Goal: Task Accomplishment & Management: Manage account settings

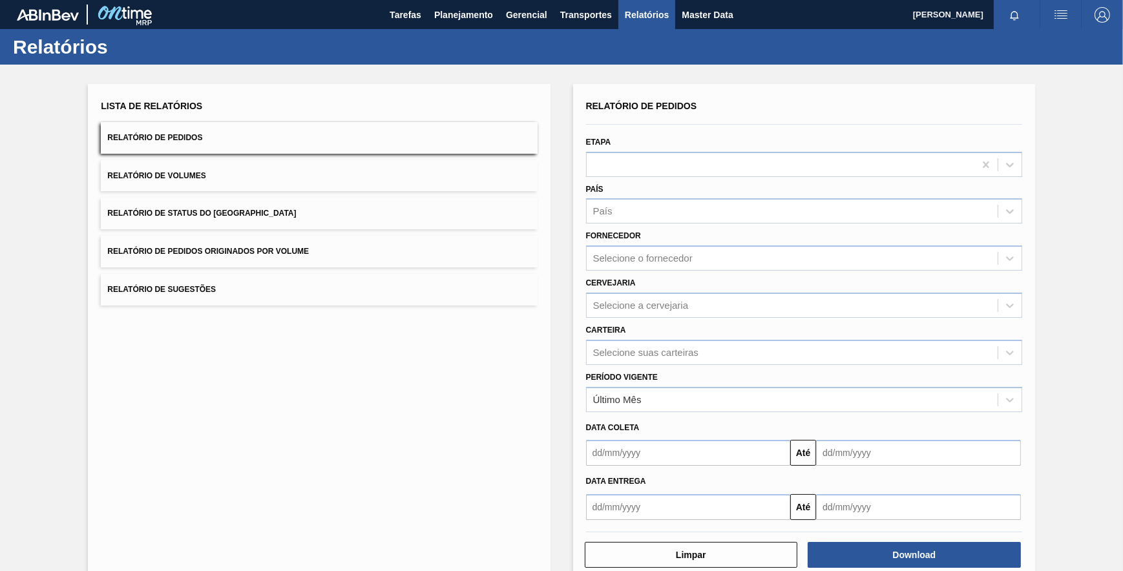
click at [633, 194] on div "País País" at bounding box center [804, 202] width 436 height 44
click at [636, 198] on div "País" at bounding box center [804, 210] width 436 height 25
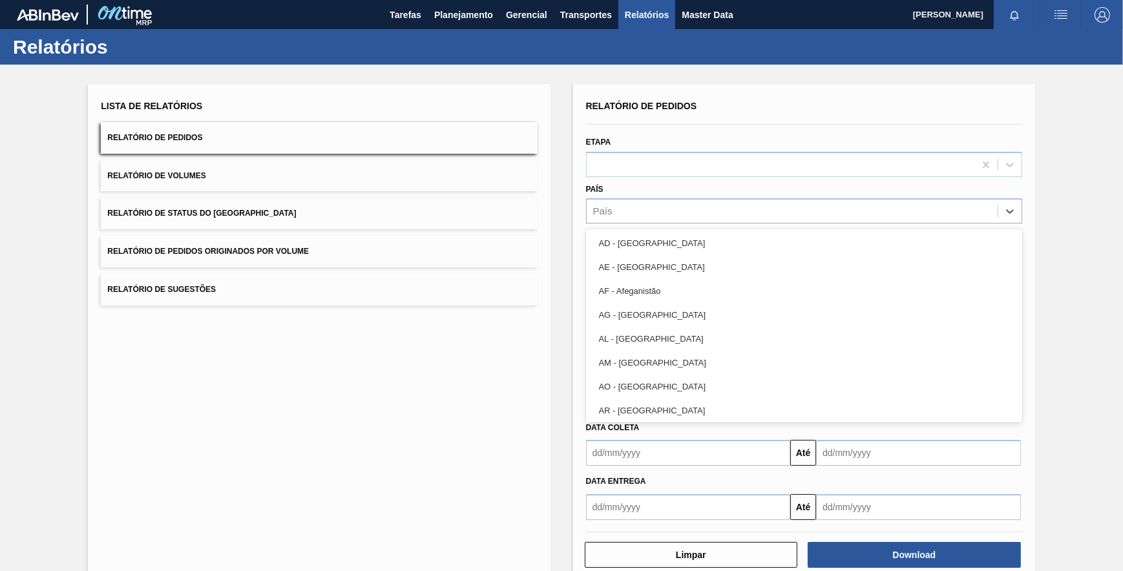
type input "v"
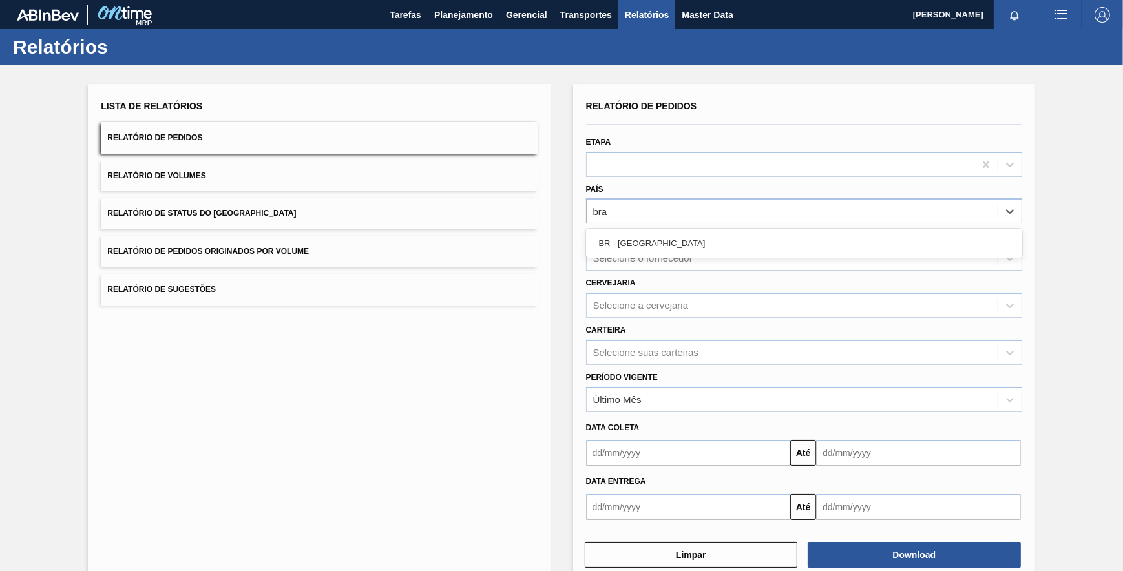
type input "bras"
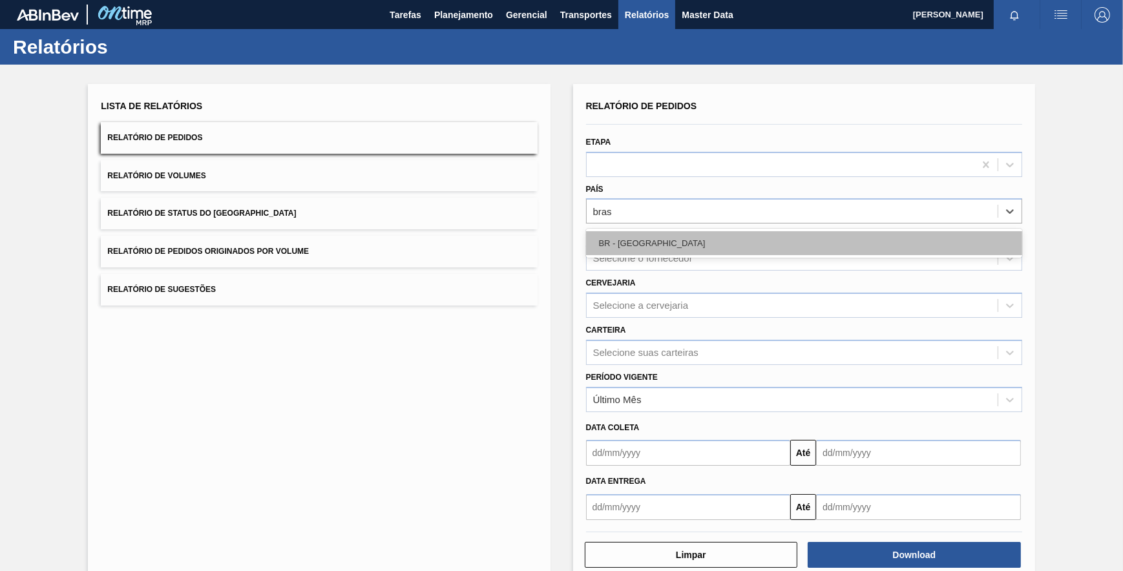
click at [624, 235] on div "BR - Brasil" at bounding box center [804, 243] width 436 height 24
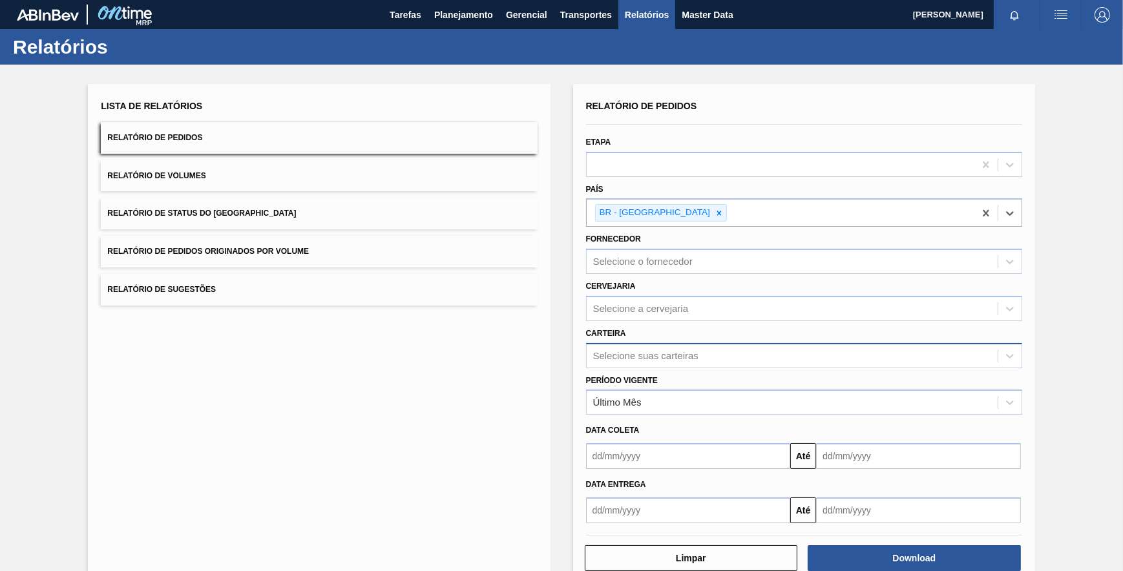
click at [624, 363] on div "Selecione suas carteiras" at bounding box center [792, 355] width 411 height 19
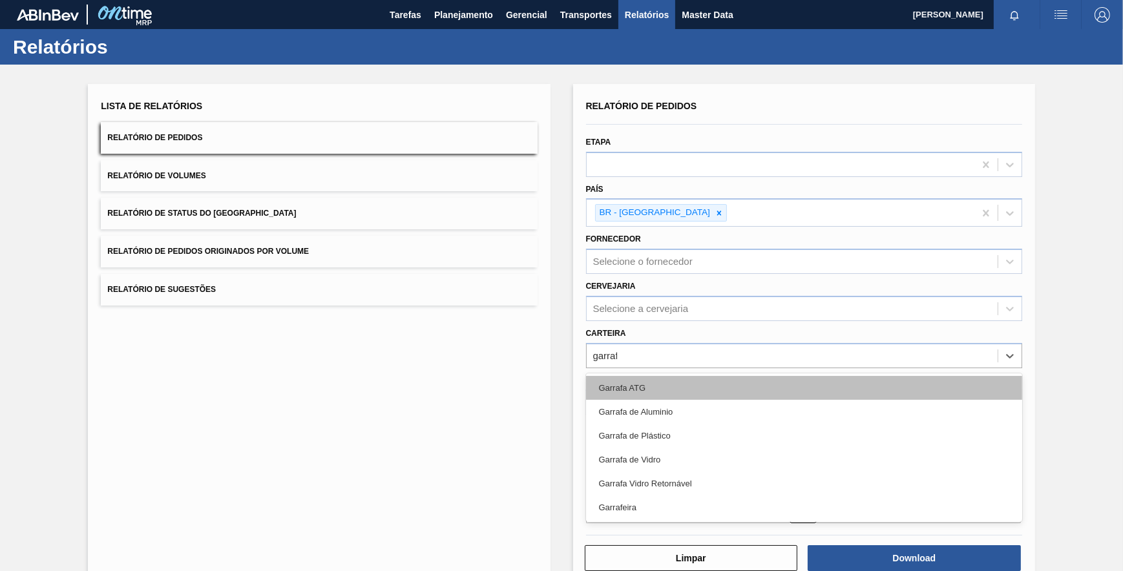
type input "garrafa"
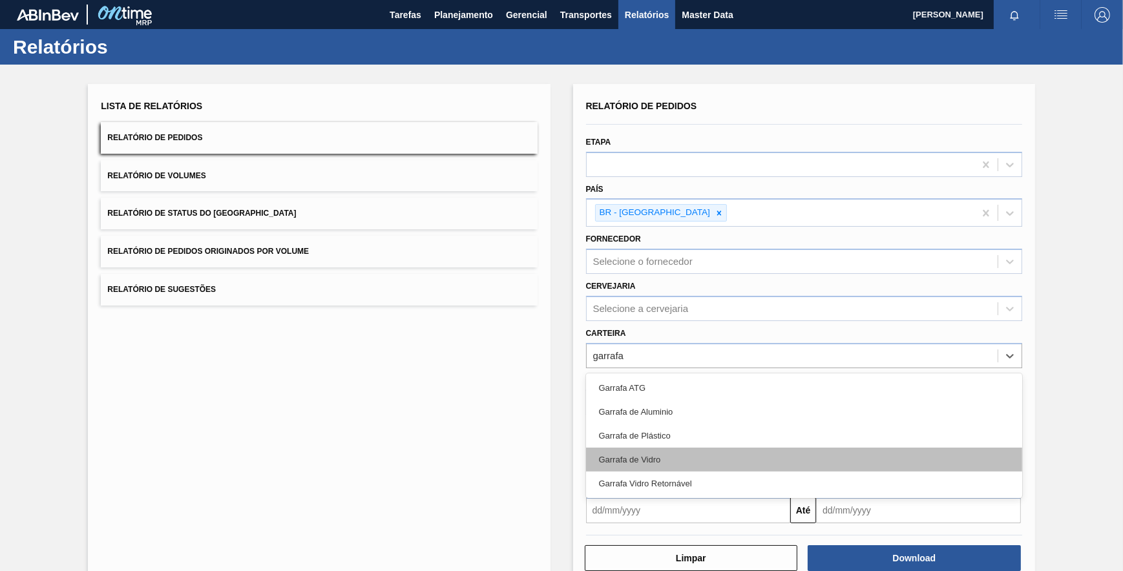
click at [663, 451] on div "Garrafa de Vidro" at bounding box center [804, 460] width 436 height 24
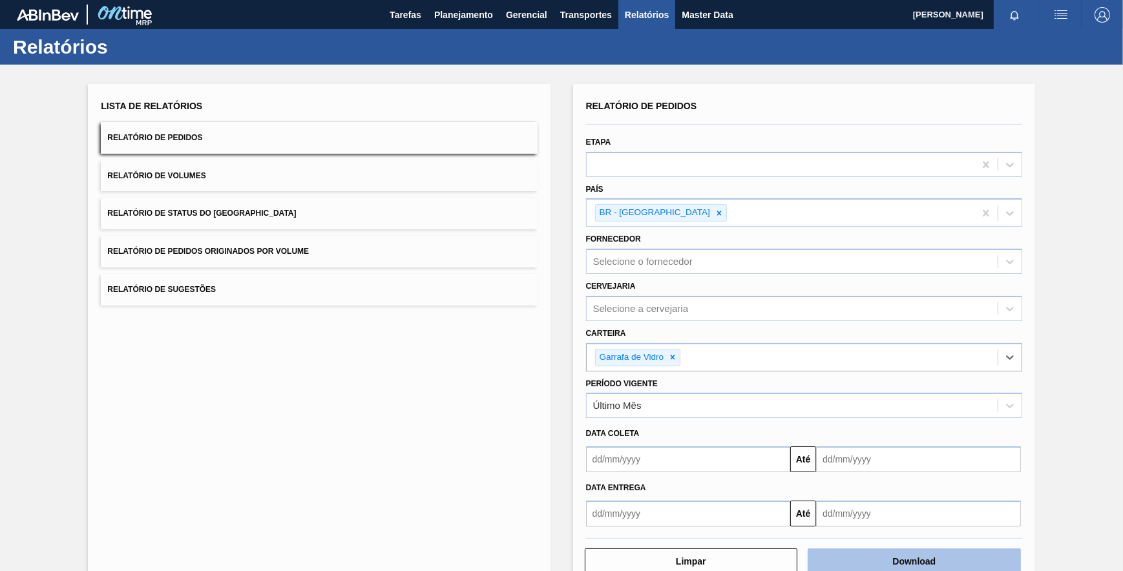
click at [888, 558] on button "Download" at bounding box center [914, 562] width 213 height 26
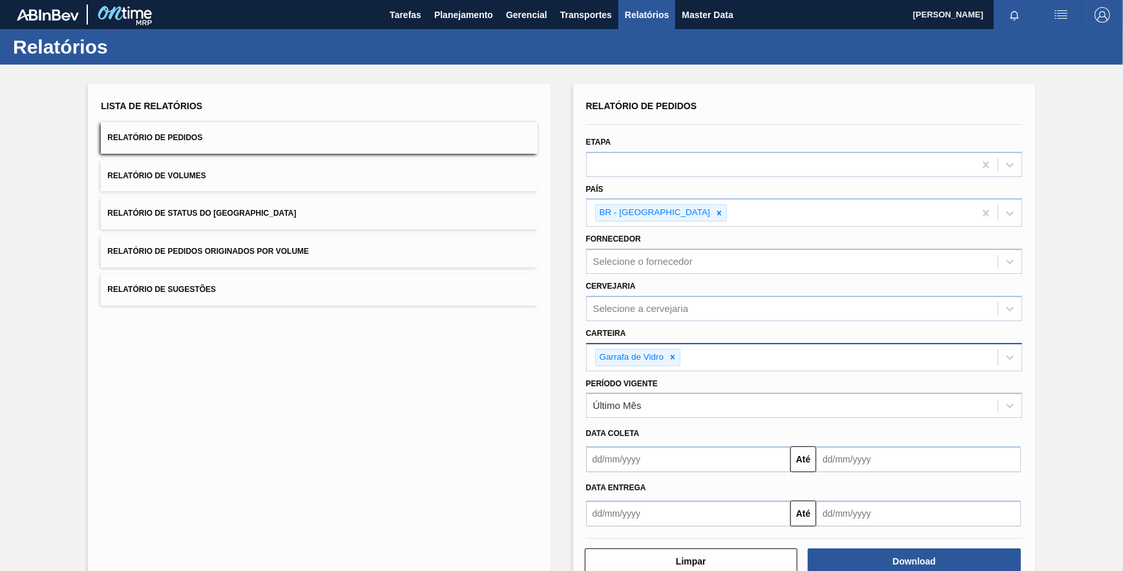
click at [672, 368] on div "Garrafa de Vidro" at bounding box center [792, 357] width 411 height 26
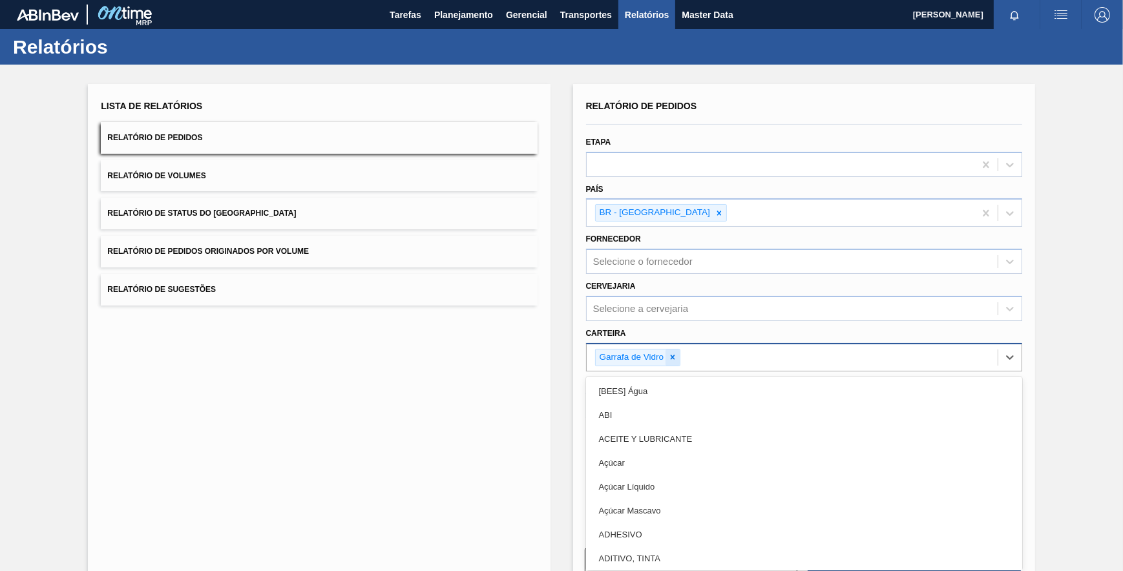
click at [668, 355] on icon at bounding box center [672, 357] width 9 height 9
type input "mal"
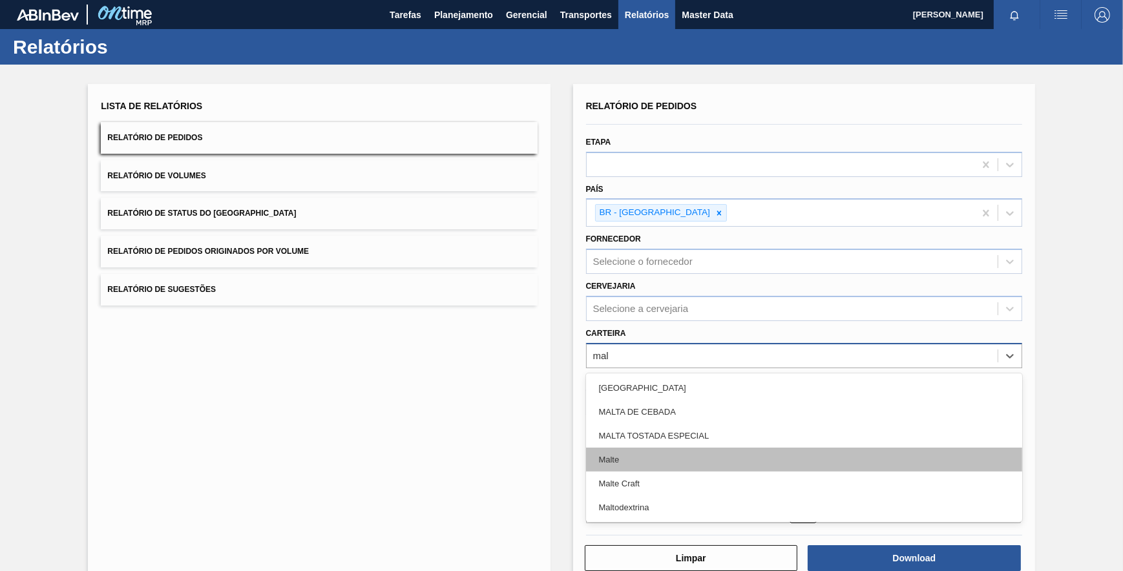
click at [635, 463] on div "Malte" at bounding box center [804, 460] width 436 height 24
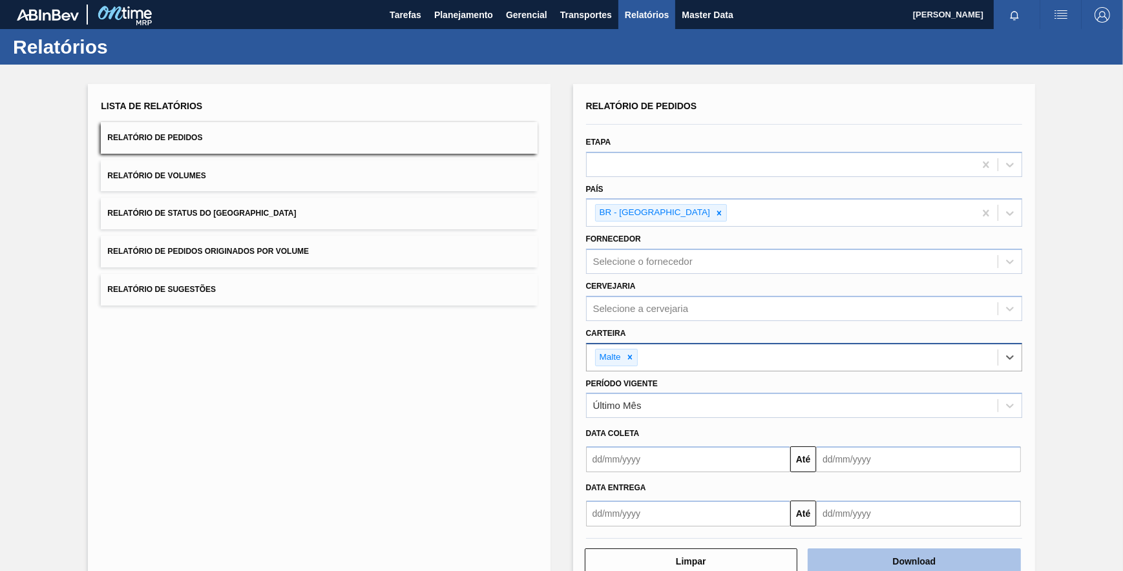
click at [957, 555] on button "Download" at bounding box center [914, 562] width 213 height 26
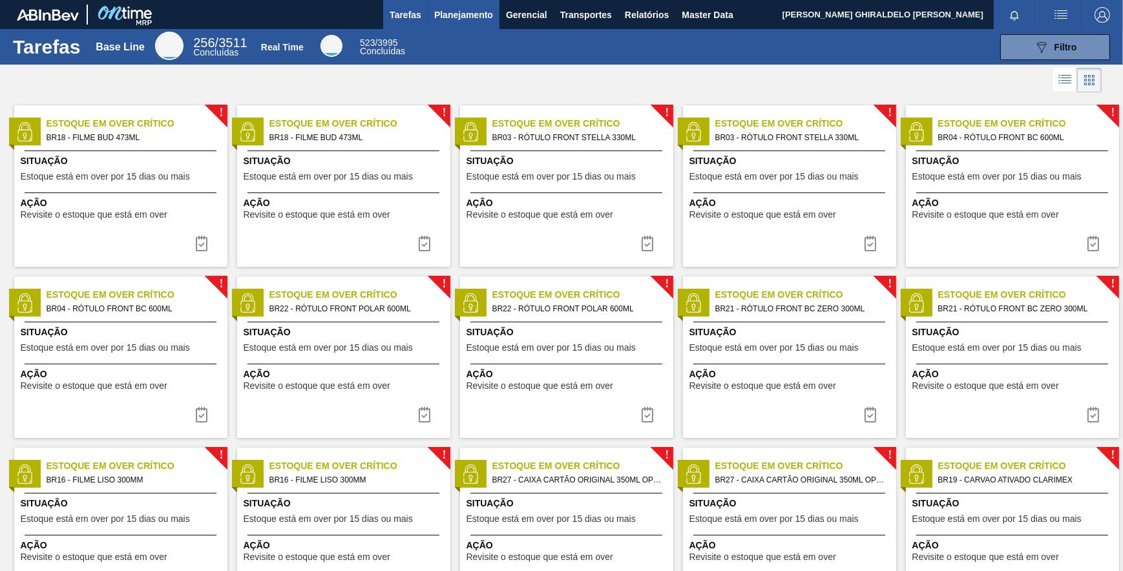
click at [480, 5] on button "Planejamento" at bounding box center [464, 14] width 72 height 29
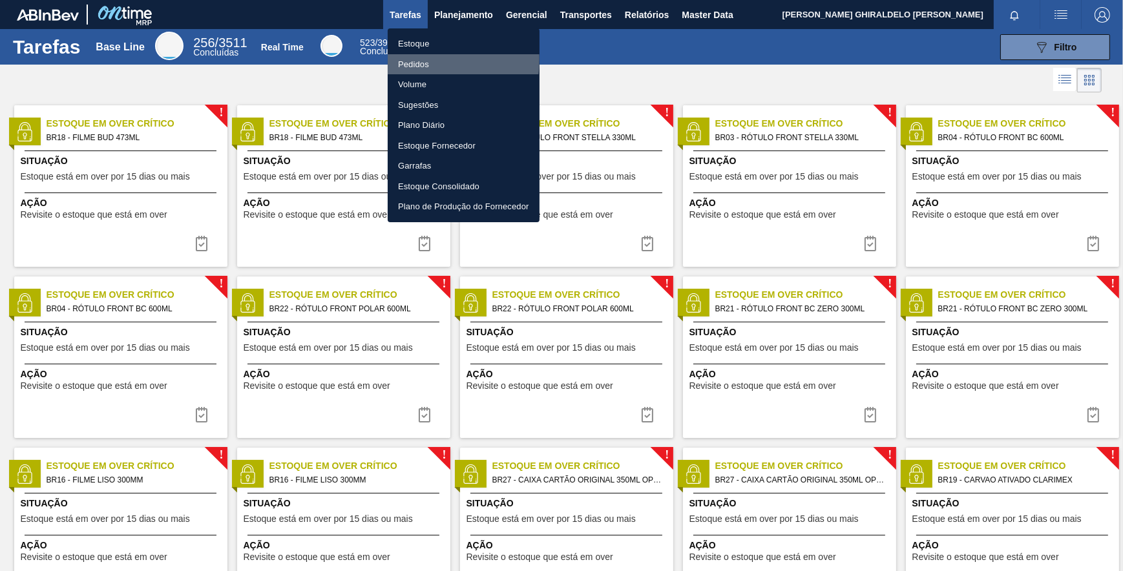
click at [419, 59] on li "Pedidos" at bounding box center [464, 64] width 152 height 21
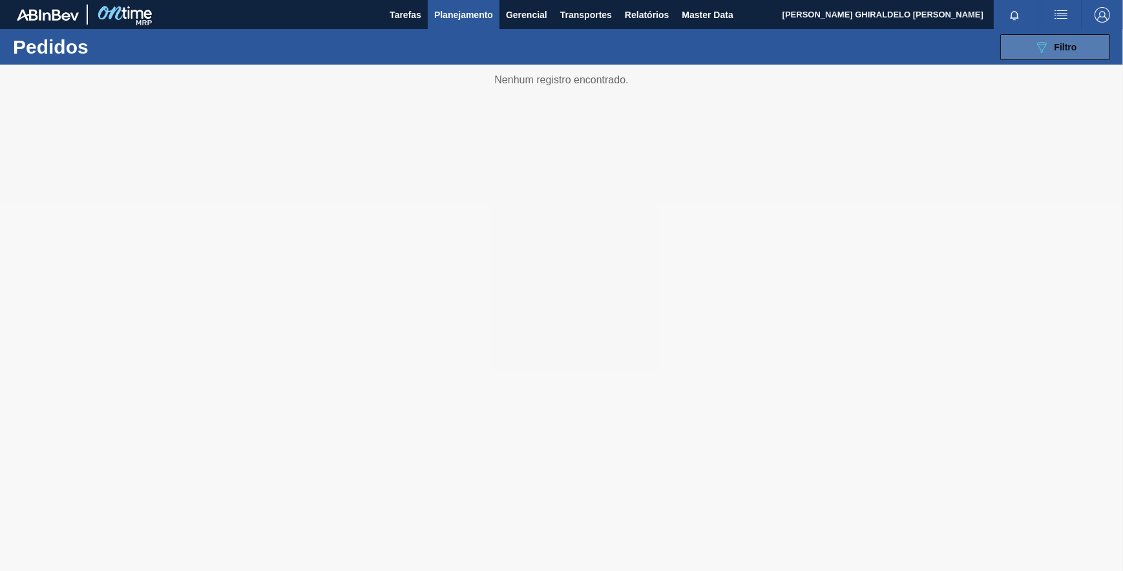
click at [1066, 48] on span "Filtro" at bounding box center [1066, 47] width 23 height 10
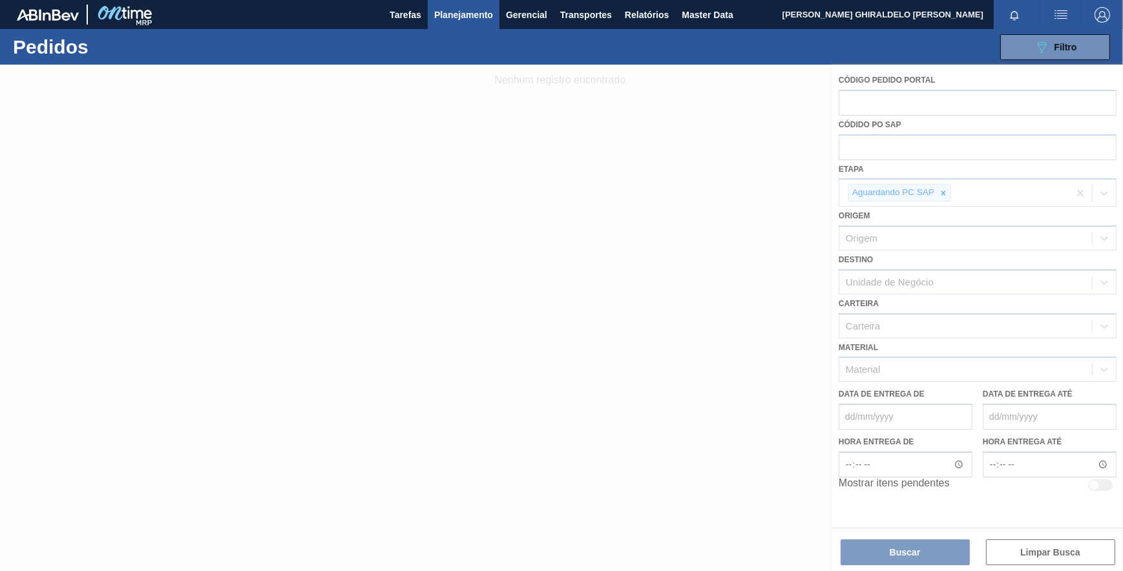
click at [923, 373] on div at bounding box center [561, 318] width 1123 height 507
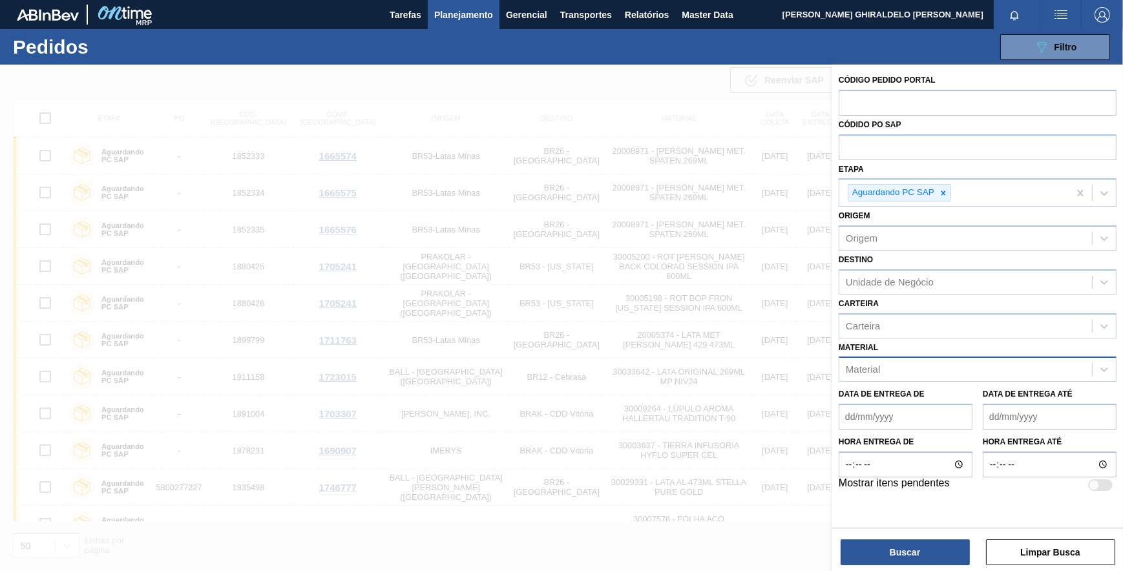
drag, startPoint x: 918, startPoint y: 369, endPoint x: 923, endPoint y: 363, distance: 7.8
click at [922, 364] on div "Material" at bounding box center [965, 370] width 253 height 19
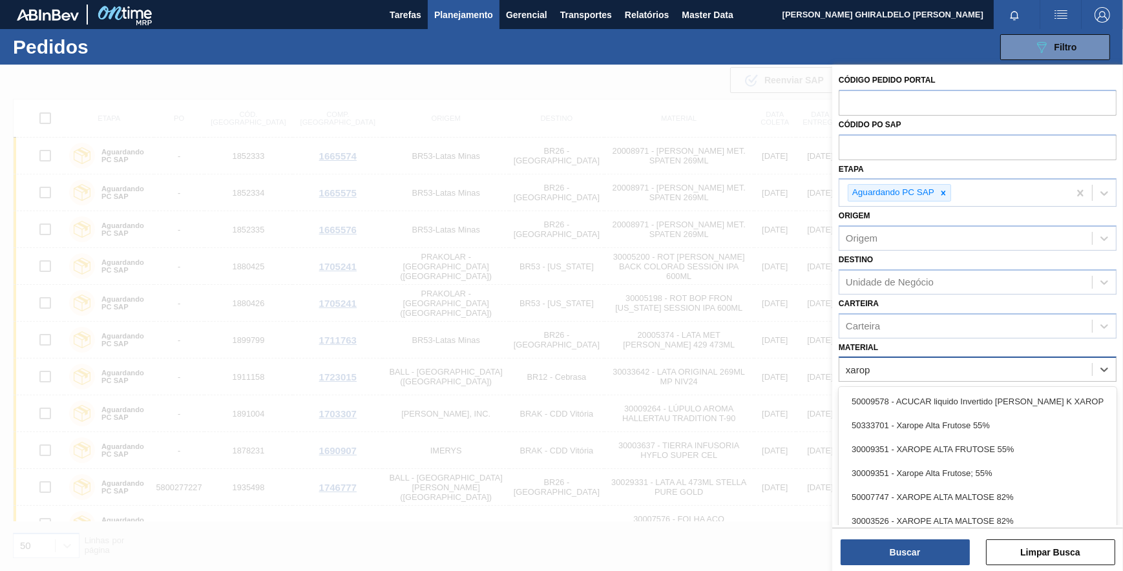
type input "xarope"
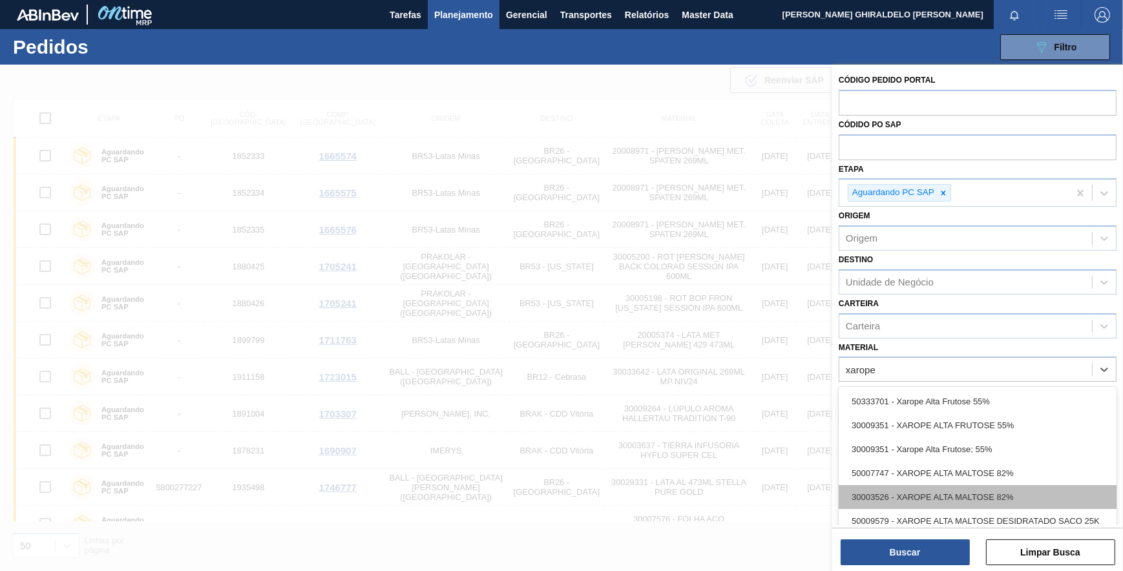
click at [935, 493] on div "30003526 - XAROPE ALTA MALTOSE 82%" at bounding box center [978, 497] width 278 height 24
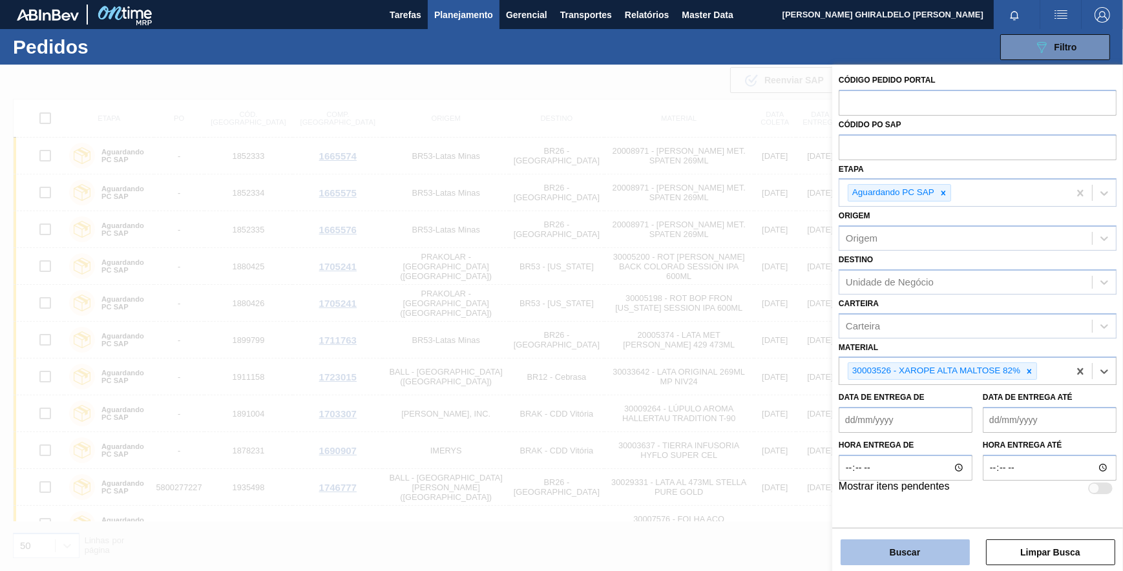
click at [909, 549] on button "Buscar" at bounding box center [905, 553] width 129 height 26
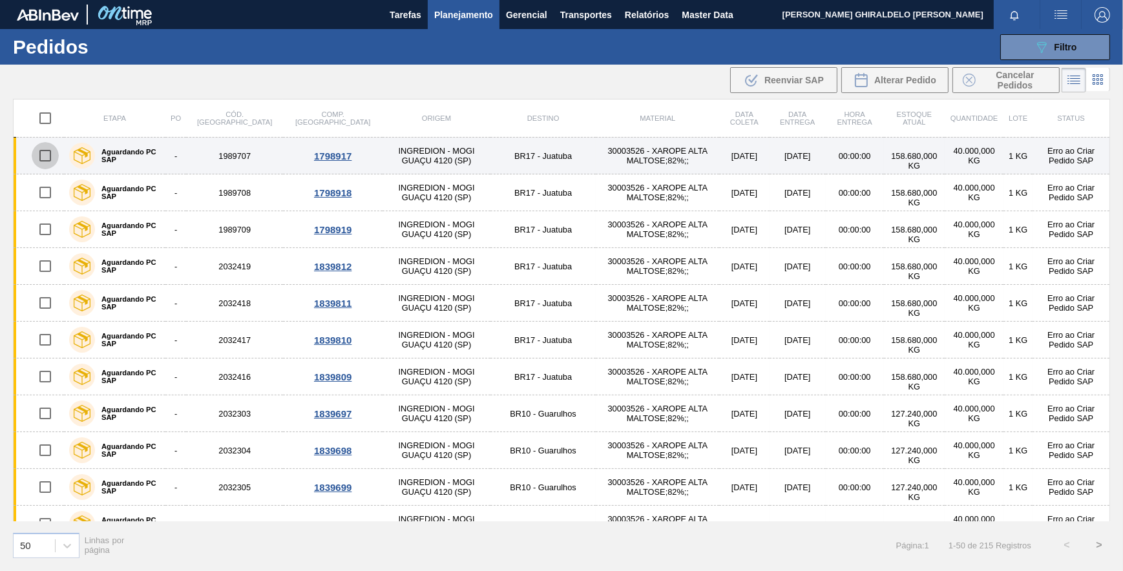
click at [50, 155] on input "checkbox" at bounding box center [45, 155] width 27 height 27
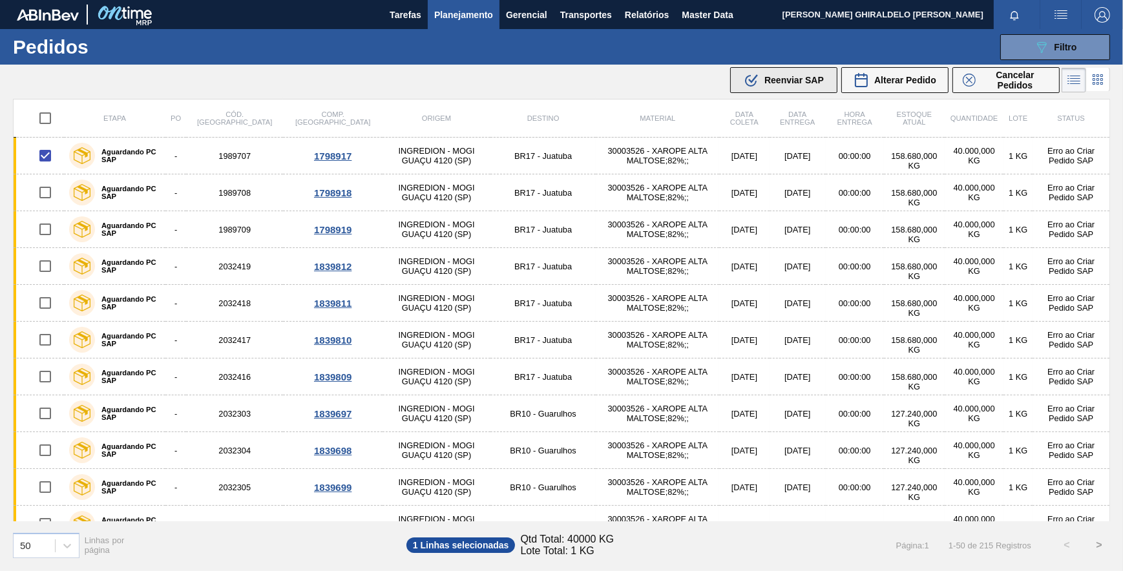
click at [744, 87] on icon ".b{fill:var(--color-action-default)}" at bounding box center [752, 80] width 16 height 16
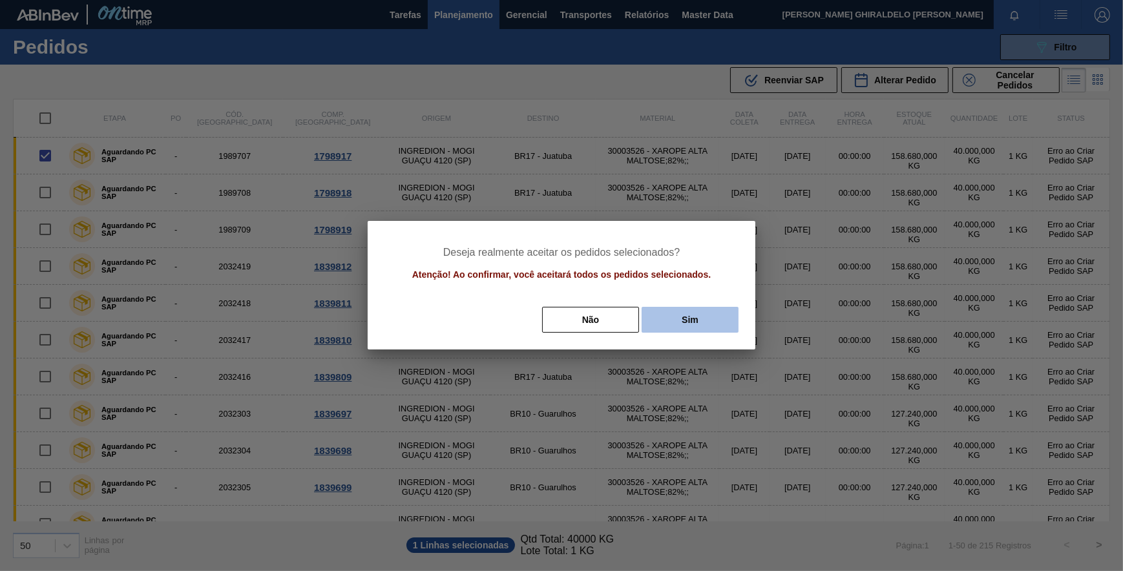
click at [701, 318] on button "Sim" at bounding box center [690, 320] width 97 height 26
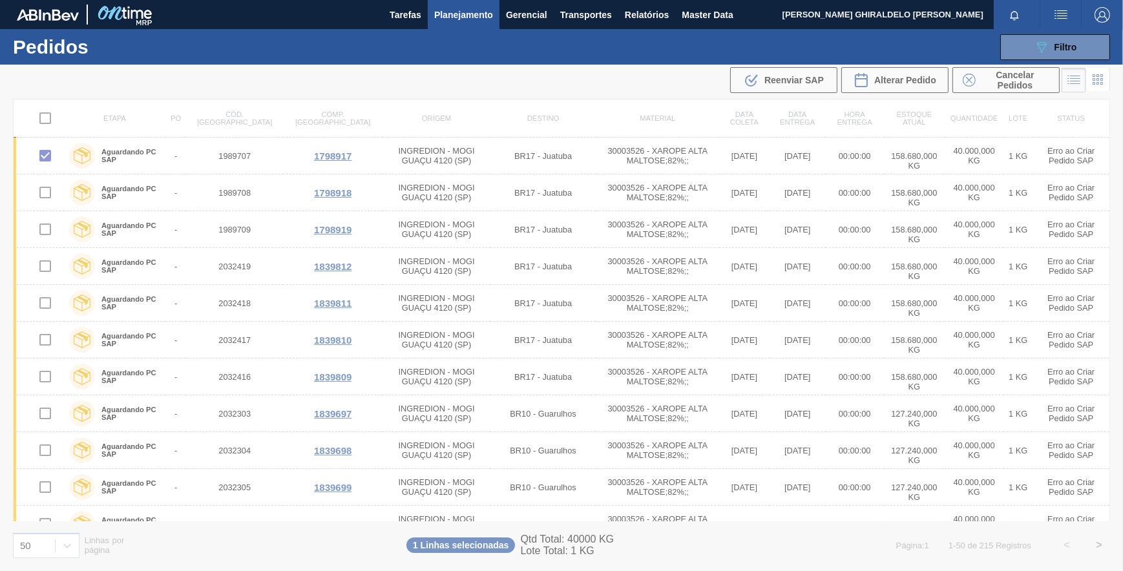
checkbox input "false"
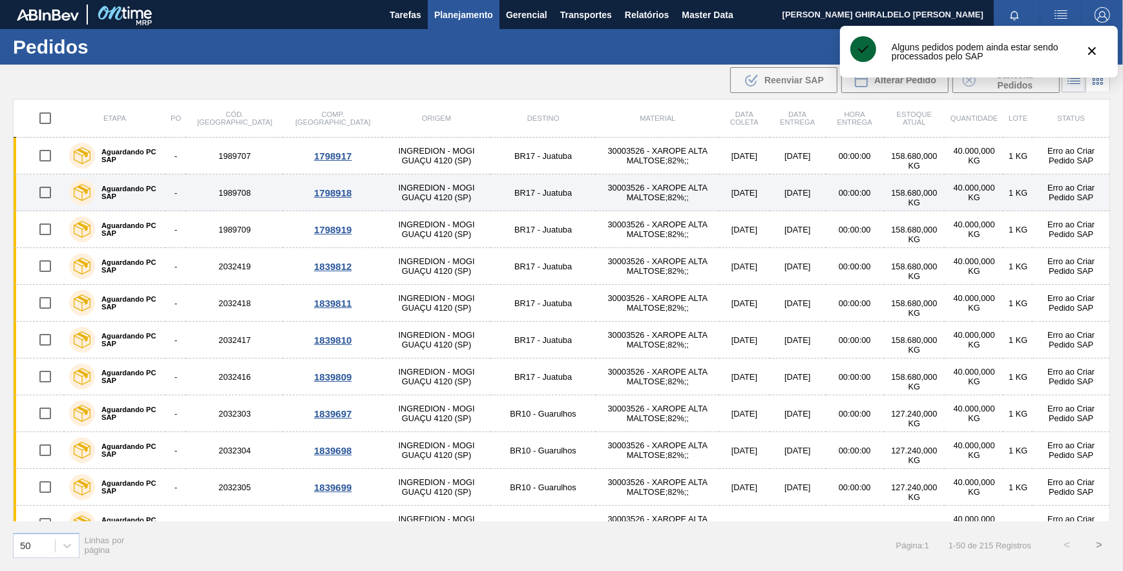
click at [49, 191] on input "checkbox" at bounding box center [45, 192] width 27 height 27
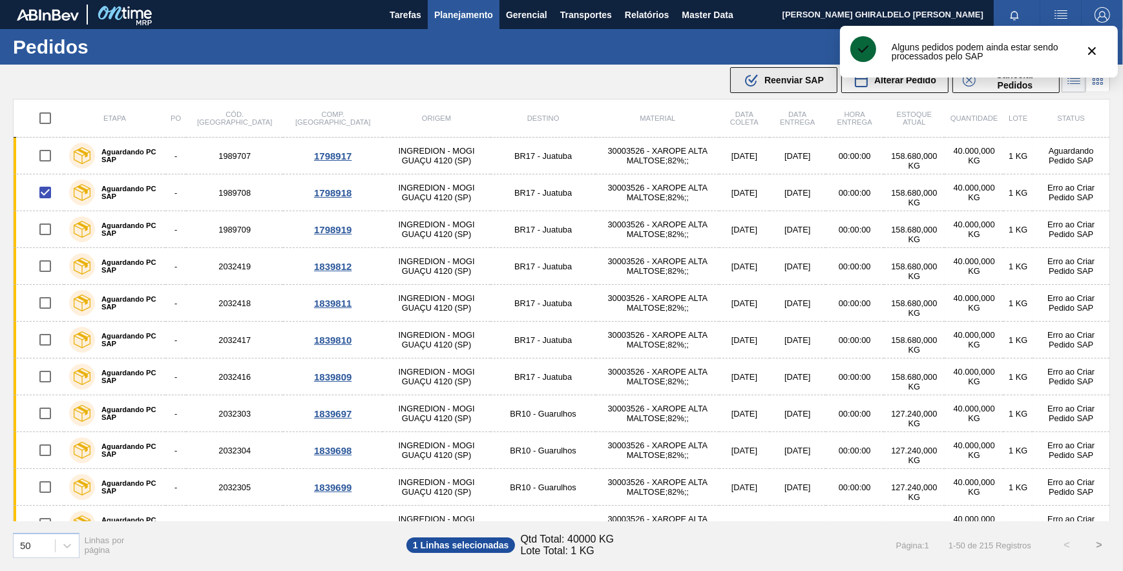
click at [796, 83] on span "Reenviar SAP" at bounding box center [793, 80] width 59 height 10
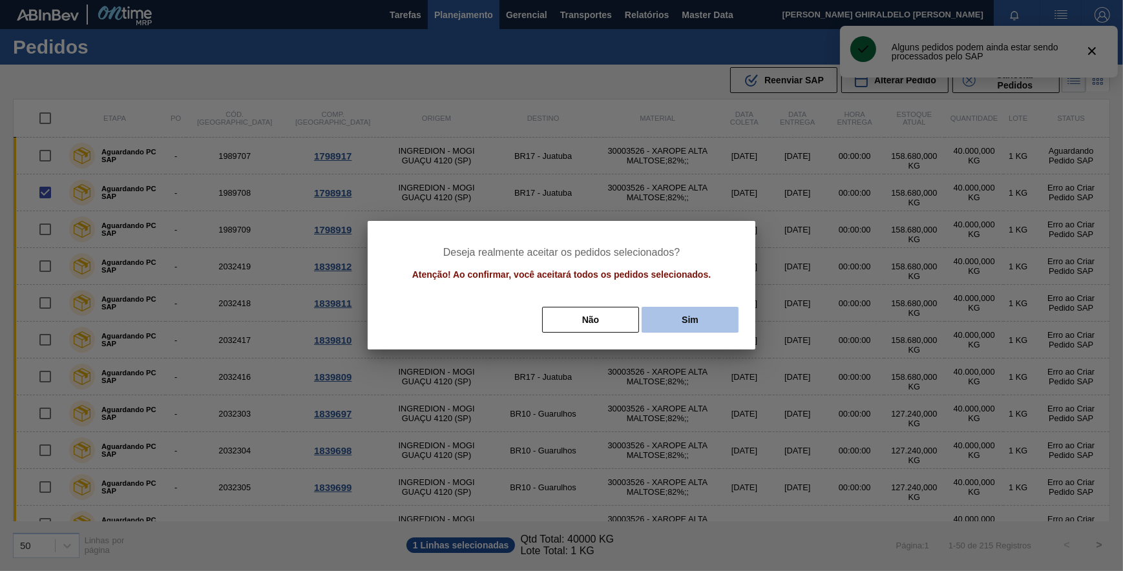
click at [713, 320] on button "Sim" at bounding box center [690, 320] width 97 height 26
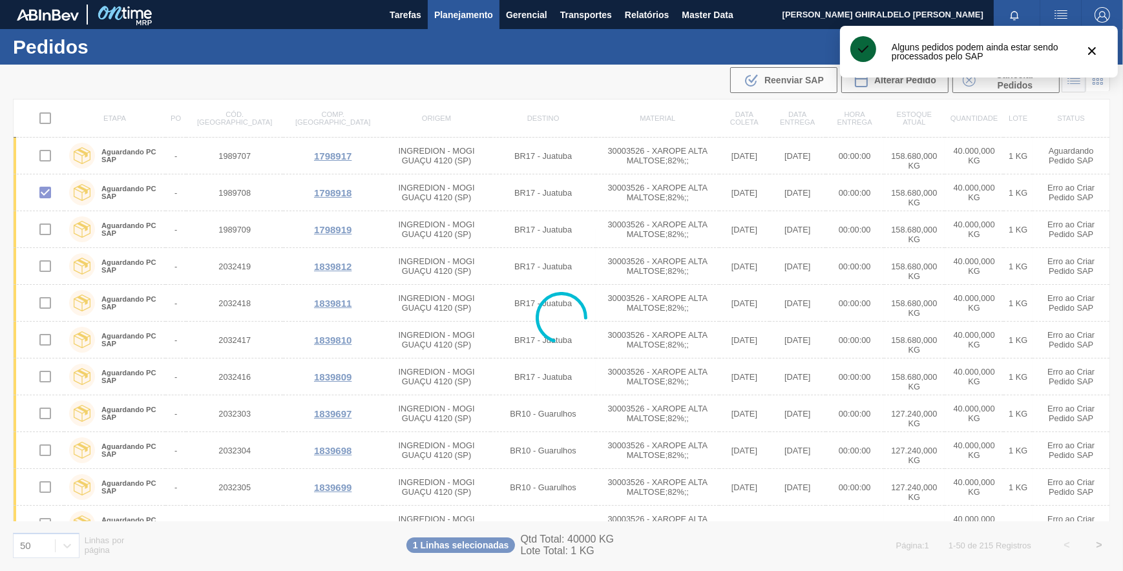
checkbox input "false"
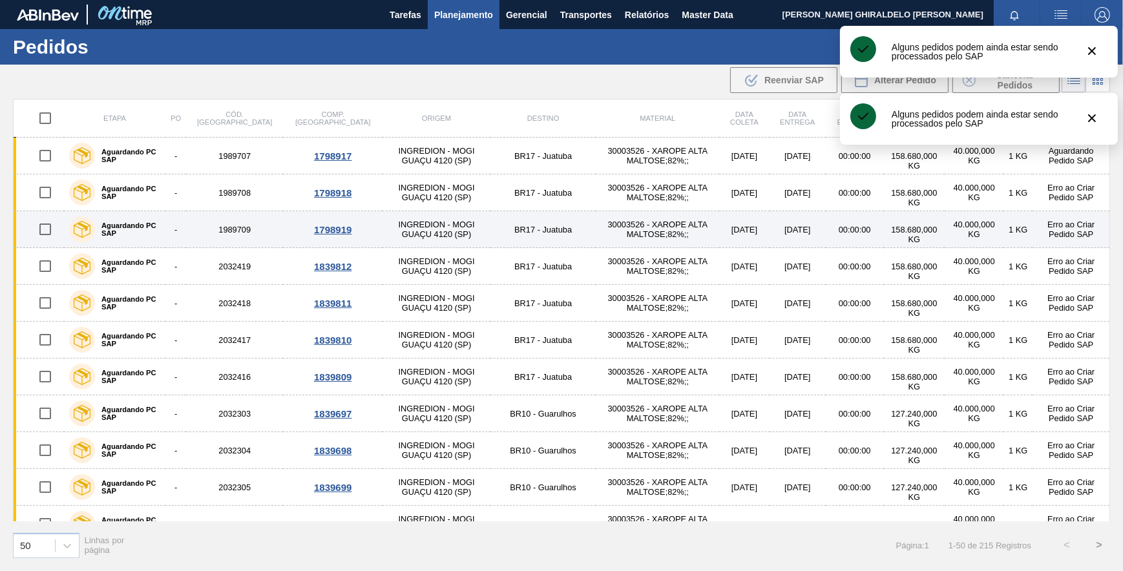
click at [45, 227] on input "checkbox" at bounding box center [45, 229] width 27 height 27
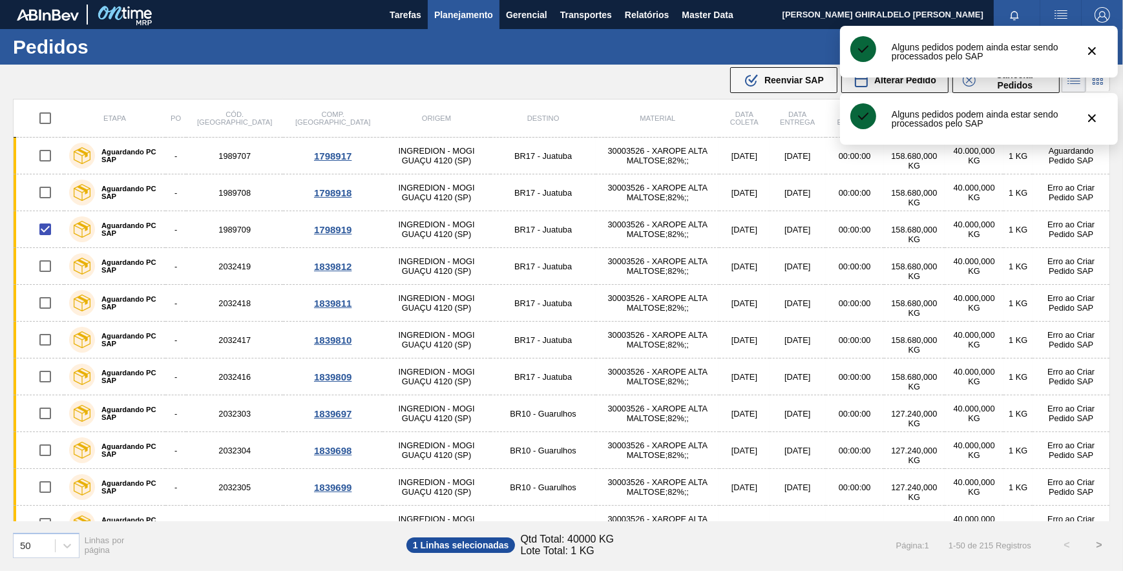
drag, startPoint x: 805, startPoint y: 79, endPoint x: 806, endPoint y: 109, distance: 29.8
click at [805, 79] on span "Reenviar SAP" at bounding box center [793, 80] width 59 height 10
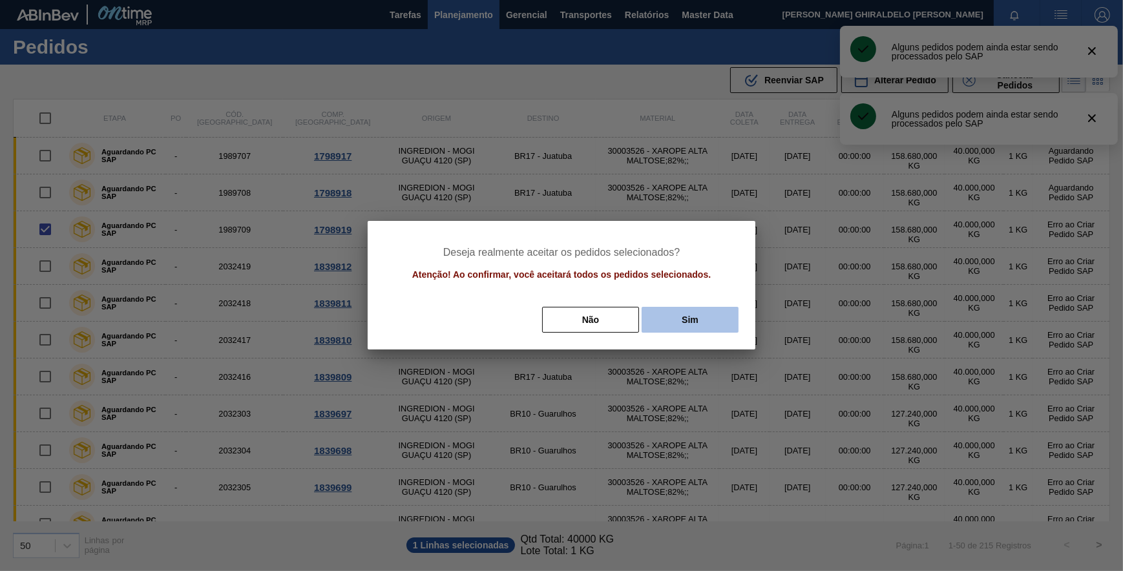
click at [682, 322] on button "Sim" at bounding box center [690, 320] width 97 height 26
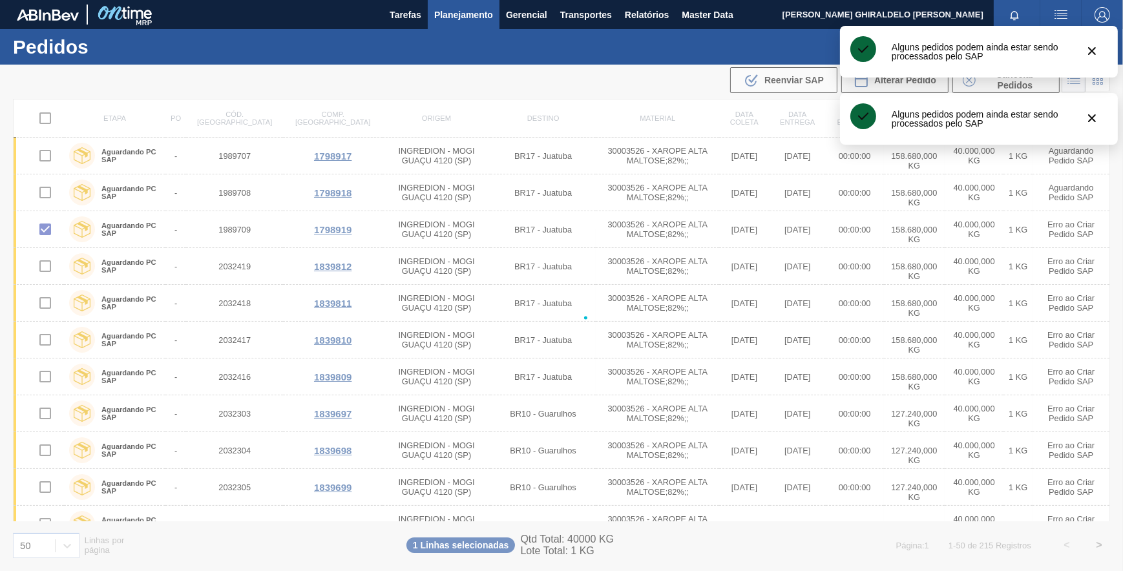
checkbox input "false"
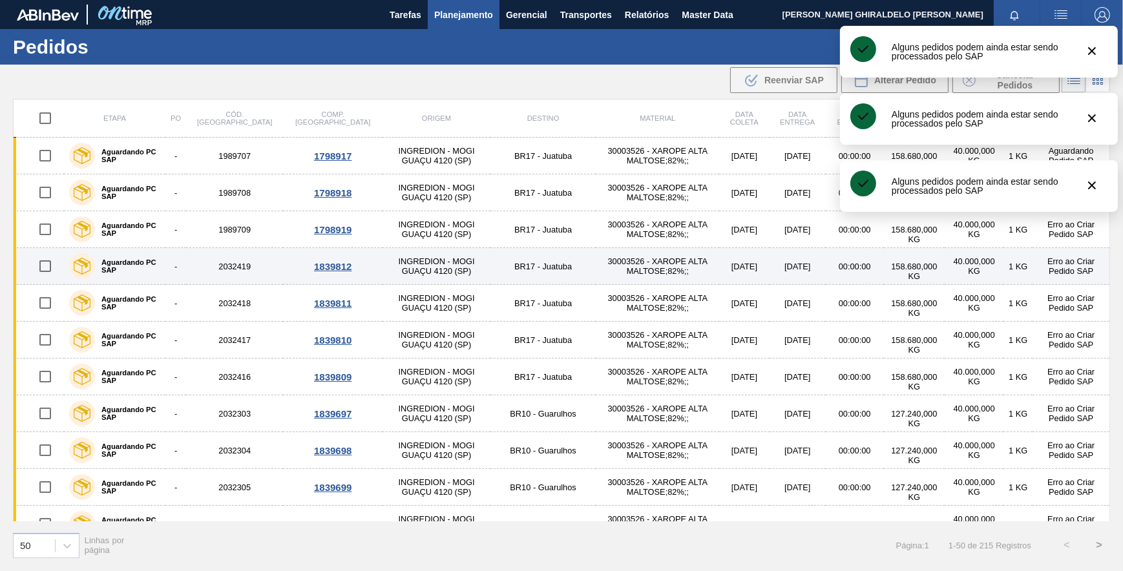
click at [46, 262] on input "checkbox" at bounding box center [45, 266] width 27 height 27
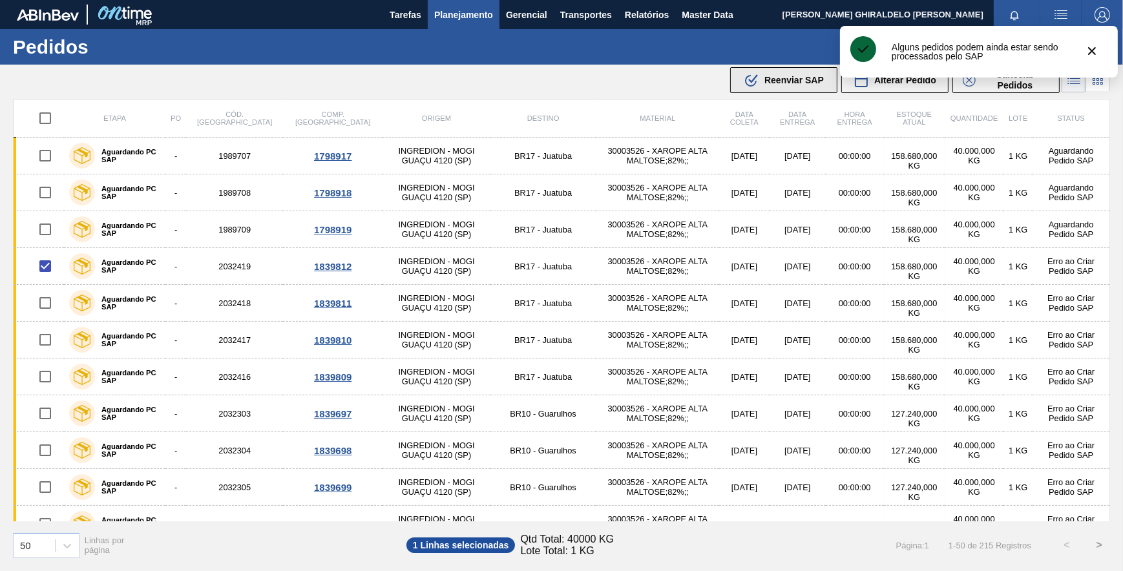
click at [783, 81] on span "Reenviar SAP" at bounding box center [793, 80] width 59 height 10
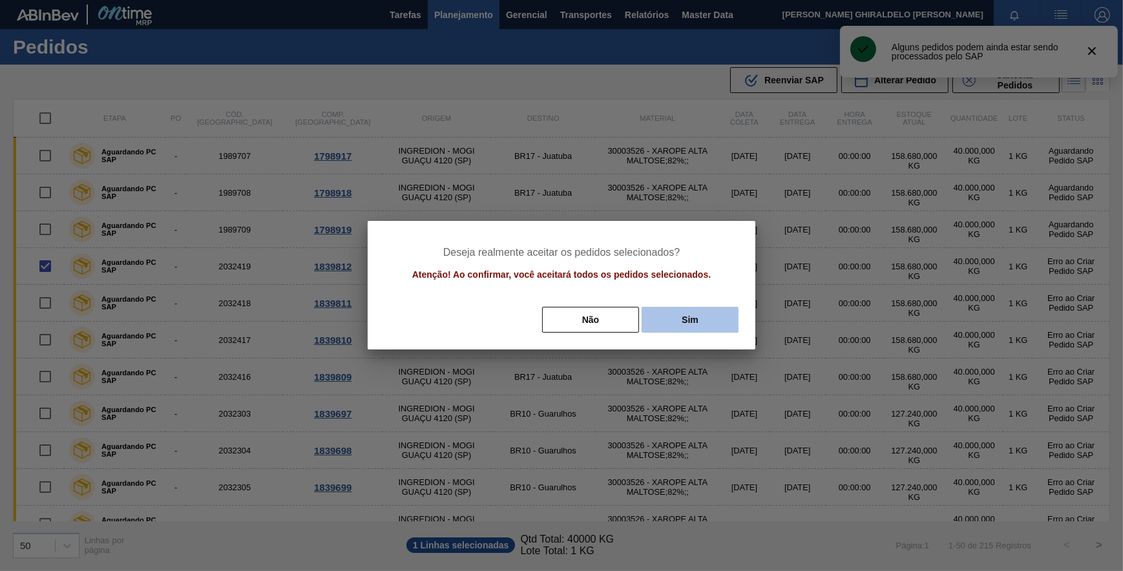
click at [687, 316] on button "Sim" at bounding box center [690, 320] width 97 height 26
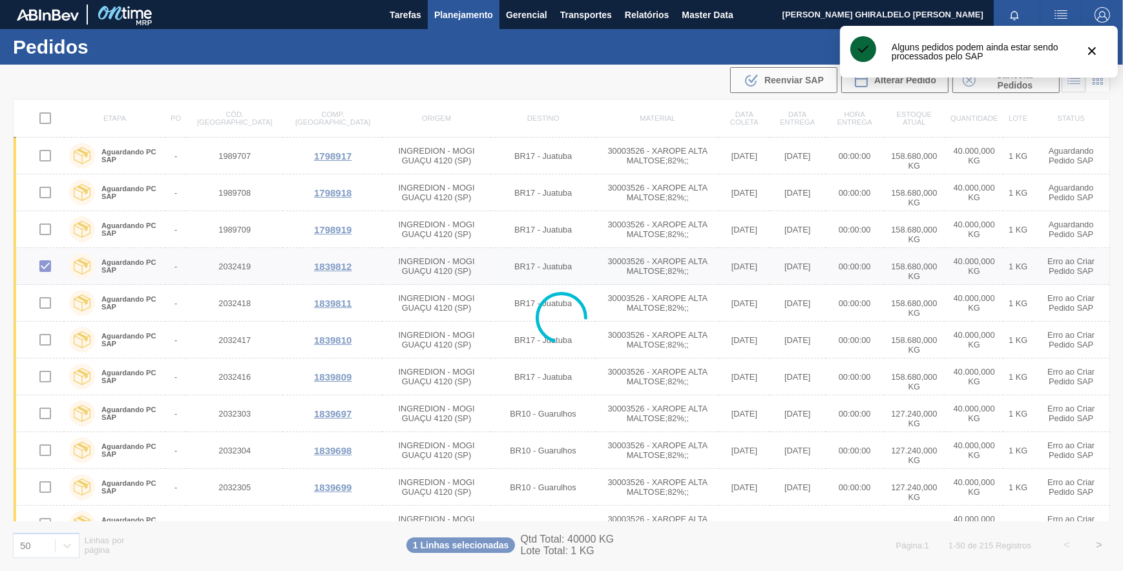
checkbox input "false"
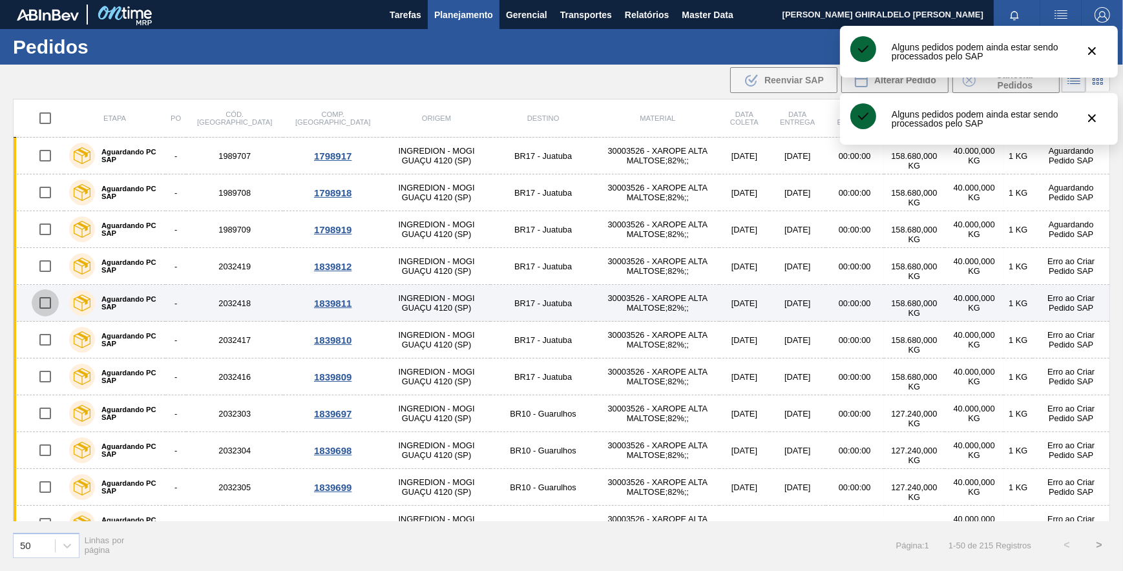
click at [47, 303] on input "checkbox" at bounding box center [45, 302] width 27 height 27
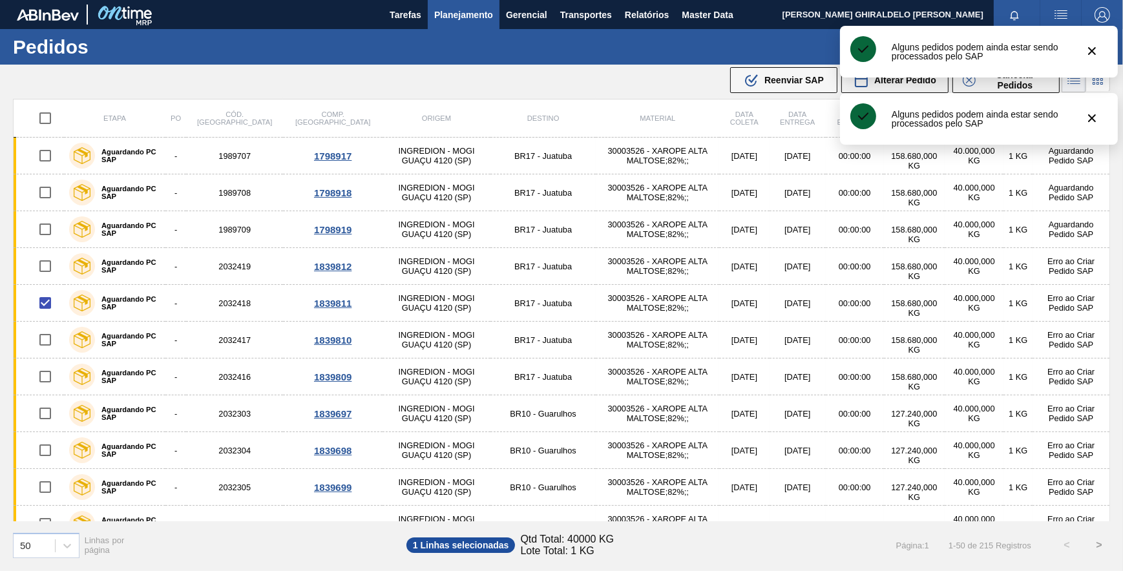
drag, startPoint x: 797, startPoint y: 81, endPoint x: 781, endPoint y: 154, distance: 74.9
click at [797, 82] on span "Reenviar SAP" at bounding box center [793, 80] width 59 height 10
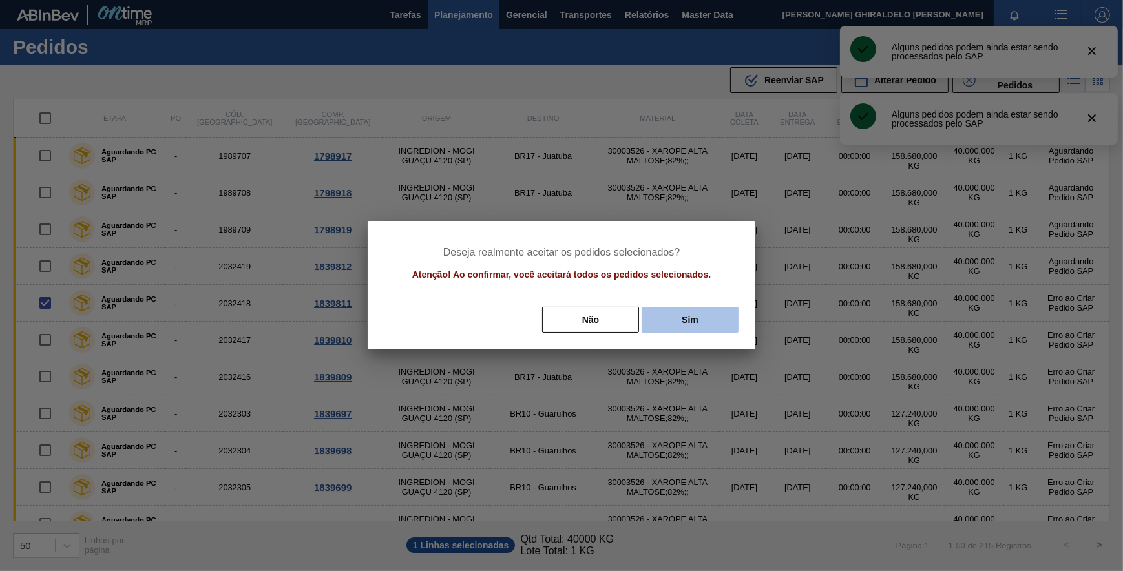
click at [686, 327] on button "Sim" at bounding box center [690, 320] width 97 height 26
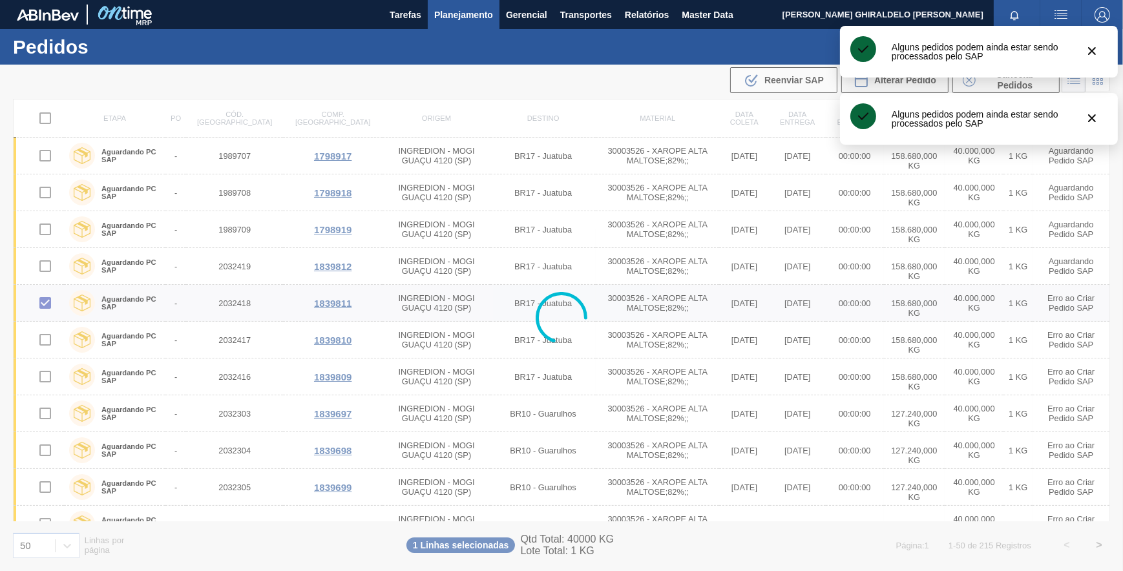
checkbox input "false"
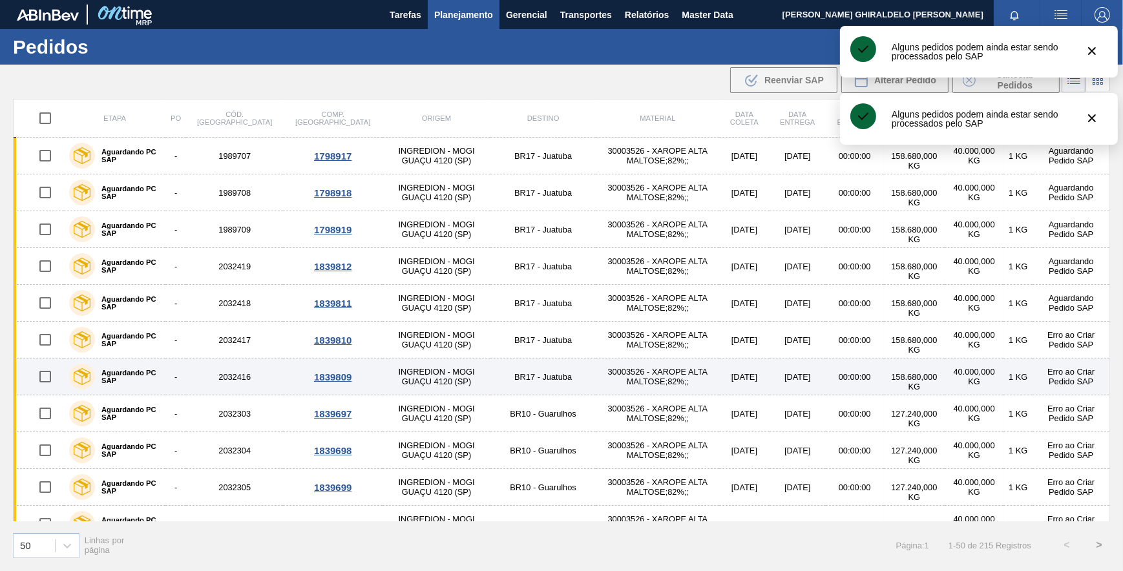
drag, startPoint x: 39, startPoint y: 378, endPoint x: 87, endPoint y: 366, distance: 48.6
click at [41, 378] on input "checkbox" at bounding box center [45, 376] width 27 height 27
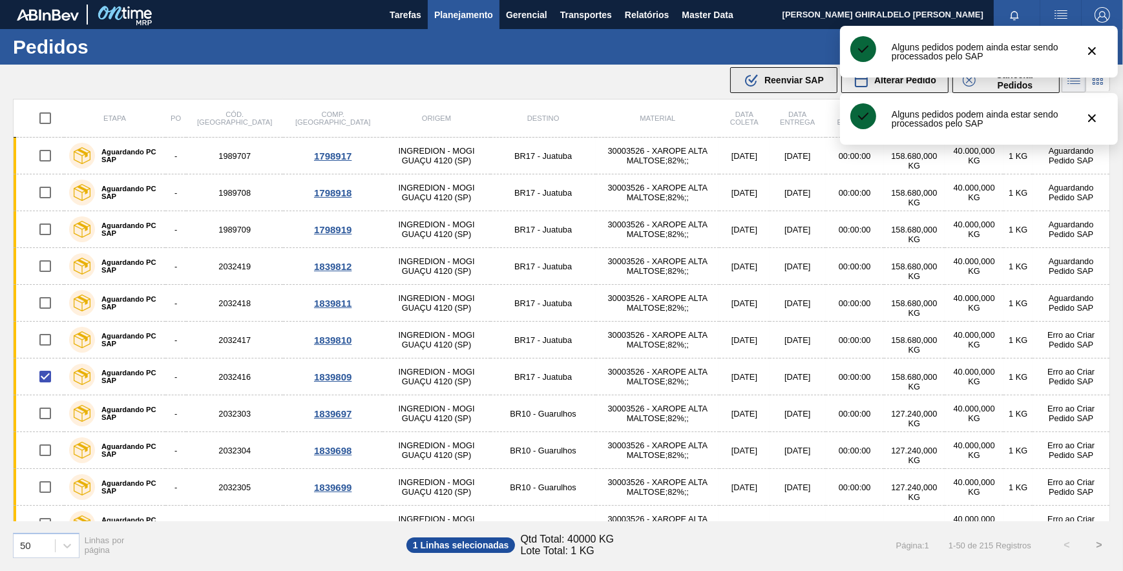
click at [783, 91] on button ".b{fill:var(--color-action-default)} Reenviar SAP" at bounding box center [783, 80] width 107 height 26
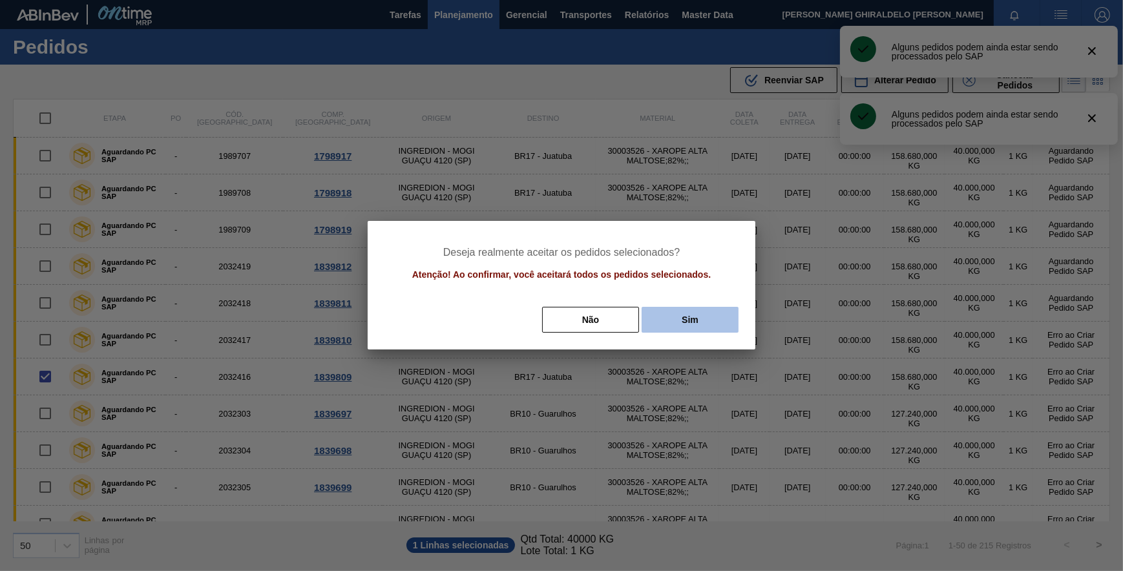
click at [700, 323] on button "Sim" at bounding box center [690, 320] width 97 height 26
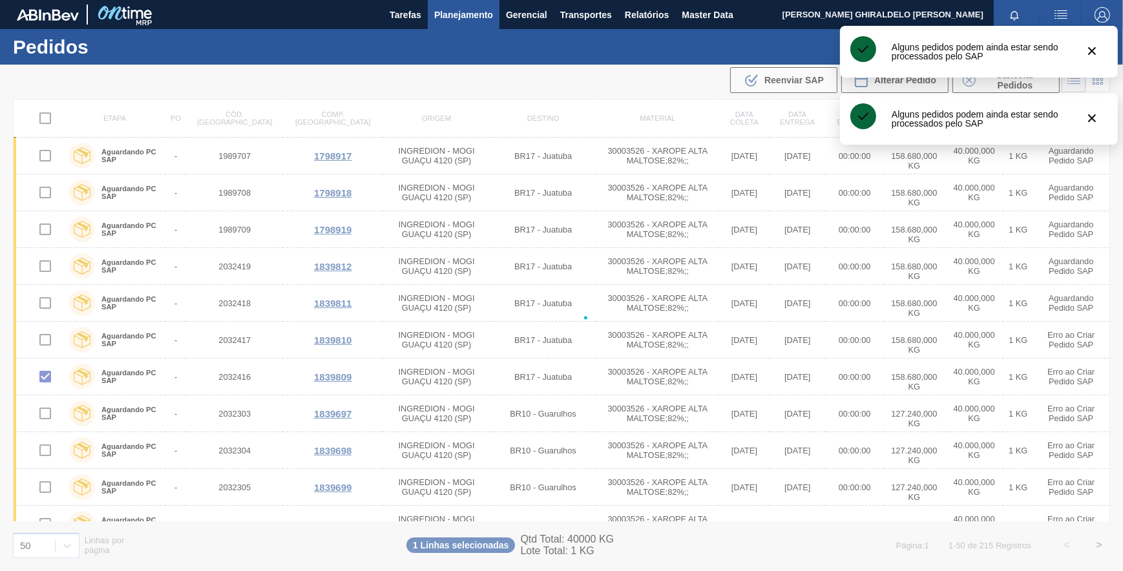
checkbox input "false"
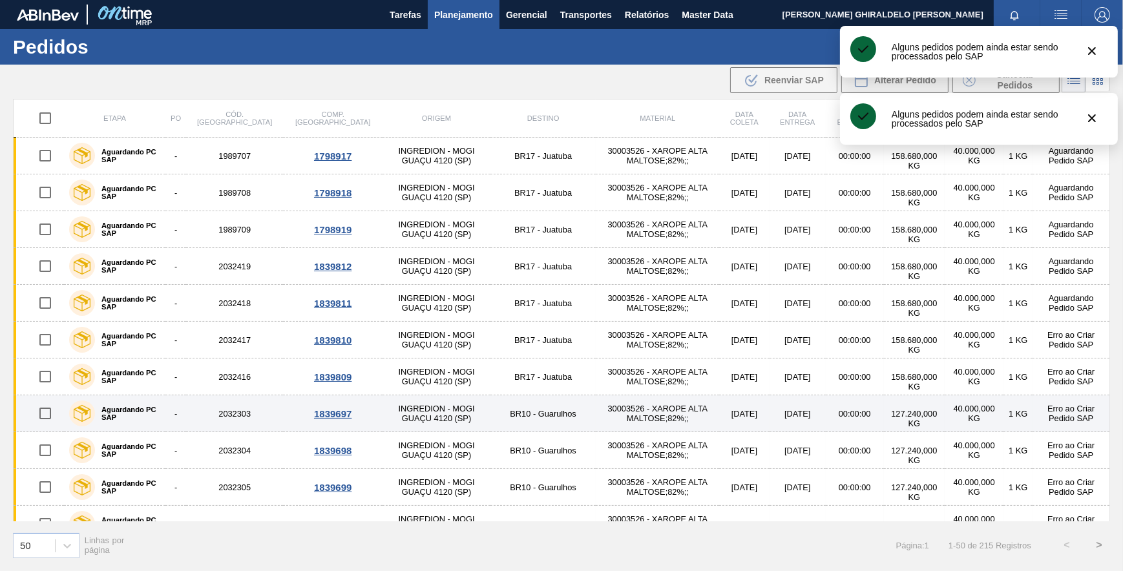
click at [44, 414] on input "checkbox" at bounding box center [45, 413] width 27 height 27
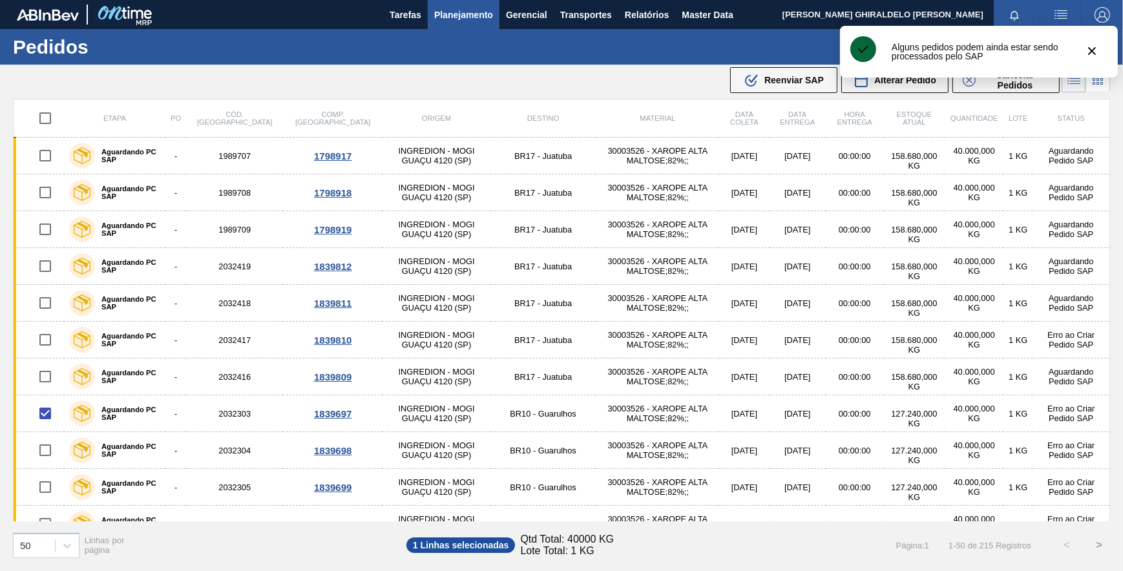
click at [769, 87] on button ".b{fill:var(--color-action-default)} Reenviar SAP" at bounding box center [783, 80] width 107 height 26
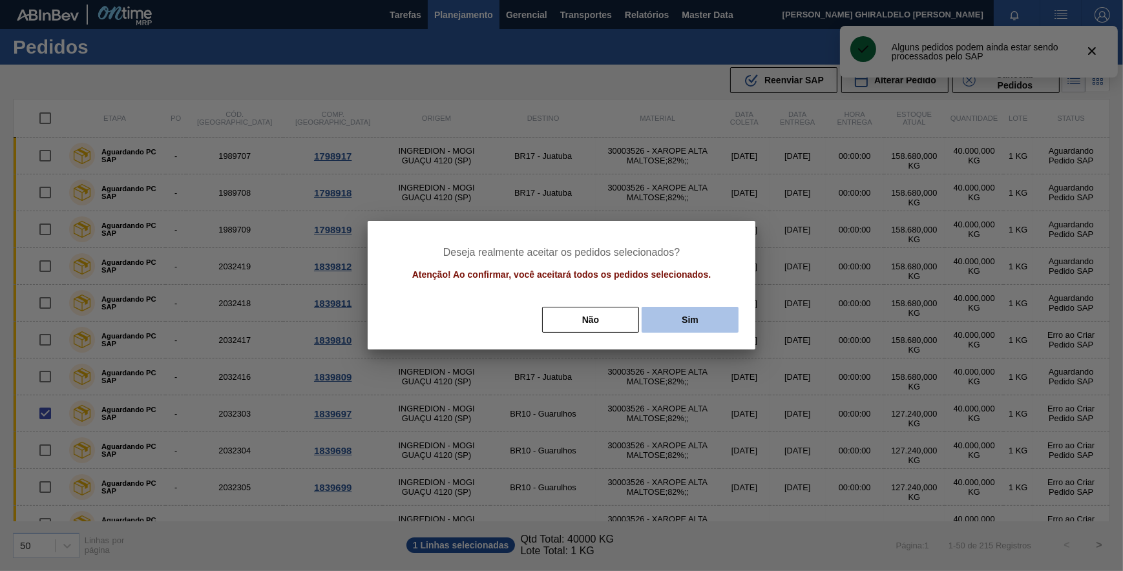
click at [696, 317] on button "Sim" at bounding box center [690, 320] width 97 height 26
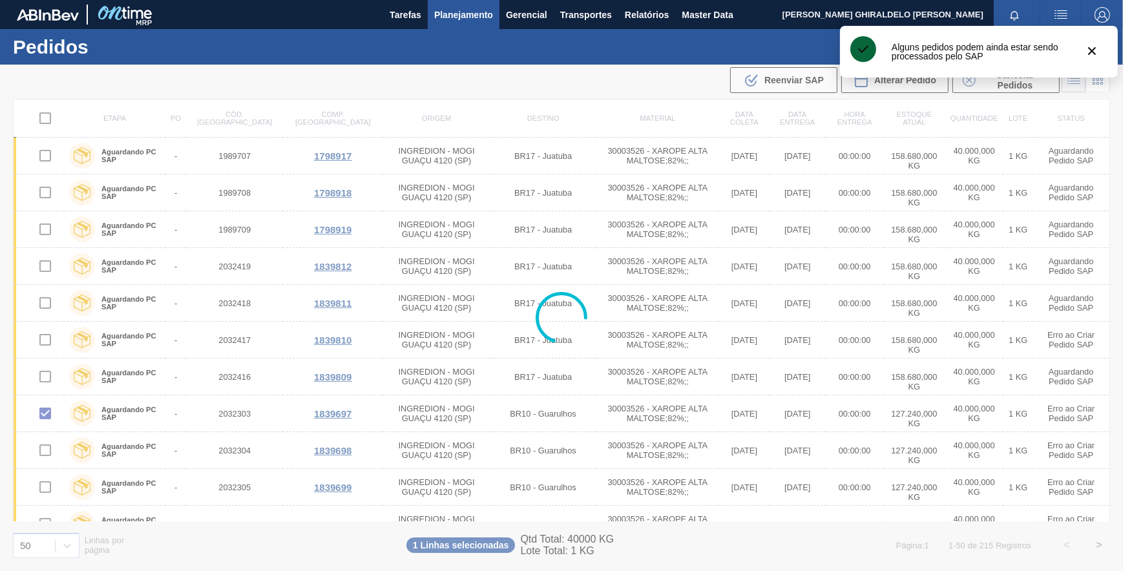
checkbox input "false"
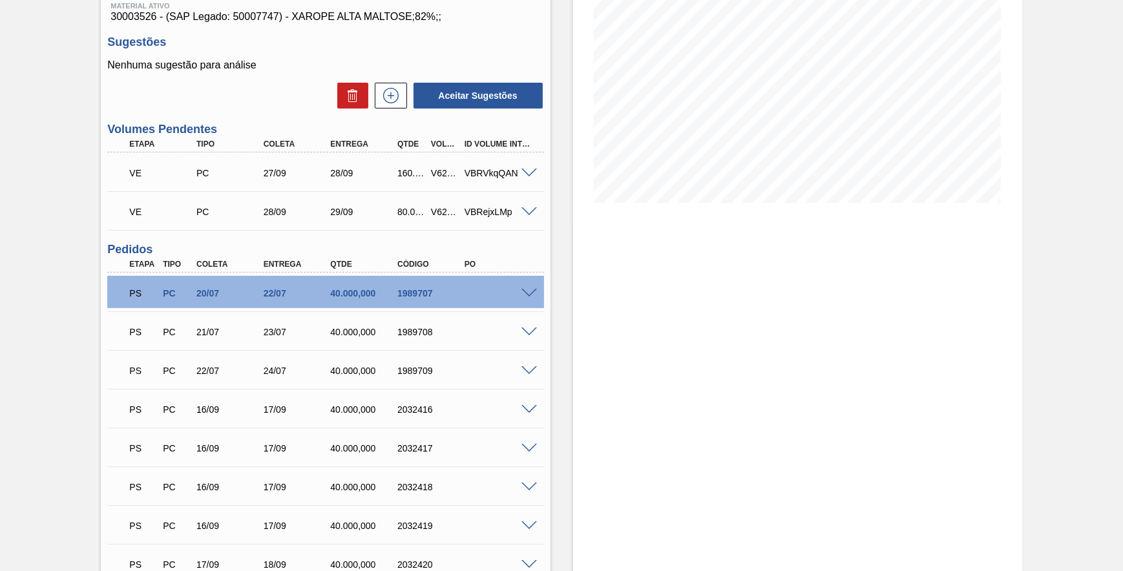
scroll to position [176, 0]
click at [525, 297] on span at bounding box center [529, 293] width 16 height 10
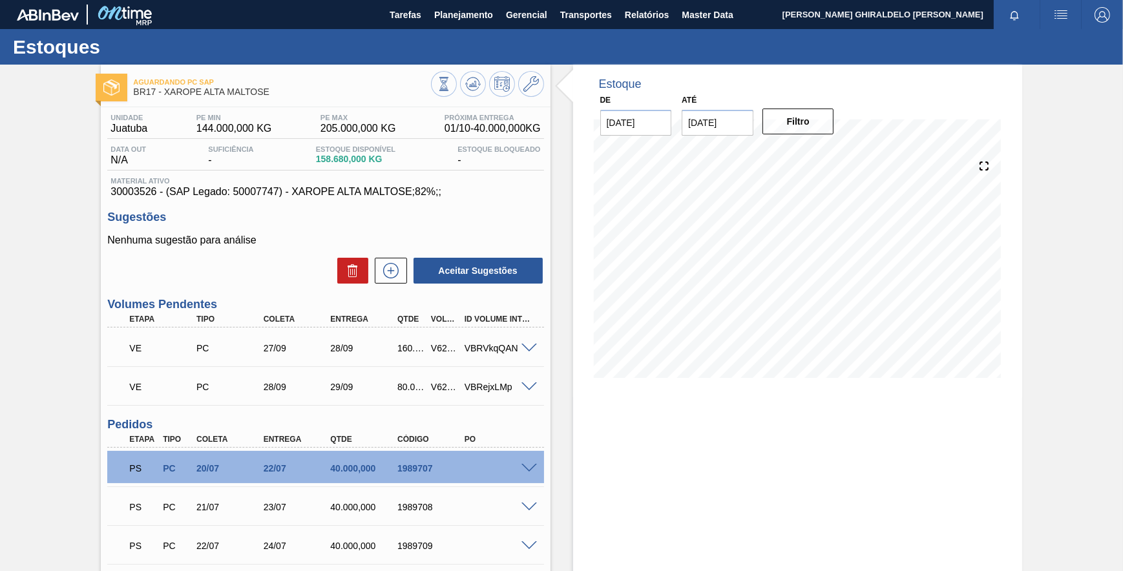
click at [527, 473] on span at bounding box center [529, 469] width 16 height 10
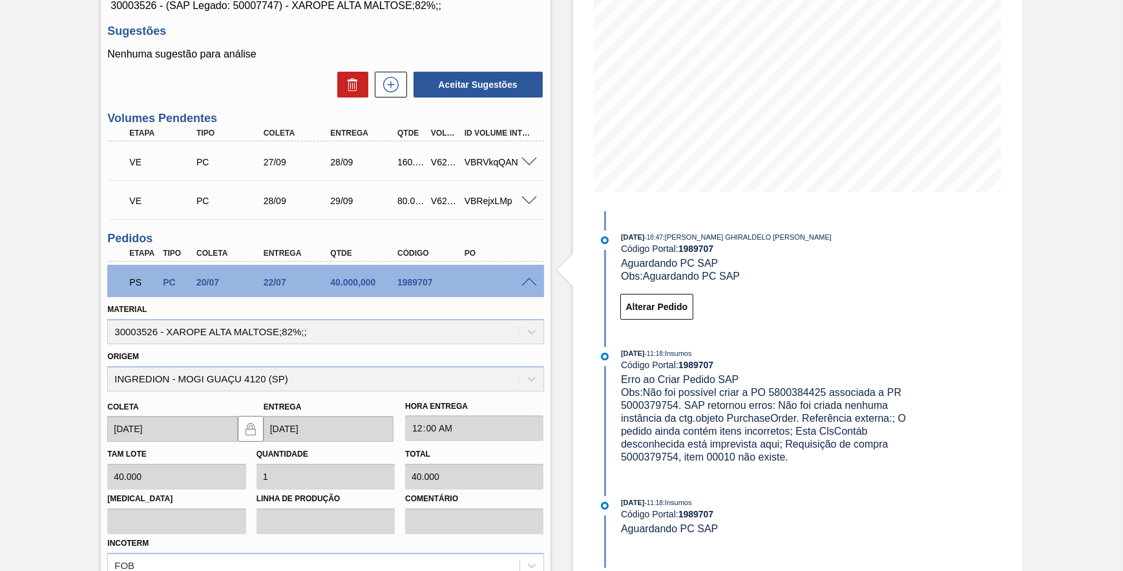
scroll to position [176, 0]
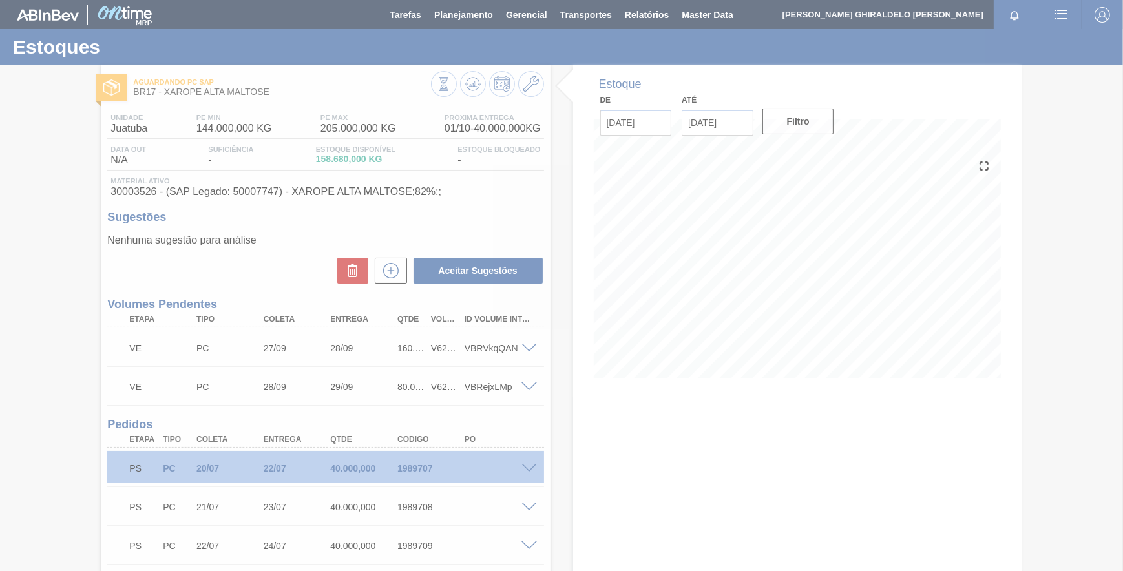
click at [528, 467] on div at bounding box center [561, 285] width 1123 height 571
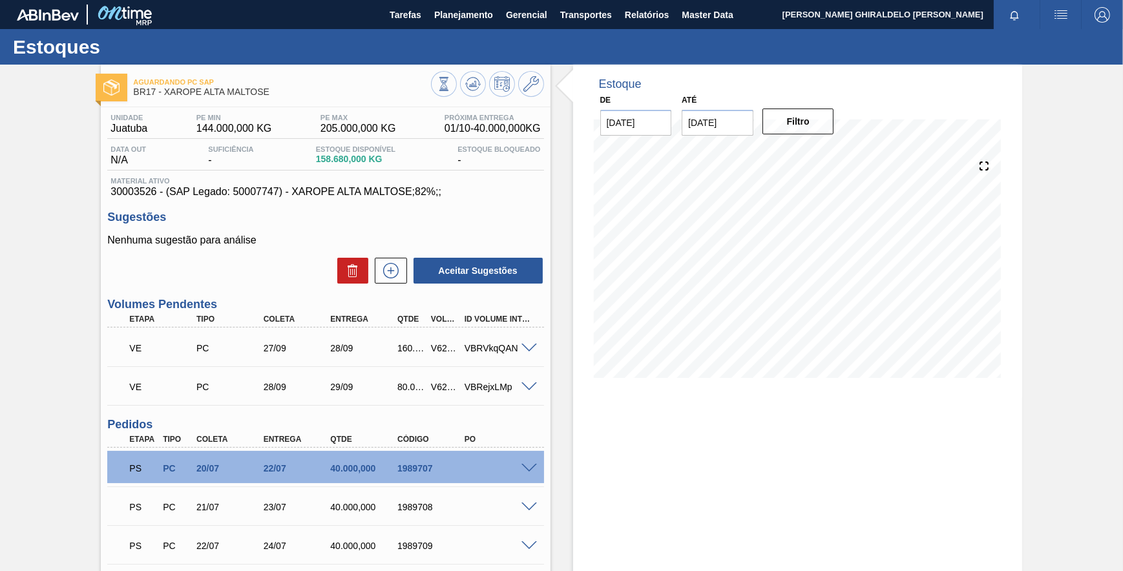
click at [531, 467] on span at bounding box center [529, 469] width 16 height 10
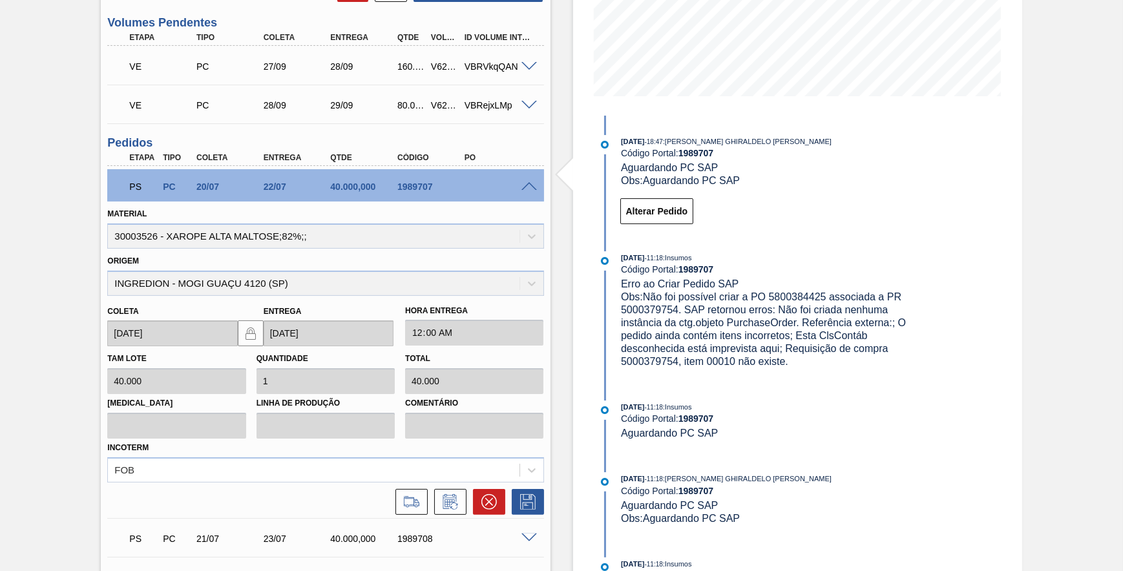
scroll to position [117, 0]
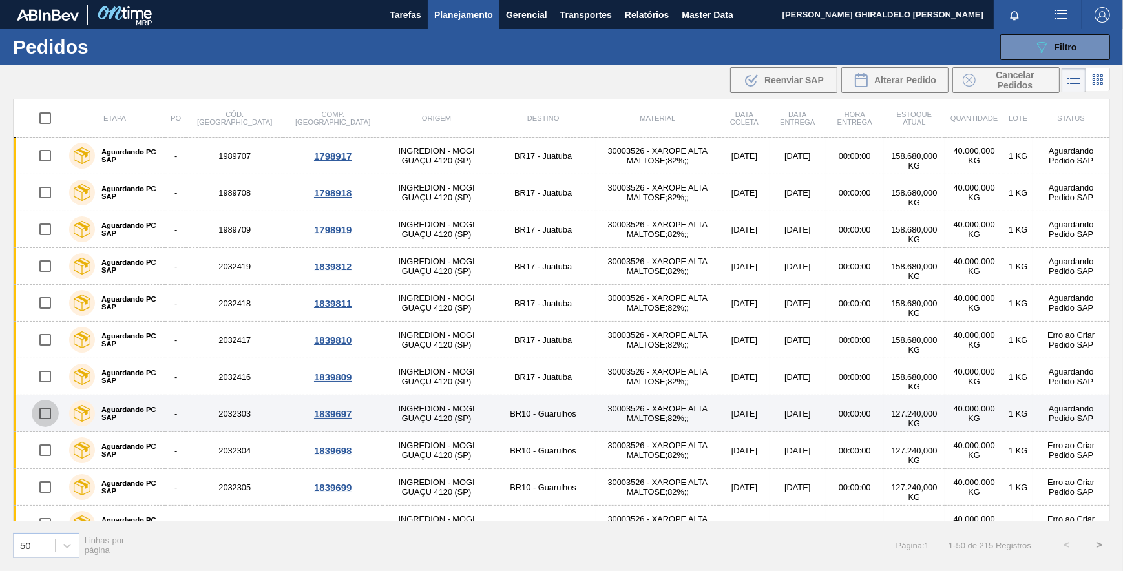
click at [46, 413] on input "checkbox" at bounding box center [45, 413] width 27 height 27
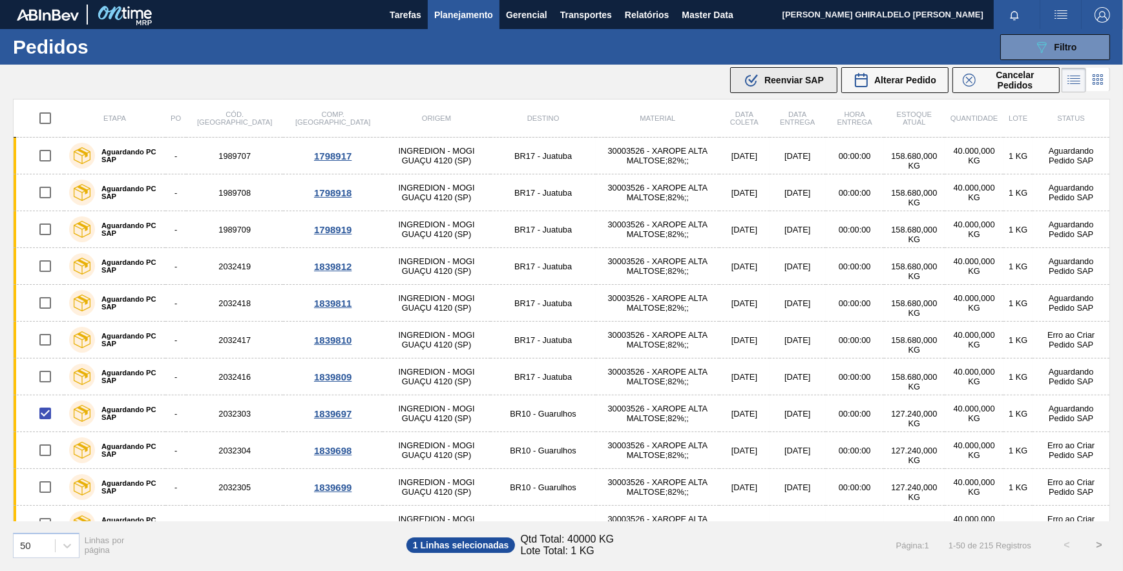
click at [775, 78] on span "Reenviar SAP" at bounding box center [793, 80] width 59 height 10
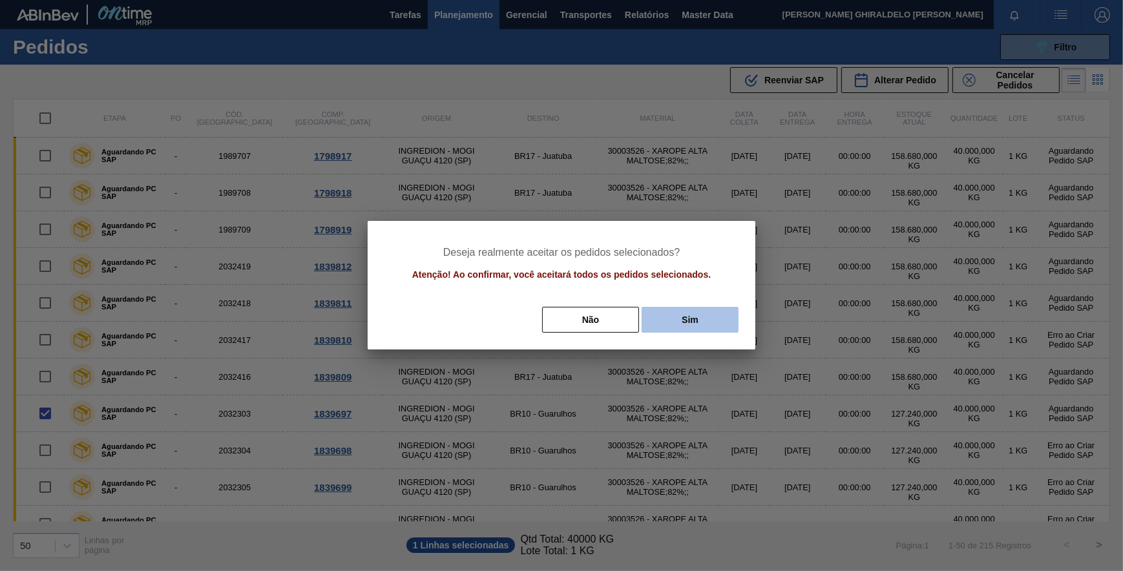
click at [722, 315] on button "Sim" at bounding box center [690, 320] width 97 height 26
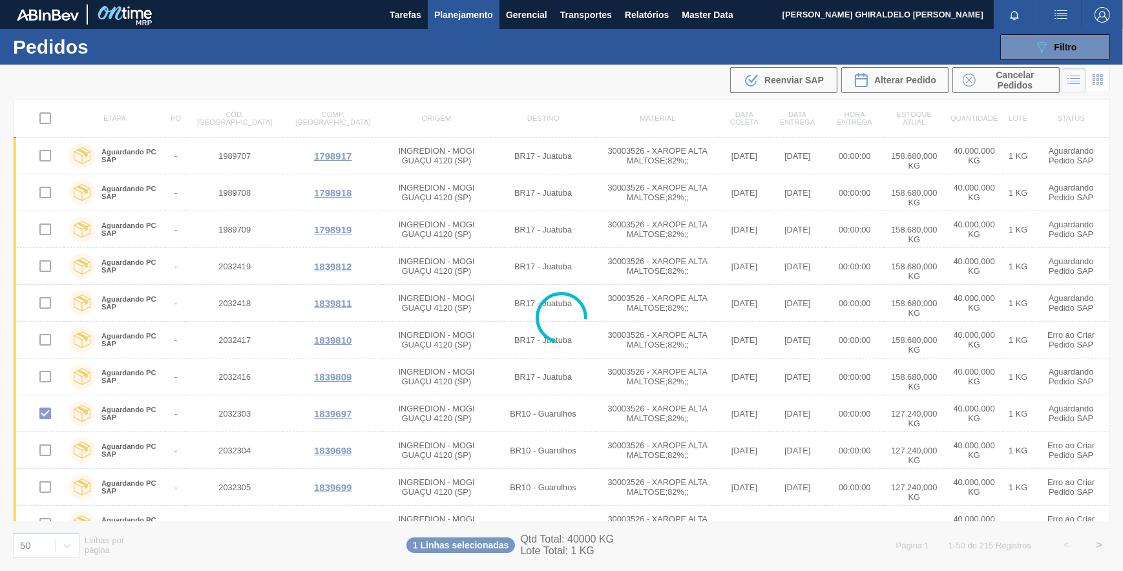
checkbox input "false"
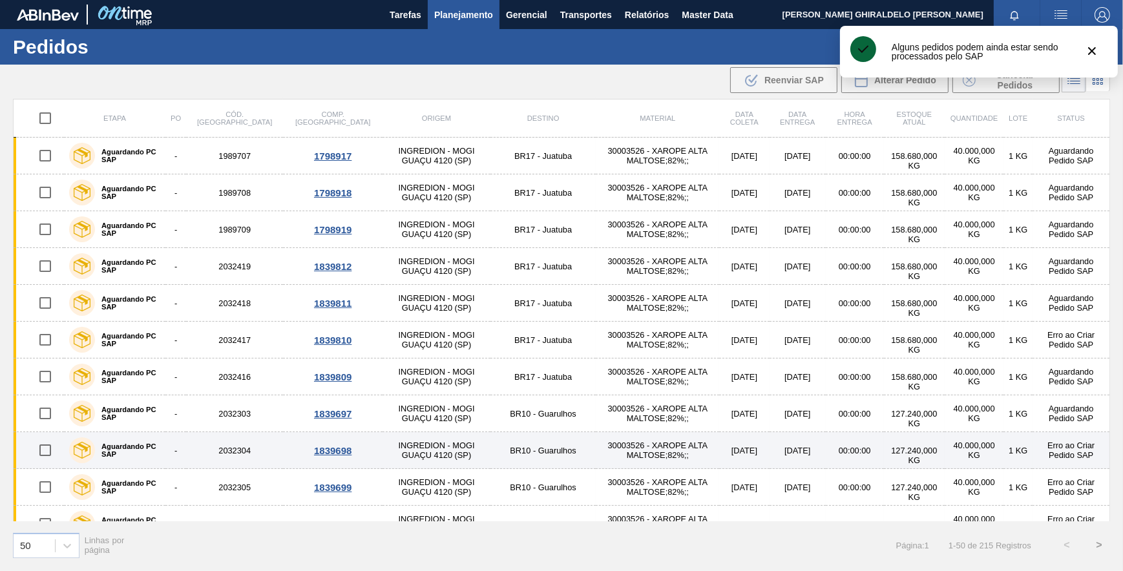
drag, startPoint x: 41, startPoint y: 490, endPoint x: 83, endPoint y: 464, distance: 49.3
click at [41, 489] on input "checkbox" at bounding box center [45, 487] width 27 height 27
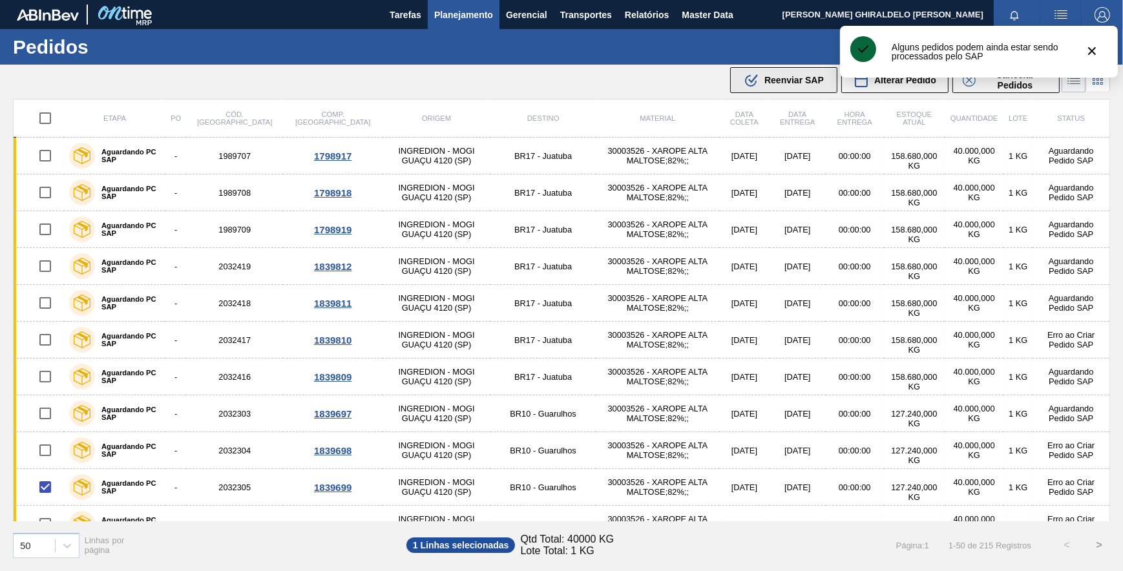
click at [772, 78] on span "Reenviar SAP" at bounding box center [793, 80] width 59 height 10
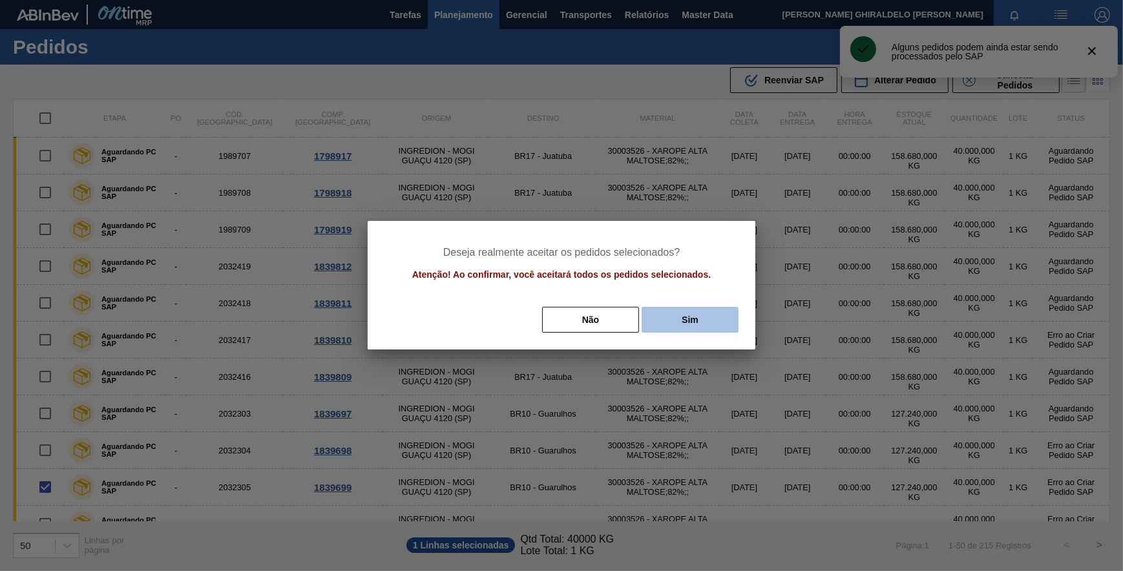
click at [696, 327] on button "Sim" at bounding box center [690, 320] width 97 height 26
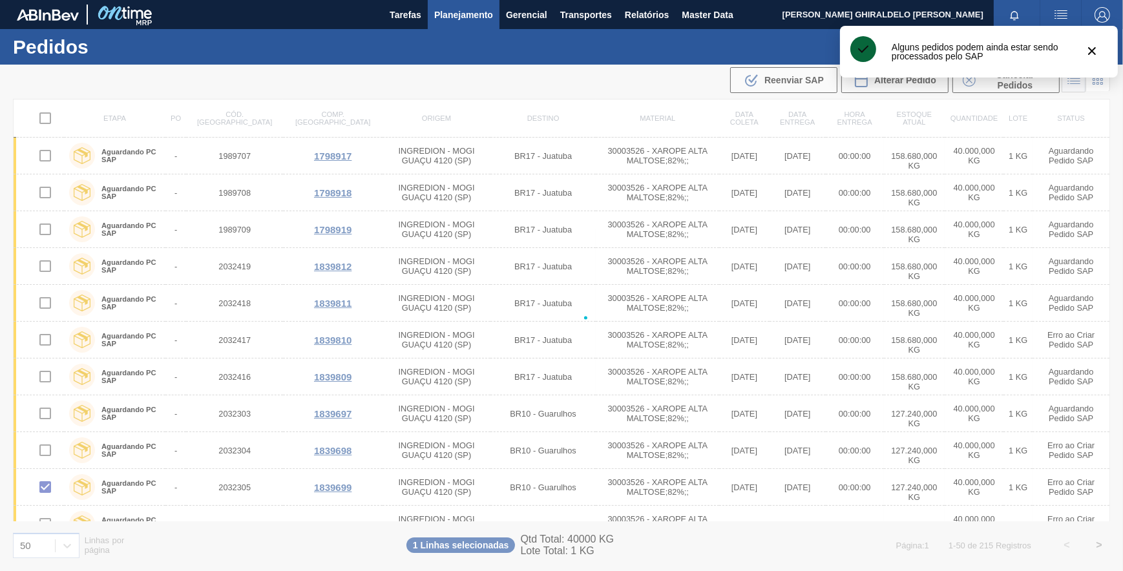
checkbox input "false"
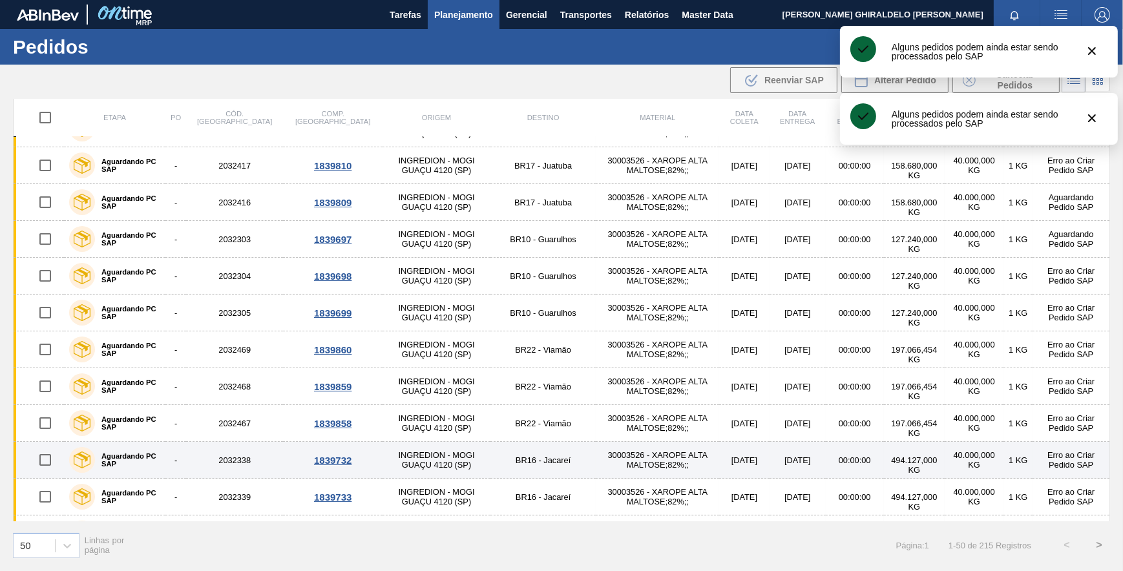
scroll to position [176, 0]
drag, startPoint x: 45, startPoint y: 461, endPoint x: 306, endPoint y: 319, distance: 297.6
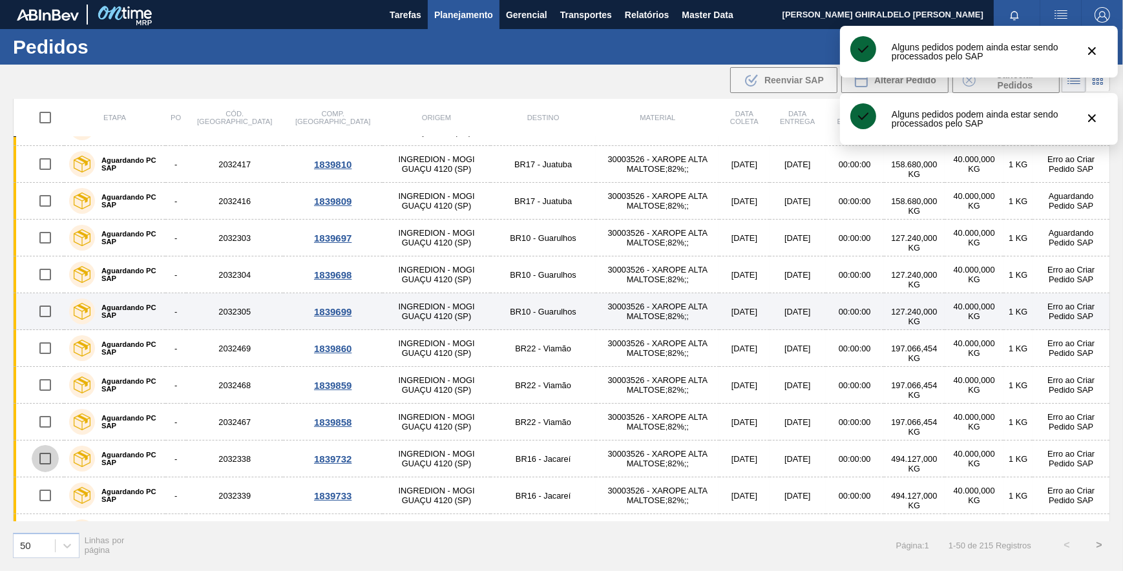
click at [45, 460] on input "checkbox" at bounding box center [45, 458] width 27 height 27
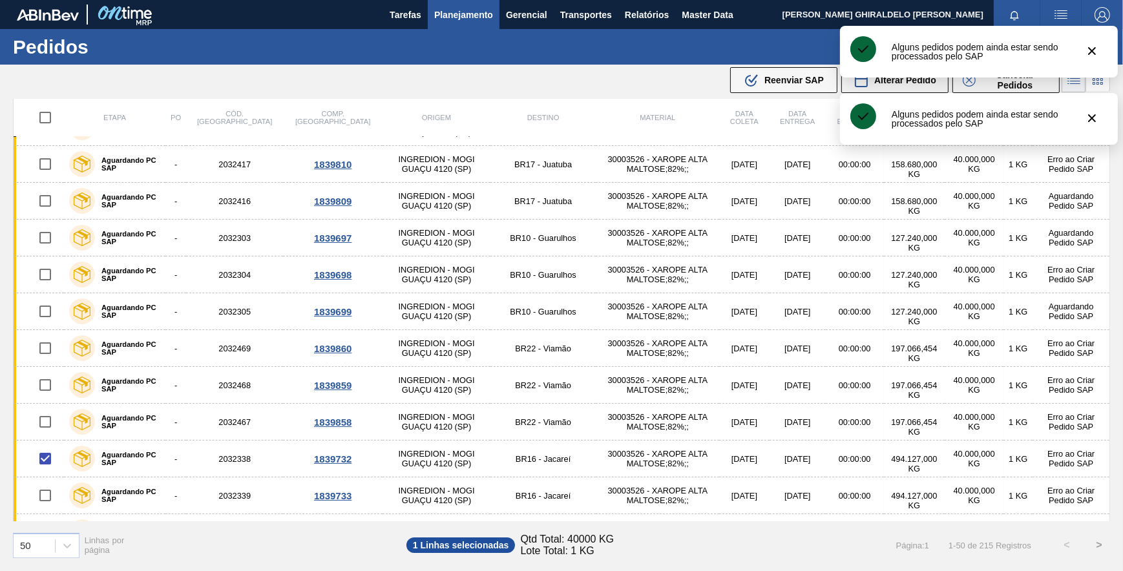
drag, startPoint x: 772, startPoint y: 79, endPoint x: 773, endPoint y: 85, distance: 6.5
click at [773, 79] on span "Reenviar SAP" at bounding box center [793, 80] width 59 height 10
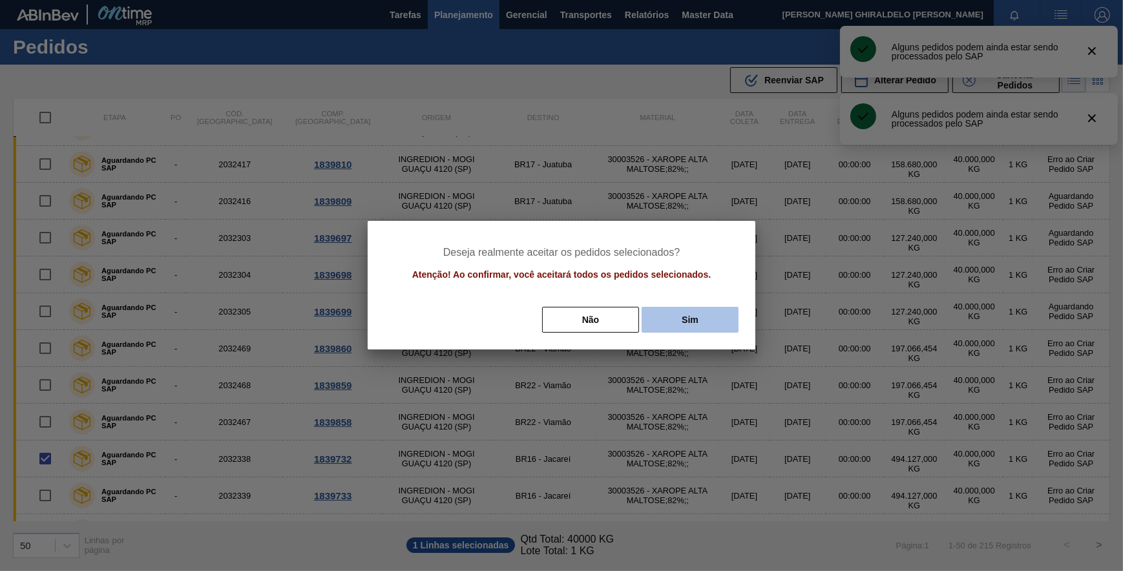
click at [711, 330] on button "Sim" at bounding box center [690, 320] width 97 height 26
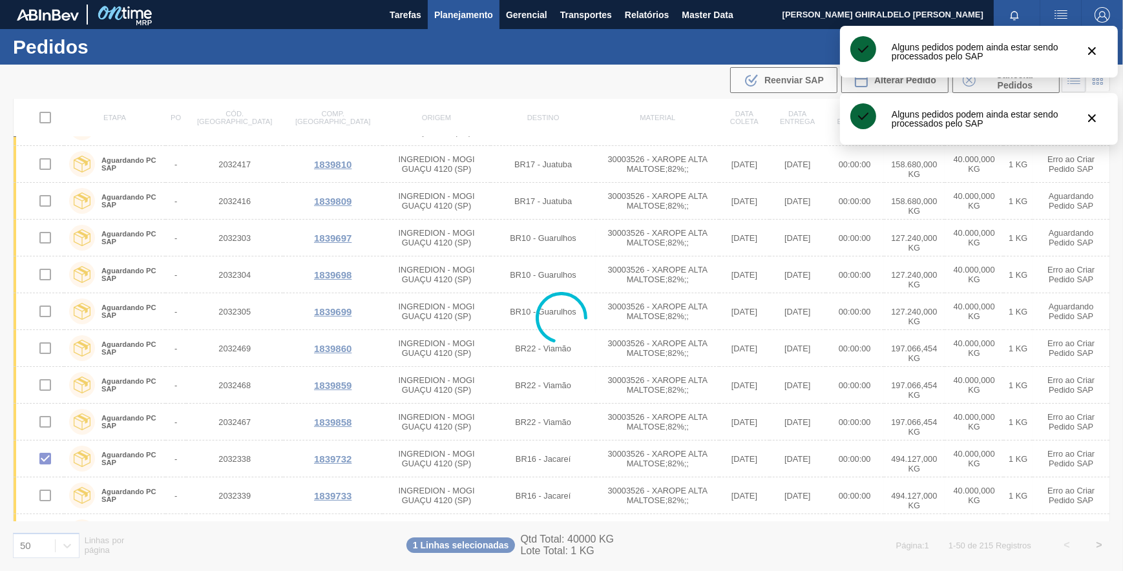
checkbox input "false"
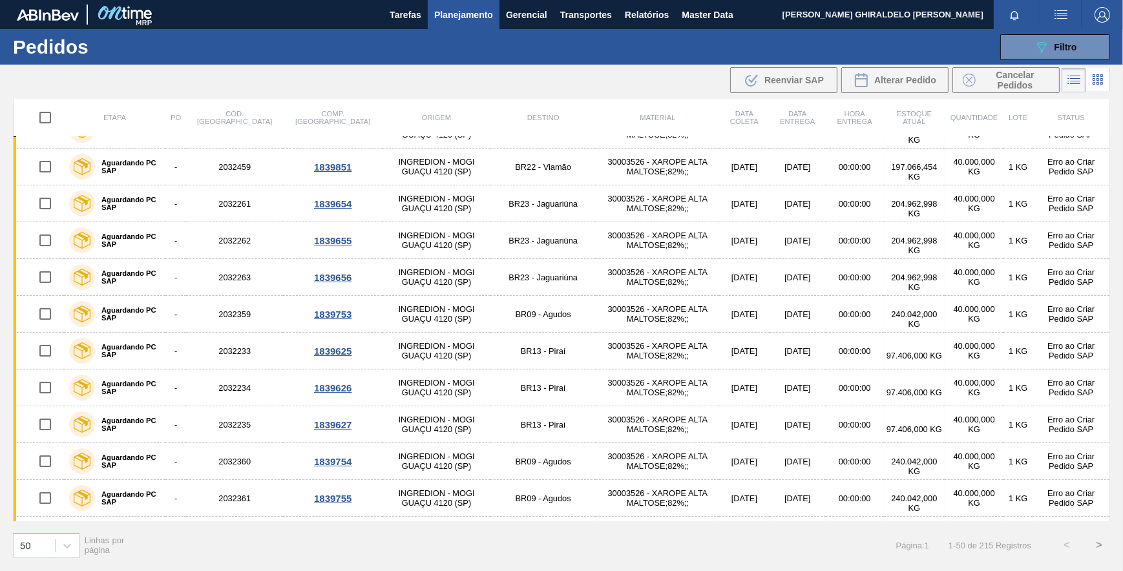
scroll to position [397, 0]
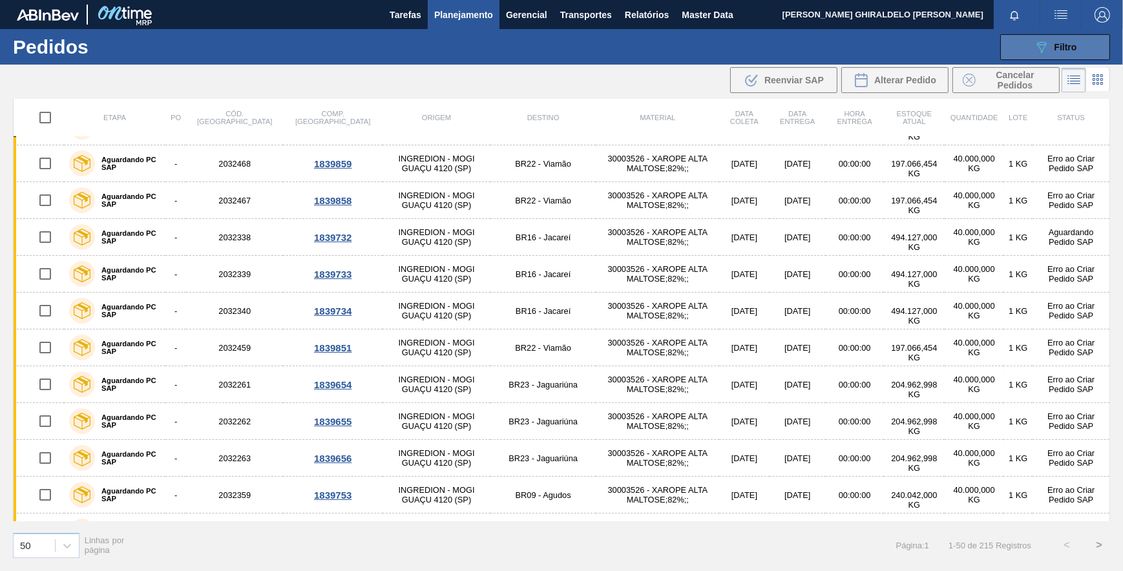
click at [1058, 45] on span "Filtro" at bounding box center [1066, 47] width 23 height 10
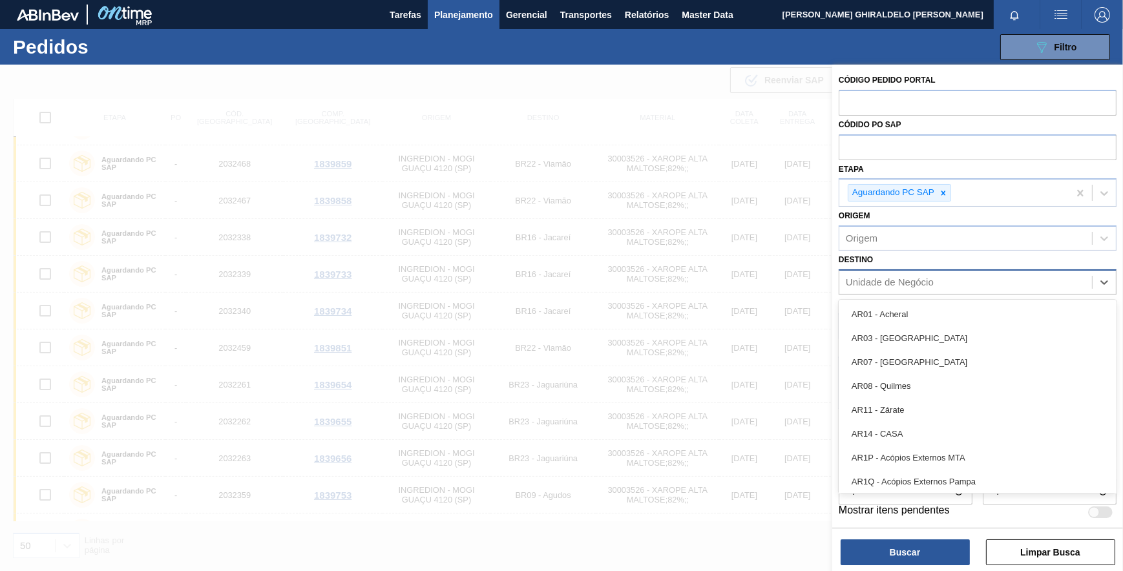
click at [901, 284] on div "Unidade de Negócio" at bounding box center [890, 282] width 88 height 11
type input "4"
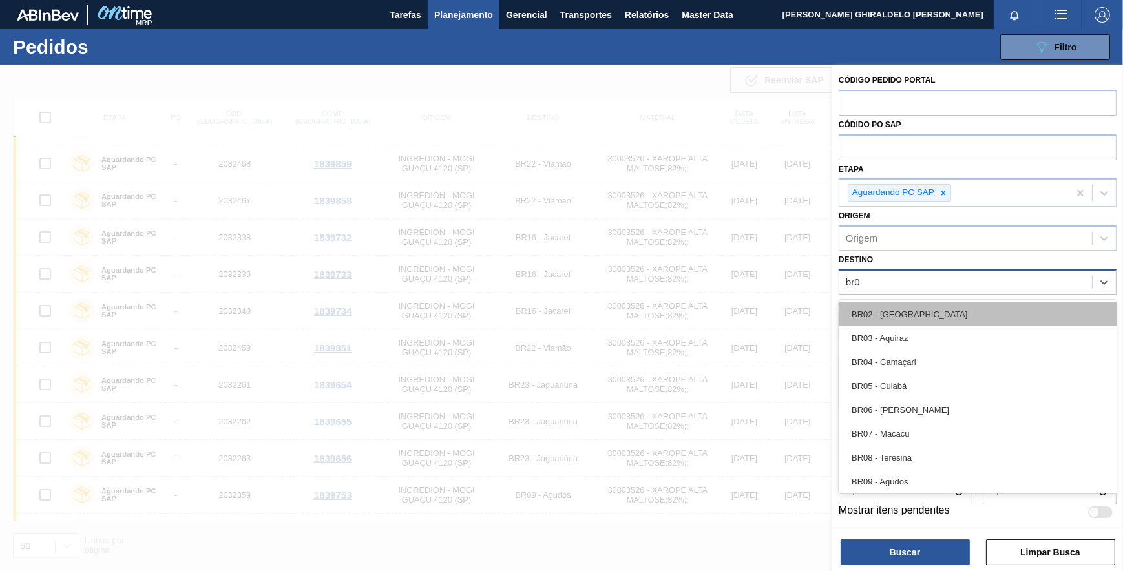
type input "br04"
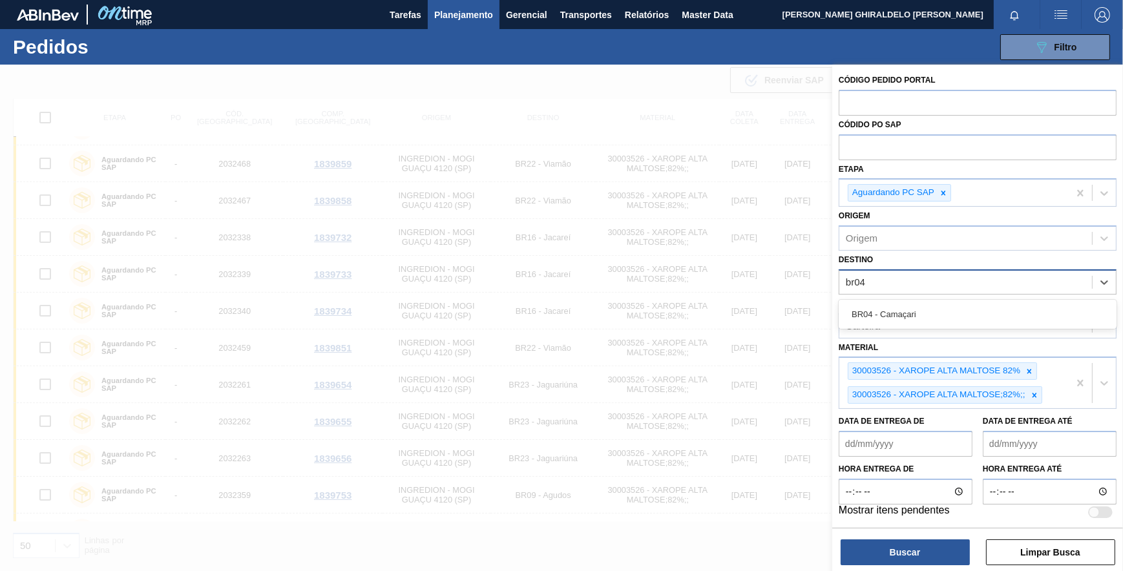
click at [906, 306] on div "BR04 - Camaçari" at bounding box center [978, 314] width 278 height 24
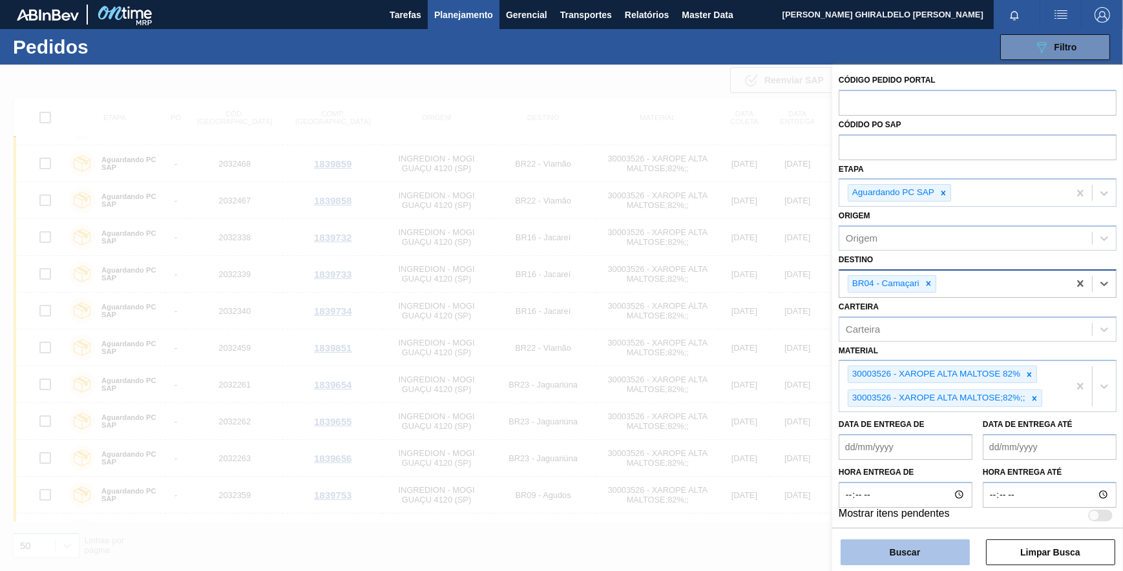
click at [958, 555] on button "Buscar" at bounding box center [905, 553] width 129 height 26
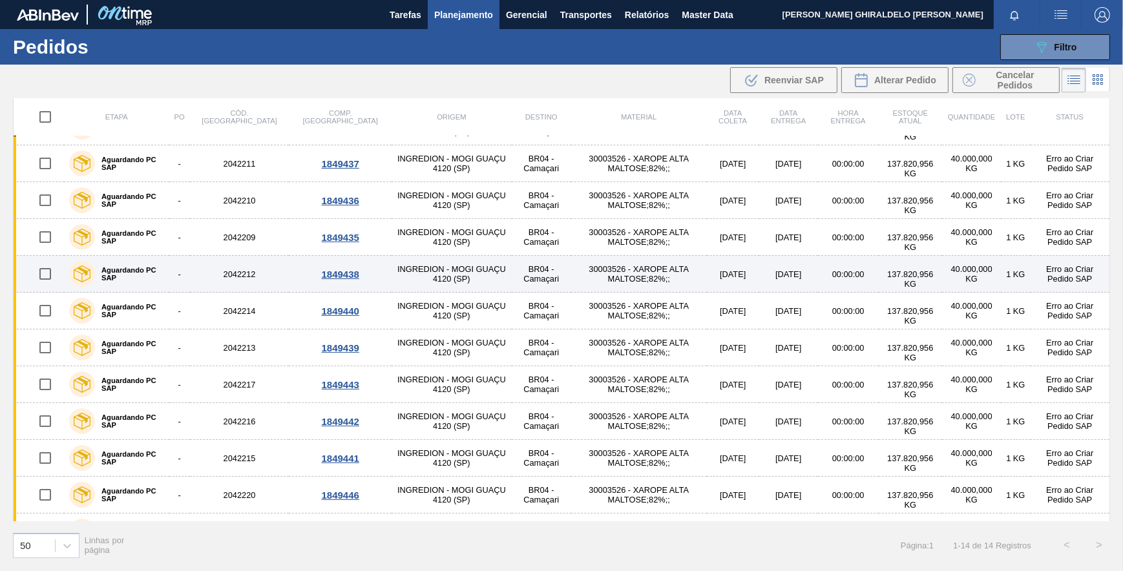
scroll to position [0, 0]
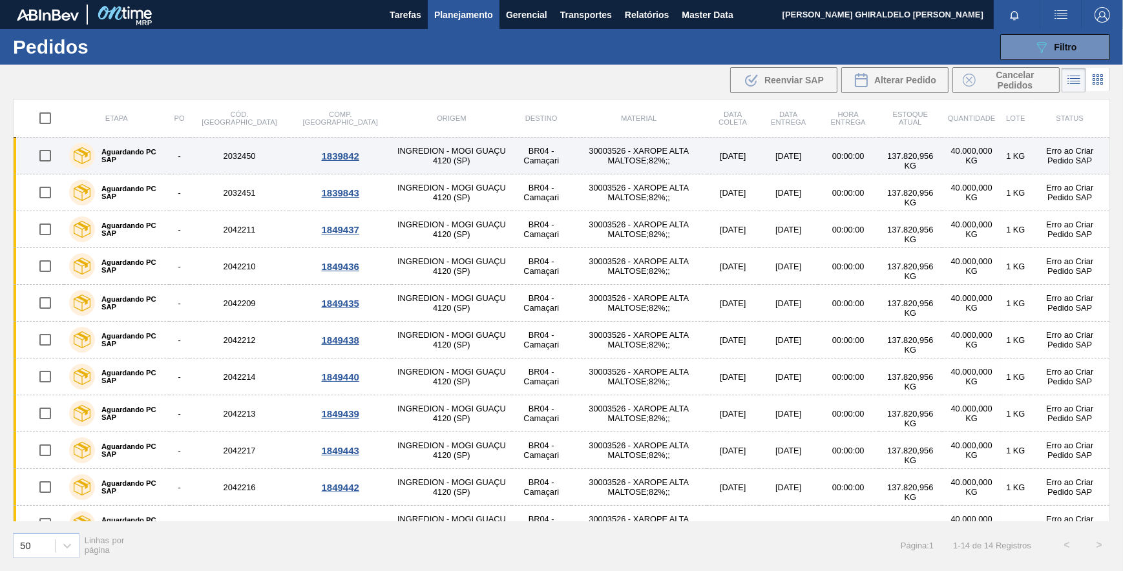
click at [48, 156] on input "checkbox" at bounding box center [45, 155] width 27 height 27
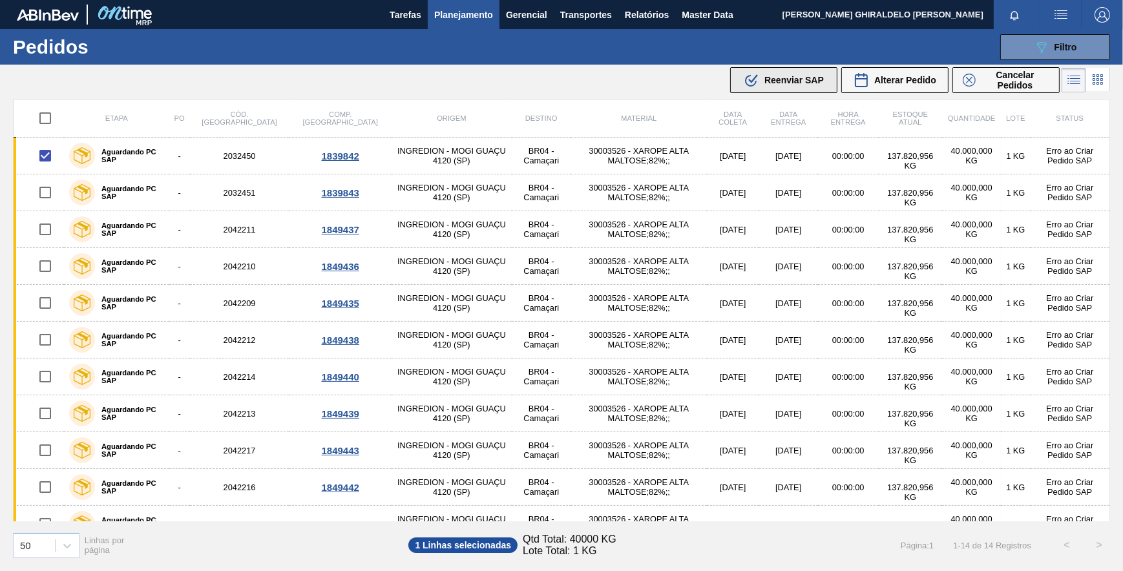
click at [803, 82] on span "Reenviar SAP" at bounding box center [793, 80] width 59 height 10
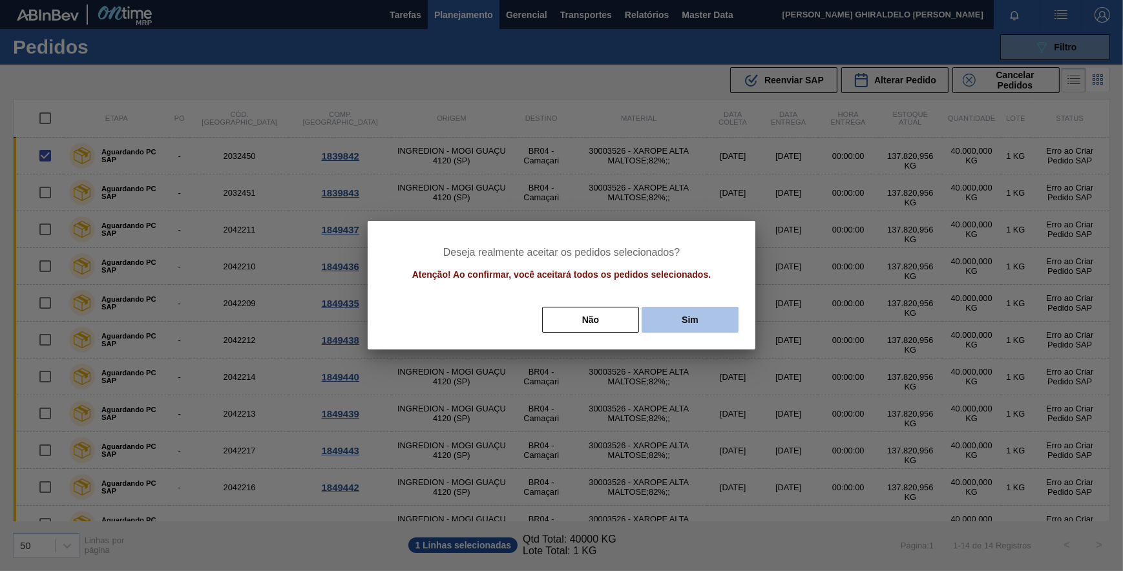
click at [688, 322] on button "Sim" at bounding box center [690, 320] width 97 height 26
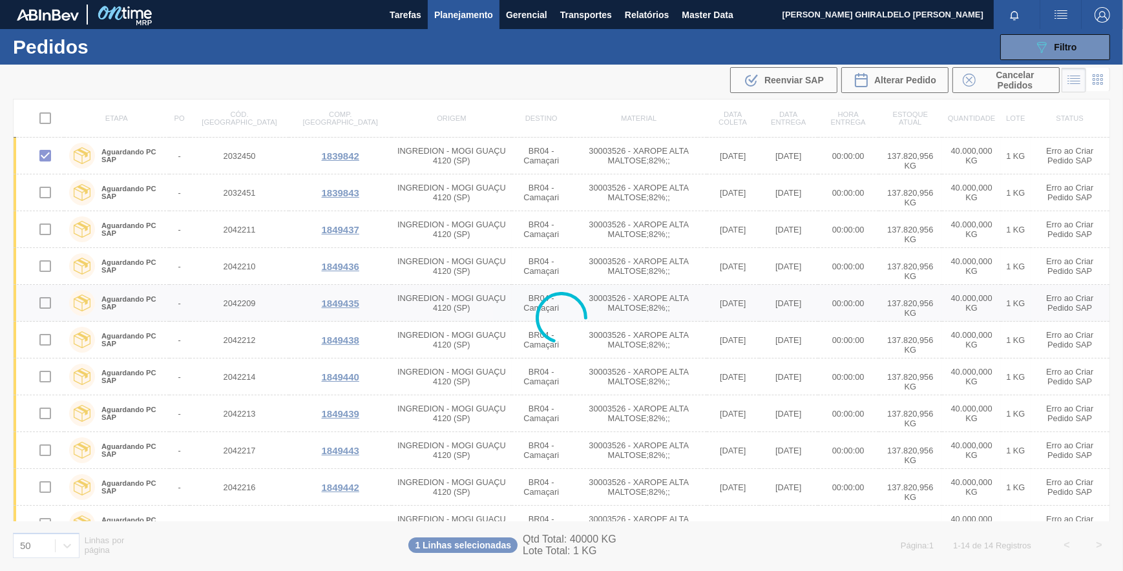
checkbox input "false"
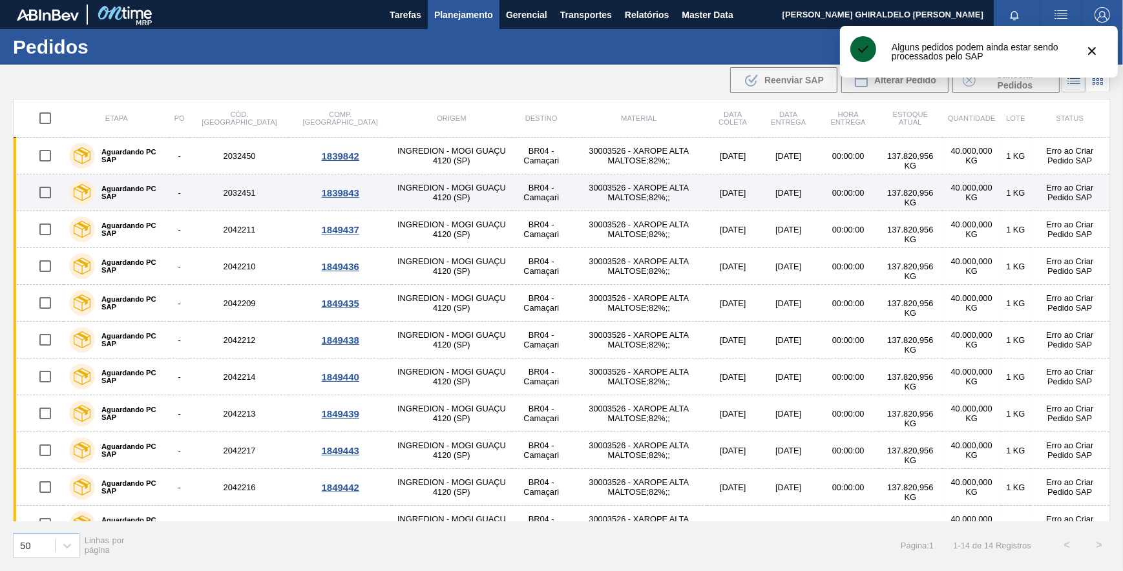
click at [39, 198] on input "checkbox" at bounding box center [45, 192] width 27 height 27
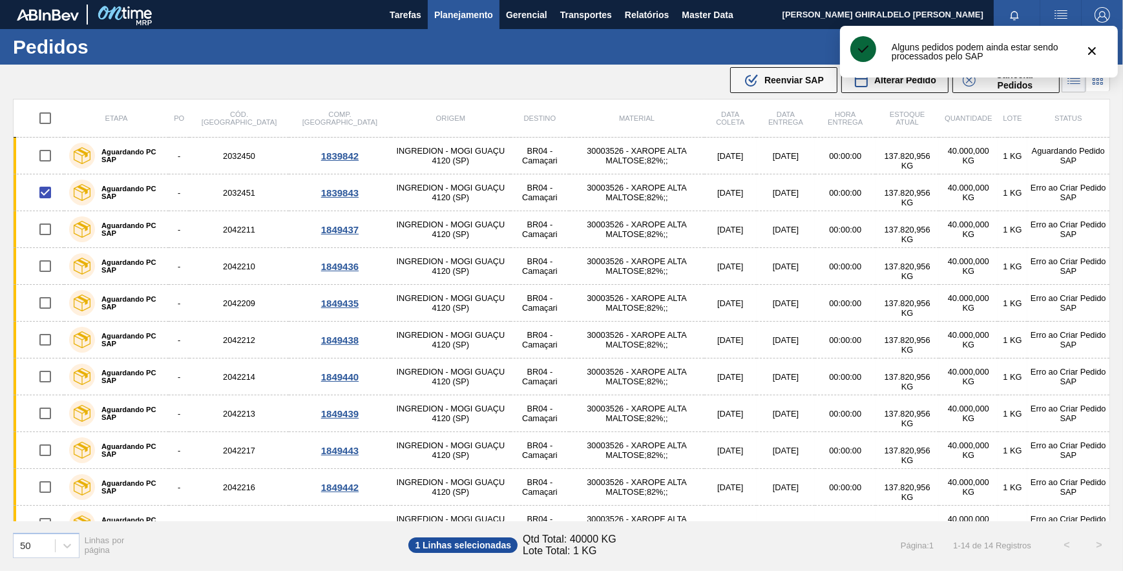
drag, startPoint x: 772, startPoint y: 84, endPoint x: 777, endPoint y: 108, distance: 24.5
click at [775, 84] on span "Reenviar SAP" at bounding box center [793, 80] width 59 height 10
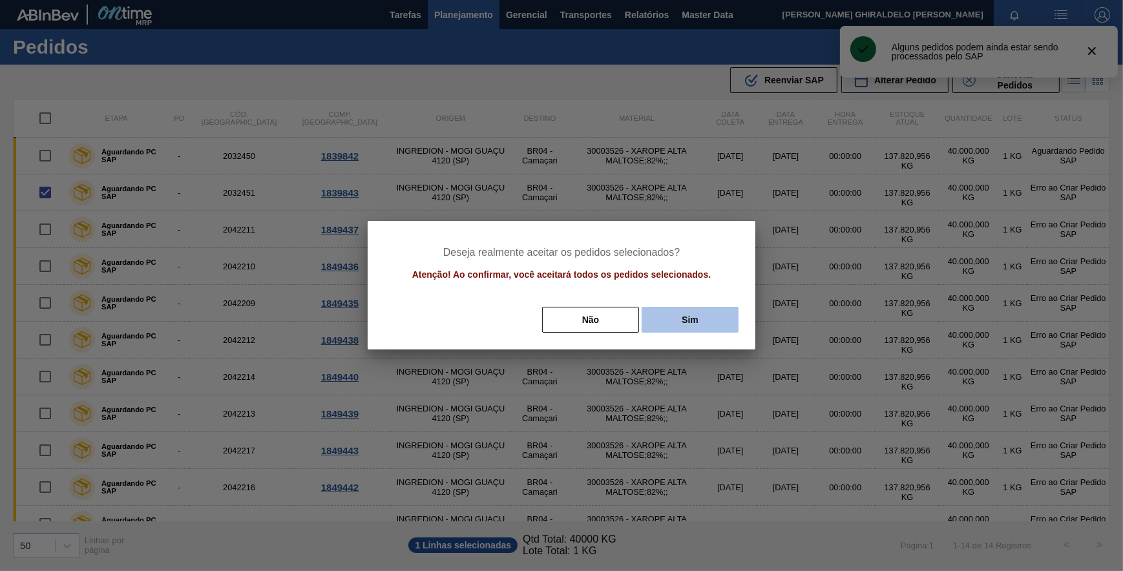
click at [702, 323] on button "Sim" at bounding box center [690, 320] width 97 height 26
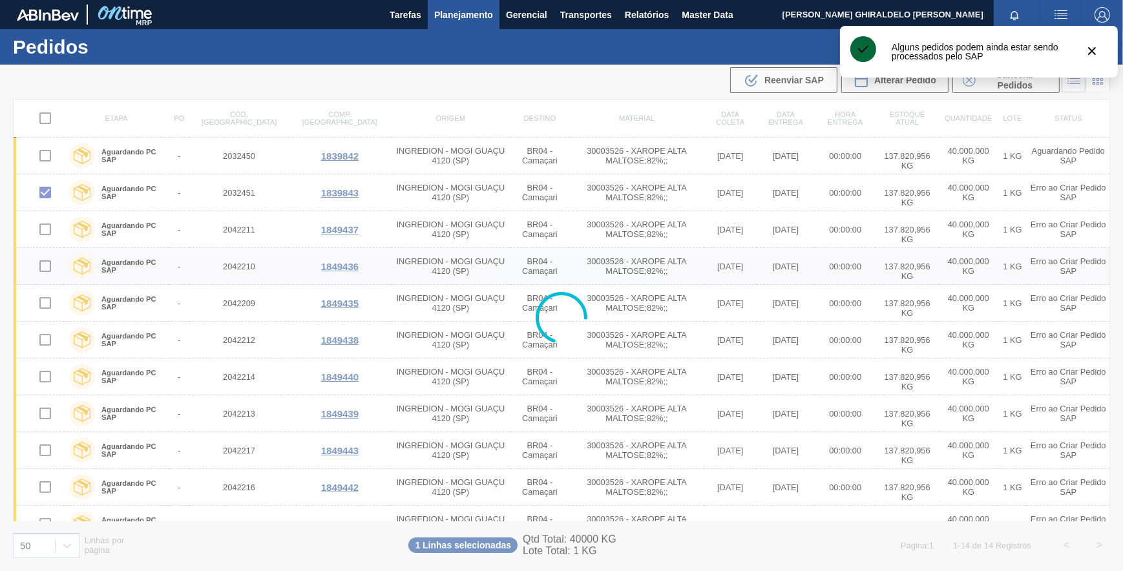
checkbox input "false"
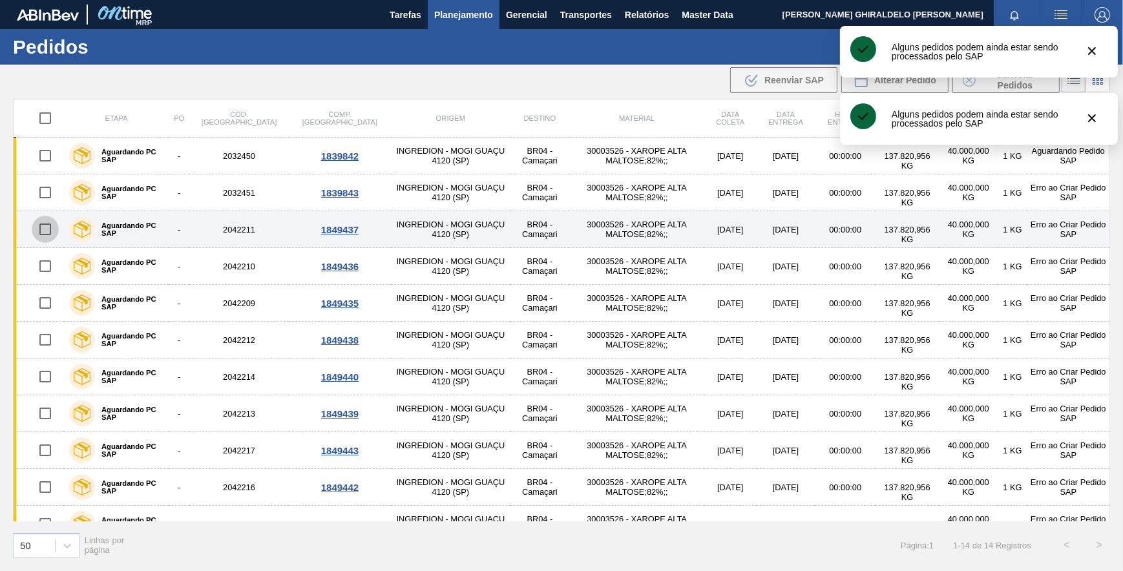
drag, startPoint x: 45, startPoint y: 228, endPoint x: 72, endPoint y: 233, distance: 26.9
click at [45, 229] on input "checkbox" at bounding box center [45, 229] width 27 height 27
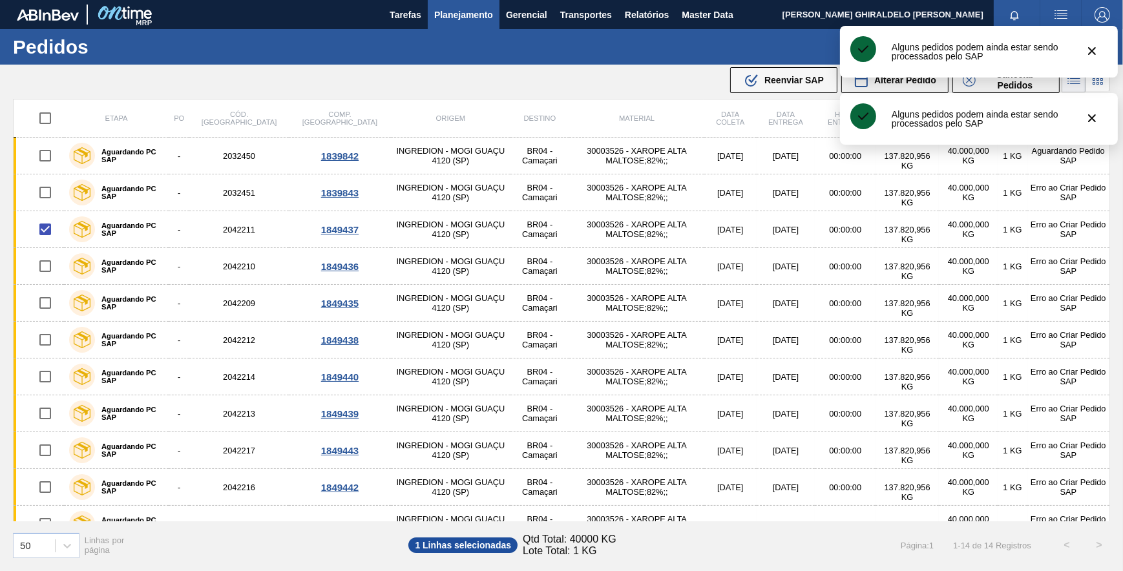
click at [794, 77] on span "Reenviar SAP" at bounding box center [793, 80] width 59 height 10
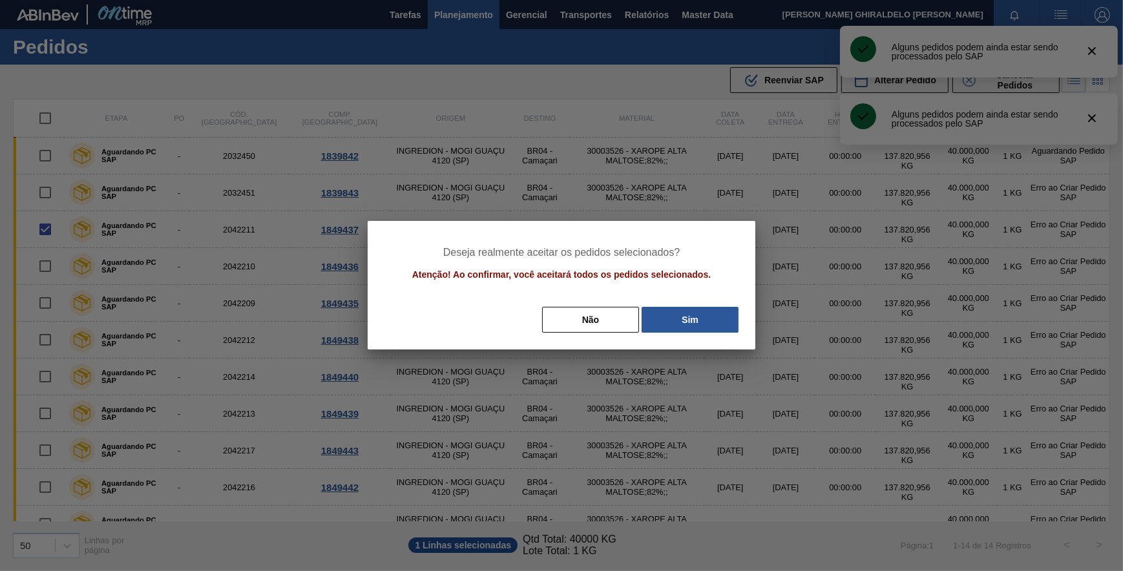
drag, startPoint x: 686, startPoint y: 320, endPoint x: 491, endPoint y: 326, distance: 195.2
click at [686, 319] on button "Sim" at bounding box center [690, 320] width 97 height 26
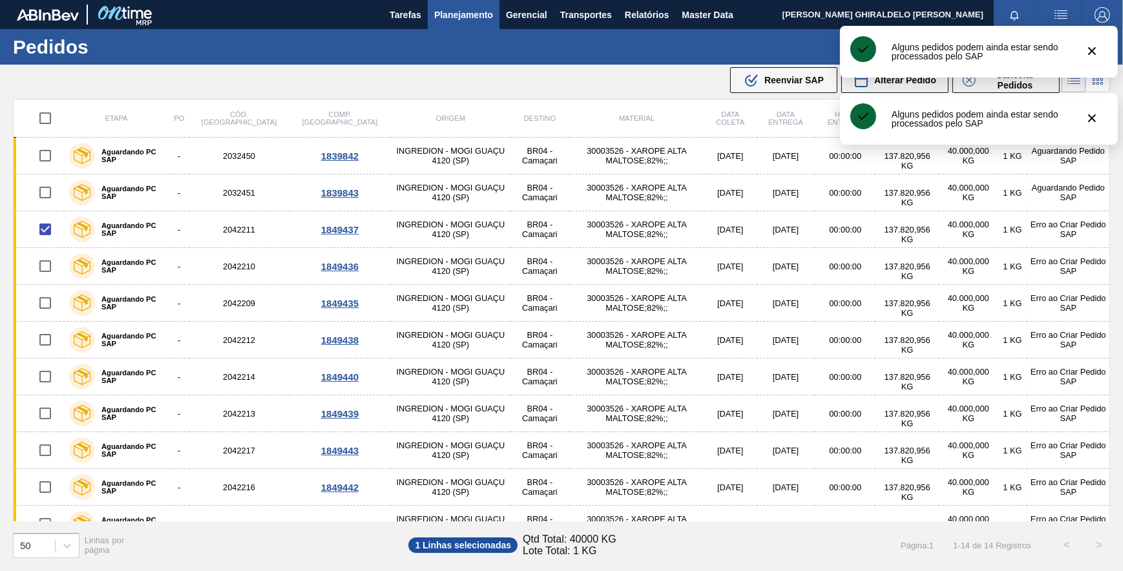
checkbox input "false"
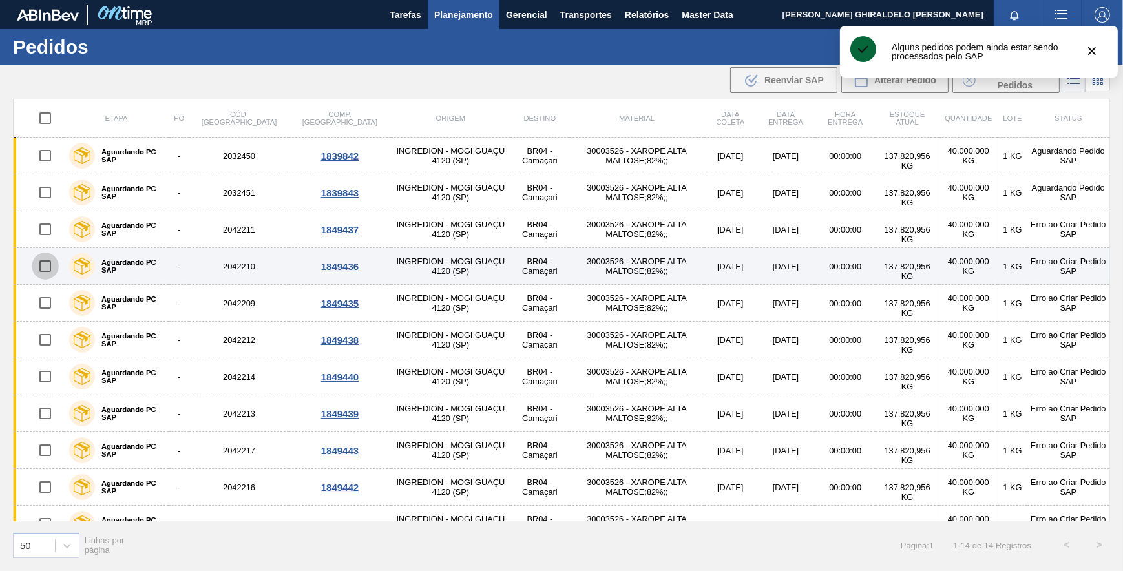
drag, startPoint x: 38, startPoint y: 268, endPoint x: 47, endPoint y: 265, distance: 9.0
click at [39, 268] on input "checkbox" at bounding box center [45, 266] width 27 height 27
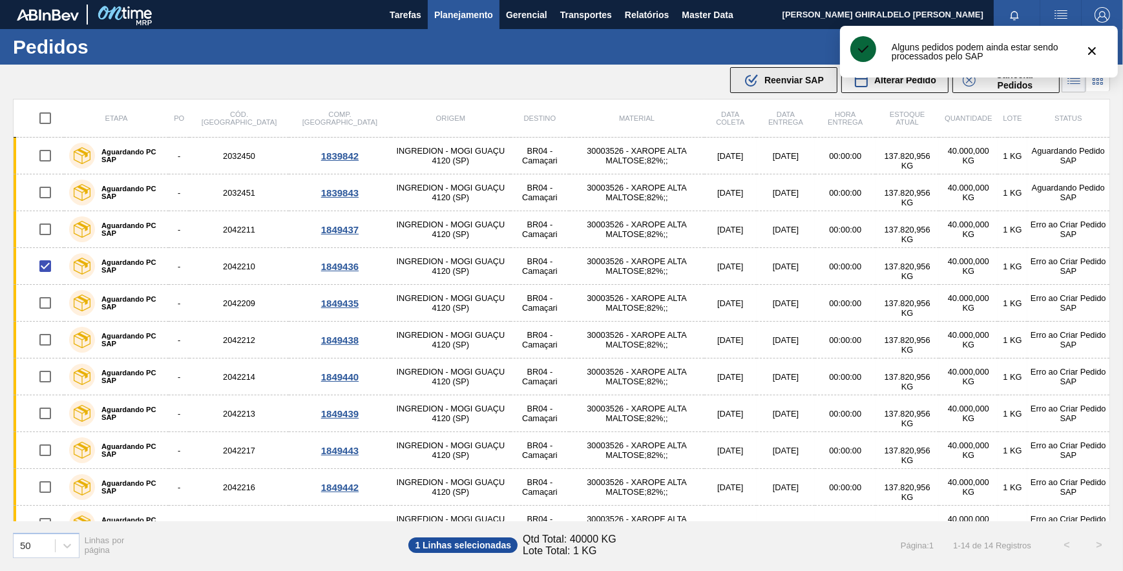
click at [795, 73] on div ".b{fill:var(--color-action-default)} Reenviar SAP" at bounding box center [784, 80] width 80 height 16
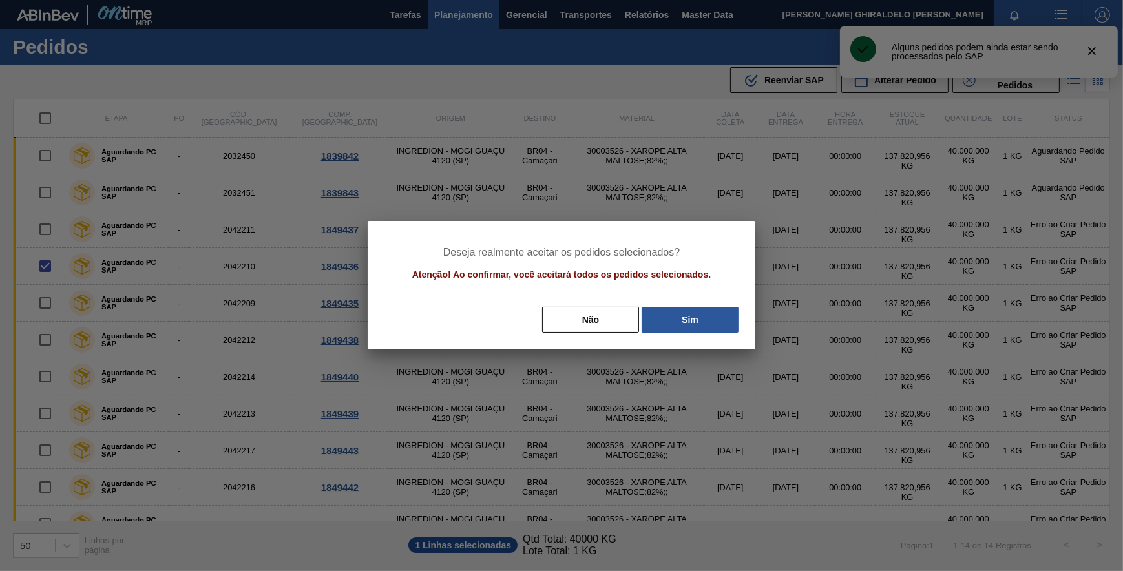
drag, startPoint x: 693, startPoint y: 323, endPoint x: 603, endPoint y: 319, distance: 90.6
click at [689, 323] on button "Sim" at bounding box center [690, 320] width 97 height 26
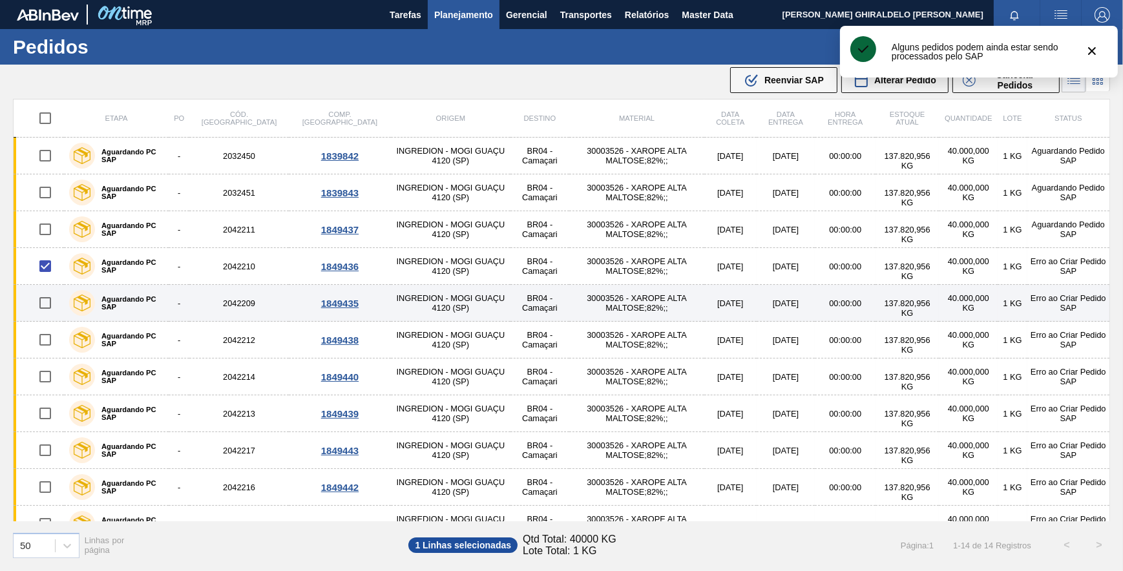
checkbox input "false"
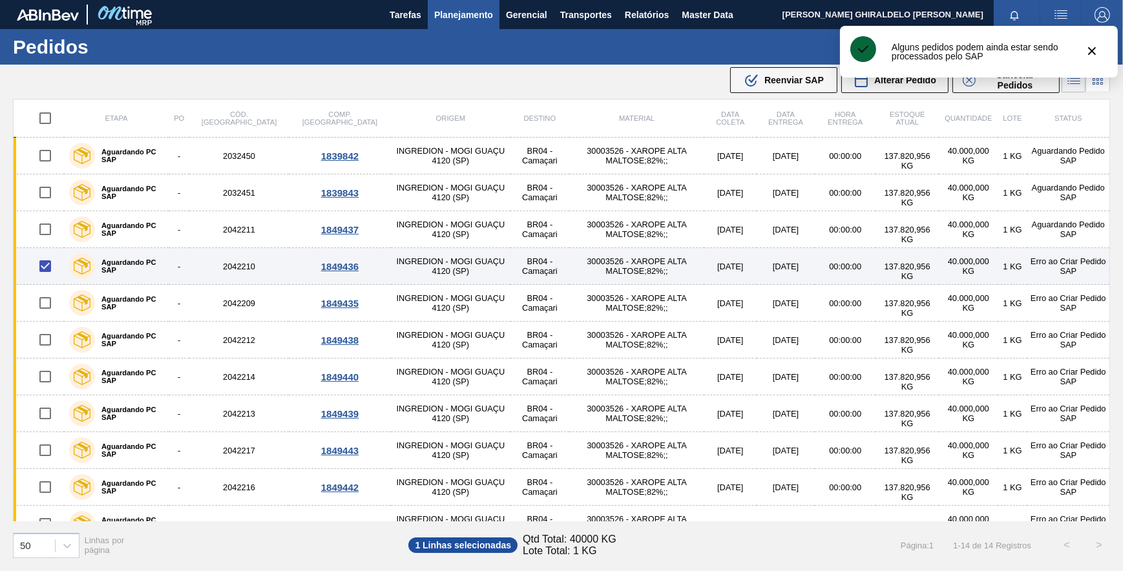
drag, startPoint x: 47, startPoint y: 304, endPoint x: 167, endPoint y: 271, distance: 125.3
click at [47, 303] on input "checkbox" at bounding box center [45, 302] width 27 height 27
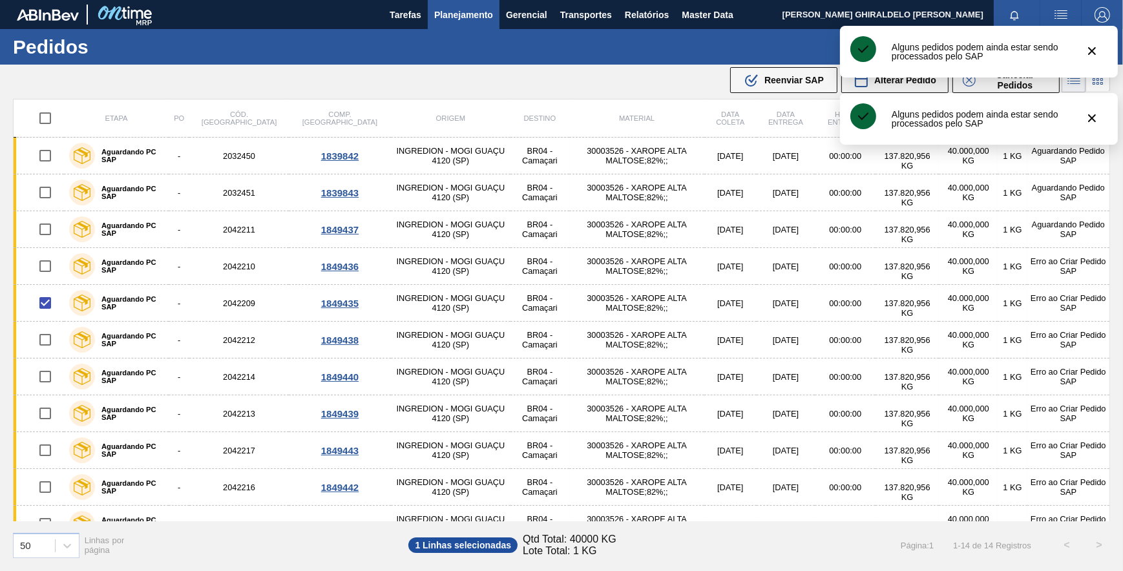
click at [794, 81] on span "Reenviar SAP" at bounding box center [793, 80] width 59 height 10
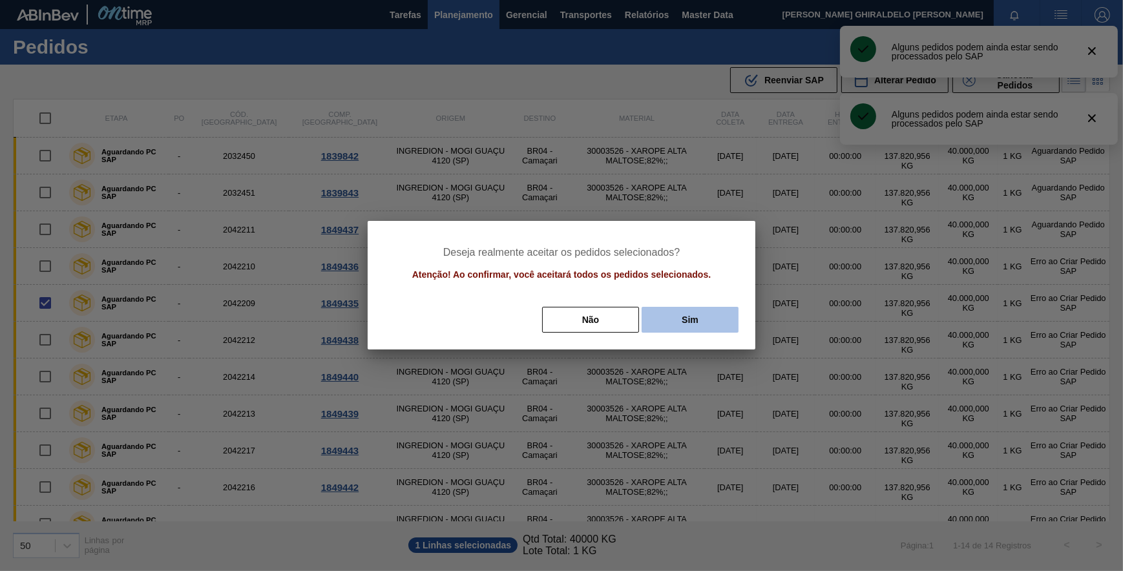
drag, startPoint x: 684, startPoint y: 321, endPoint x: 702, endPoint y: 298, distance: 29.0
click at [684, 319] on button "Sim" at bounding box center [690, 320] width 97 height 26
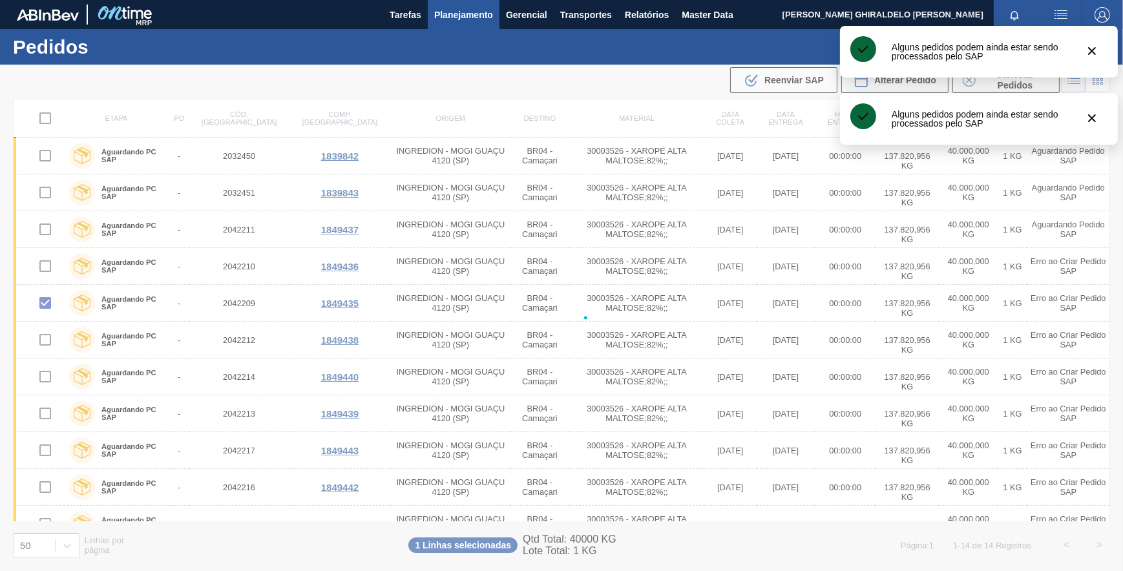
checkbox input "false"
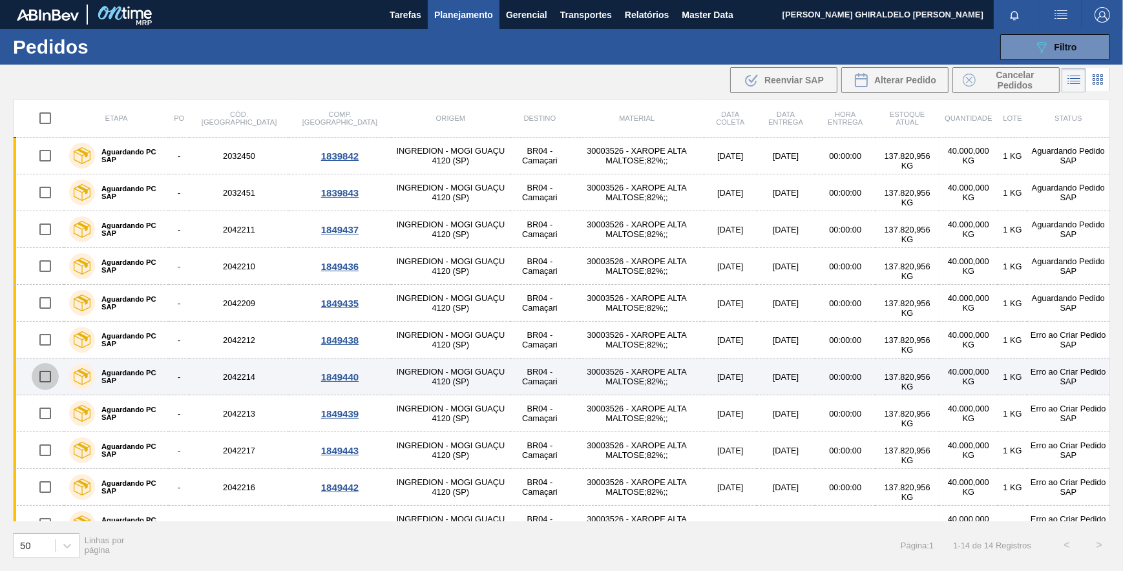
click at [41, 381] on input "checkbox" at bounding box center [45, 376] width 27 height 27
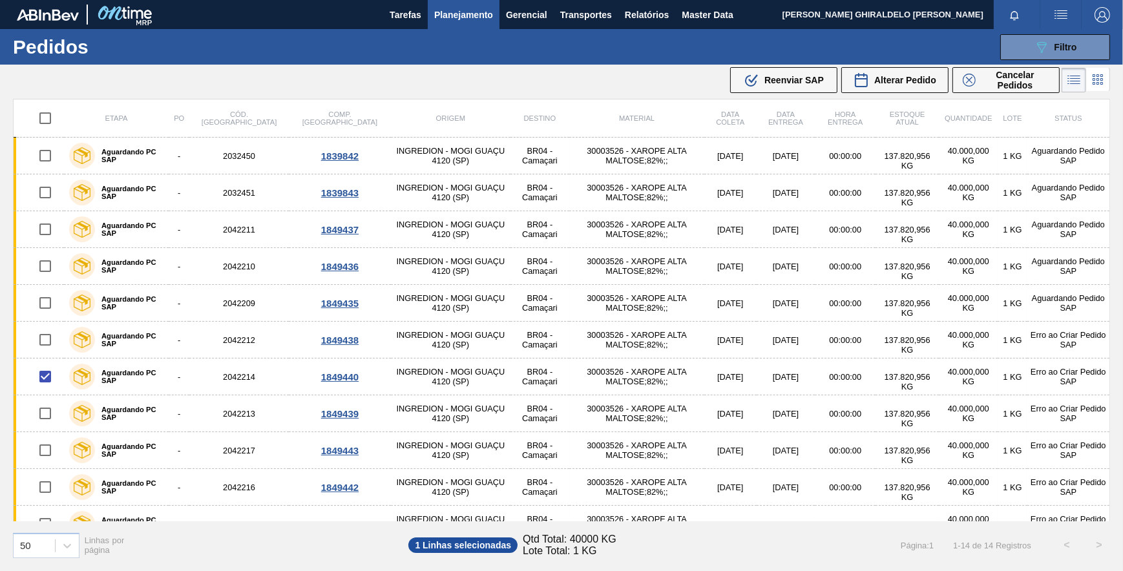
drag, startPoint x: 783, startPoint y: 83, endPoint x: 775, endPoint y: 96, distance: 15.1
click at [783, 83] on span "Reenviar SAP" at bounding box center [793, 80] width 59 height 10
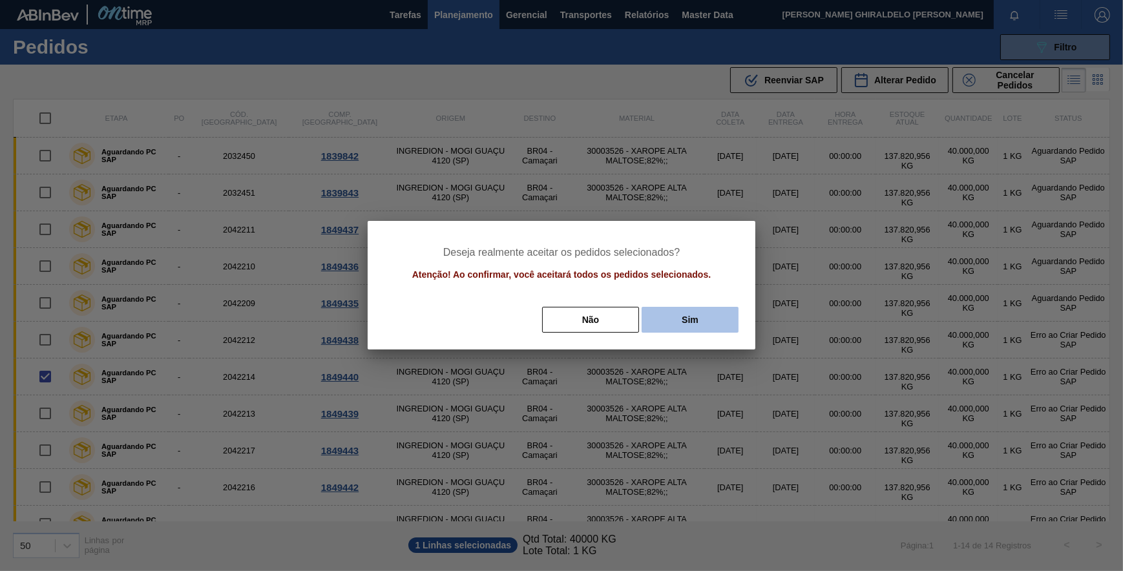
click at [707, 315] on button "Sim" at bounding box center [690, 320] width 97 height 26
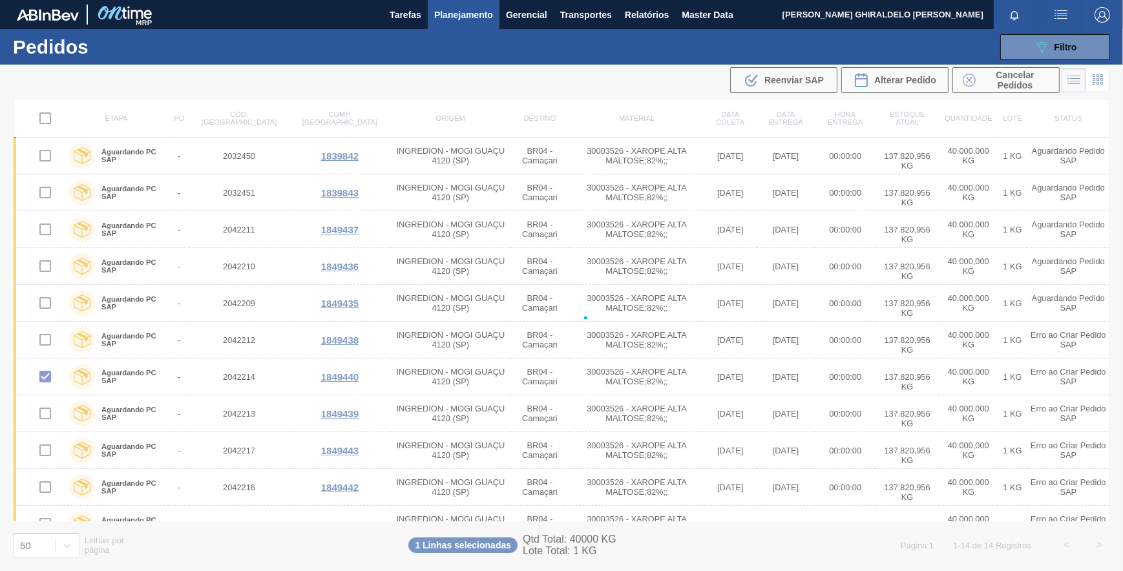
checkbox input "false"
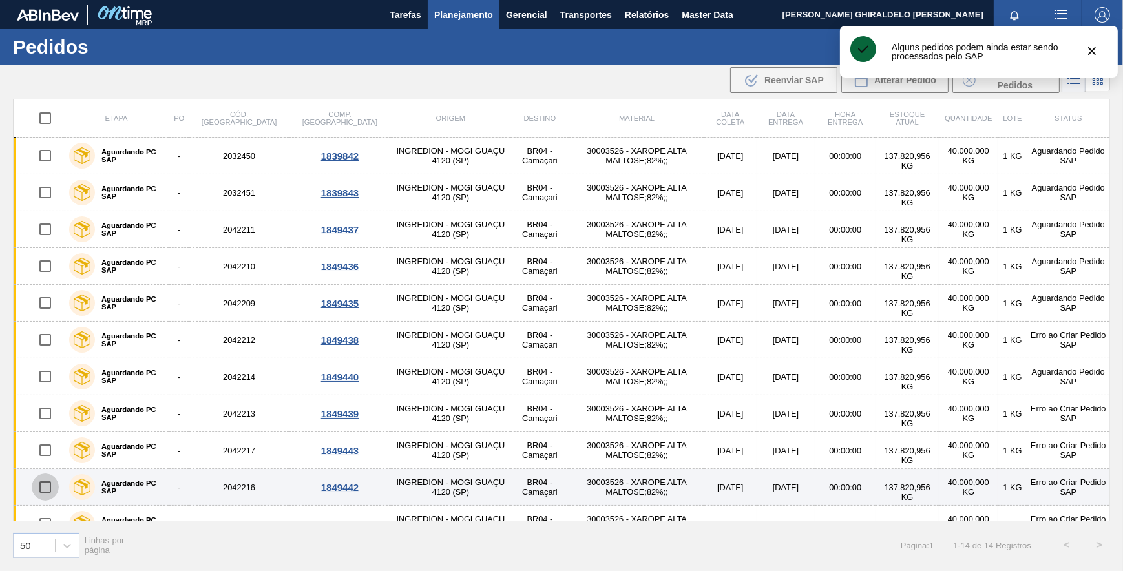
click at [41, 487] on input "checkbox" at bounding box center [45, 487] width 27 height 27
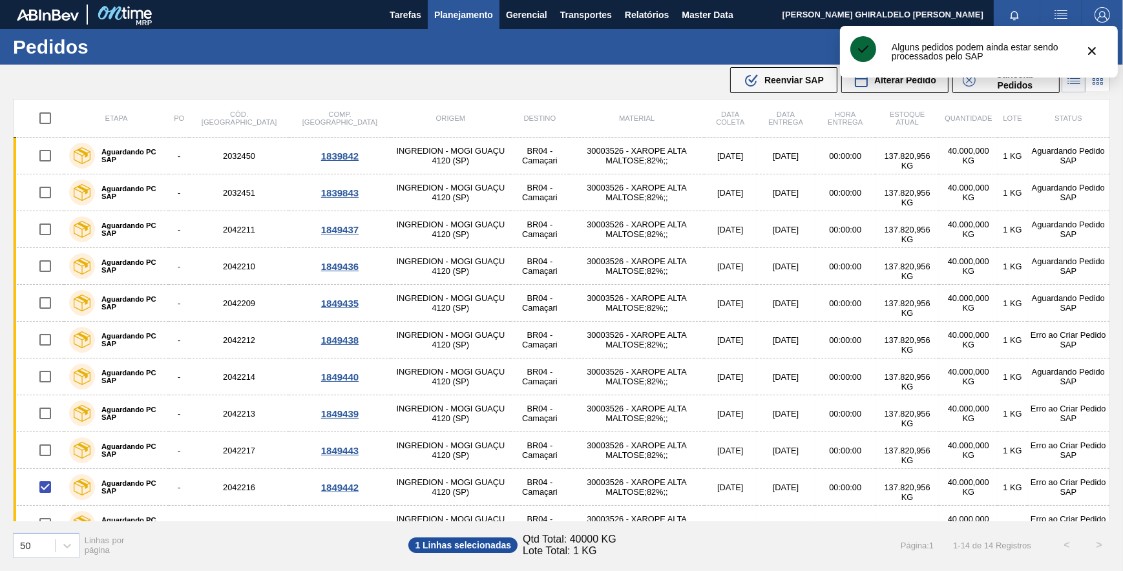
click at [798, 95] on div ".b{fill:var(--color-action-default)} Reenviar SAP Alterar Pedido Cancelar Pedid…" at bounding box center [561, 80] width 1123 height 31
drag, startPoint x: 792, startPoint y: 82, endPoint x: 814, endPoint y: 185, distance: 105.1
click at [794, 84] on span "Reenviar SAP" at bounding box center [793, 80] width 59 height 10
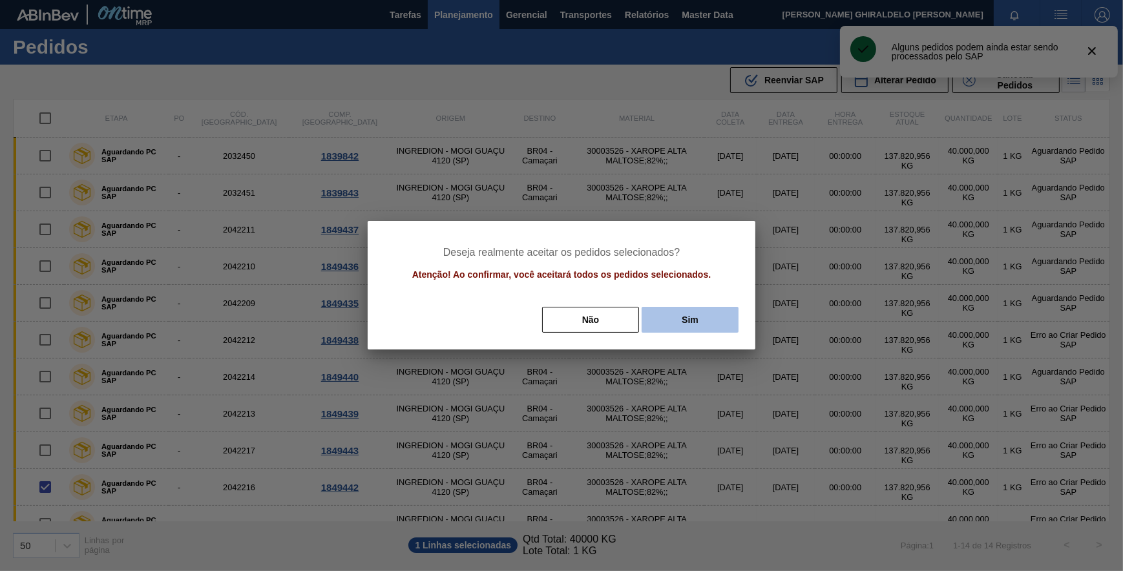
click at [696, 323] on button "Sim" at bounding box center [690, 320] width 97 height 26
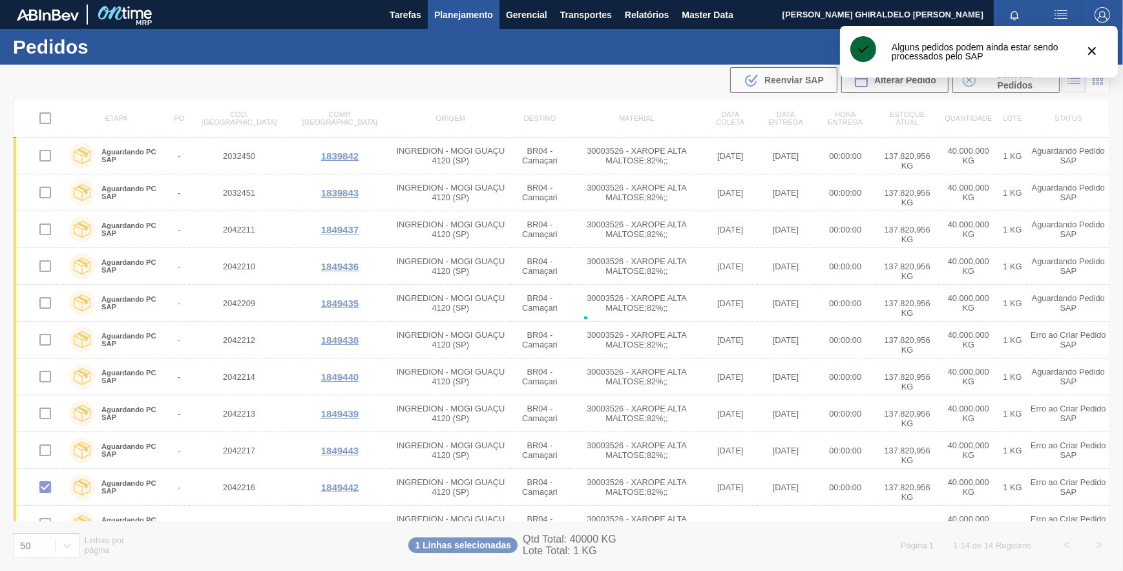
checkbox input "false"
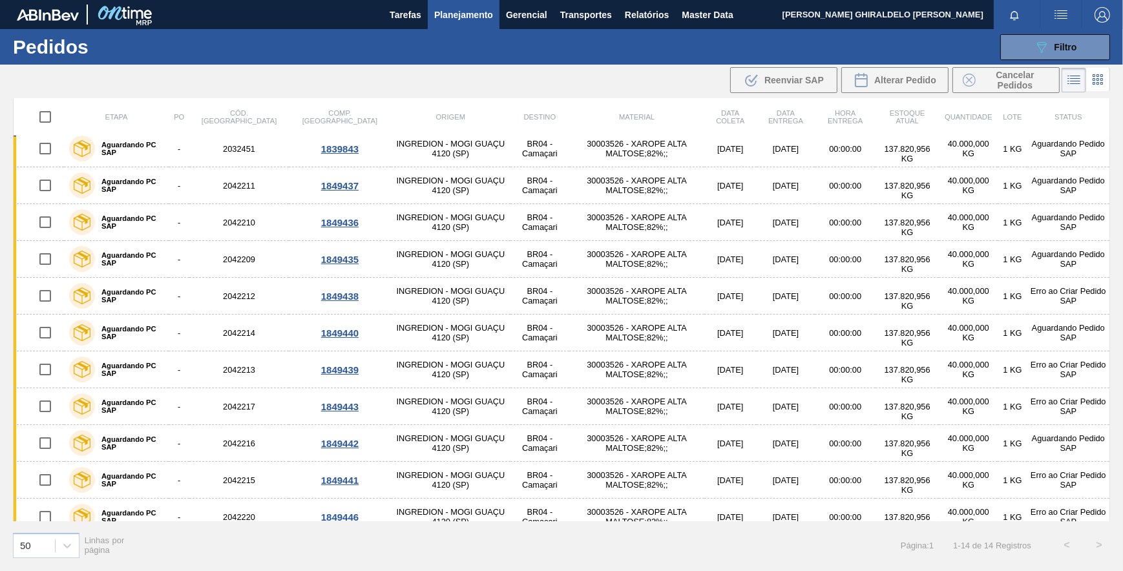
scroll to position [131, 0]
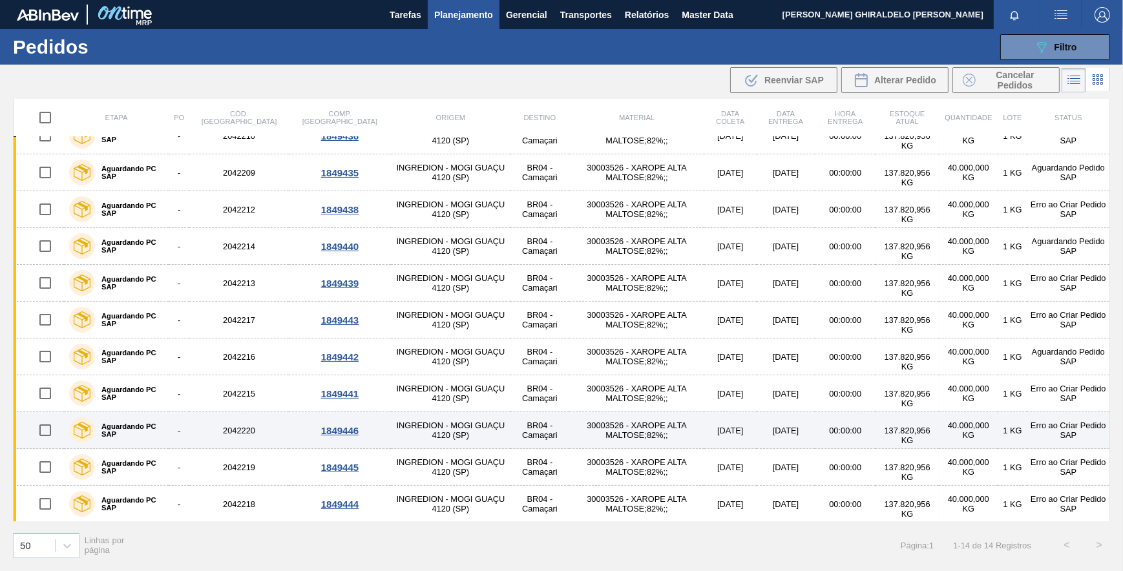
drag, startPoint x: 43, startPoint y: 425, endPoint x: 56, endPoint y: 426, distance: 12.3
click at [44, 425] on input "checkbox" at bounding box center [45, 430] width 27 height 27
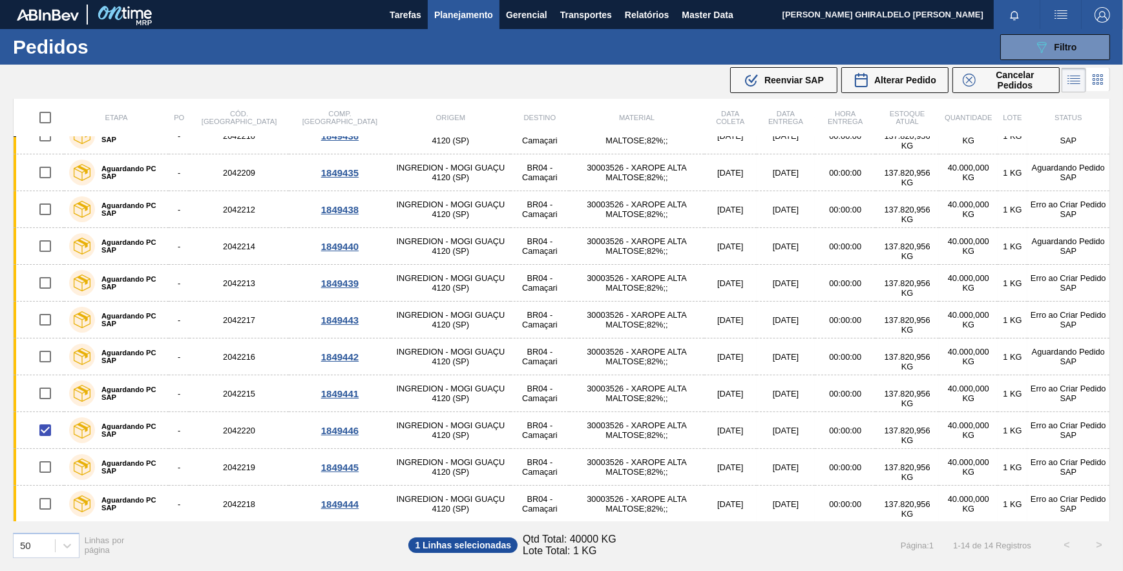
drag, startPoint x: 767, startPoint y: 81, endPoint x: 780, endPoint y: 125, distance: 45.8
click at [769, 81] on span "Reenviar SAP" at bounding box center [793, 80] width 59 height 10
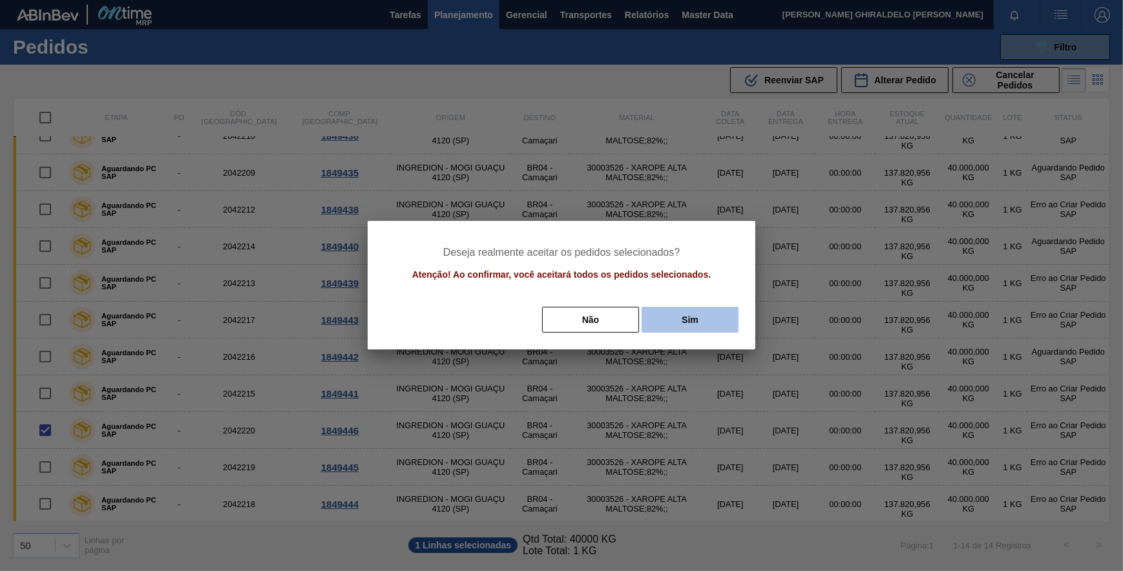
click at [686, 322] on button "Sim" at bounding box center [690, 320] width 97 height 26
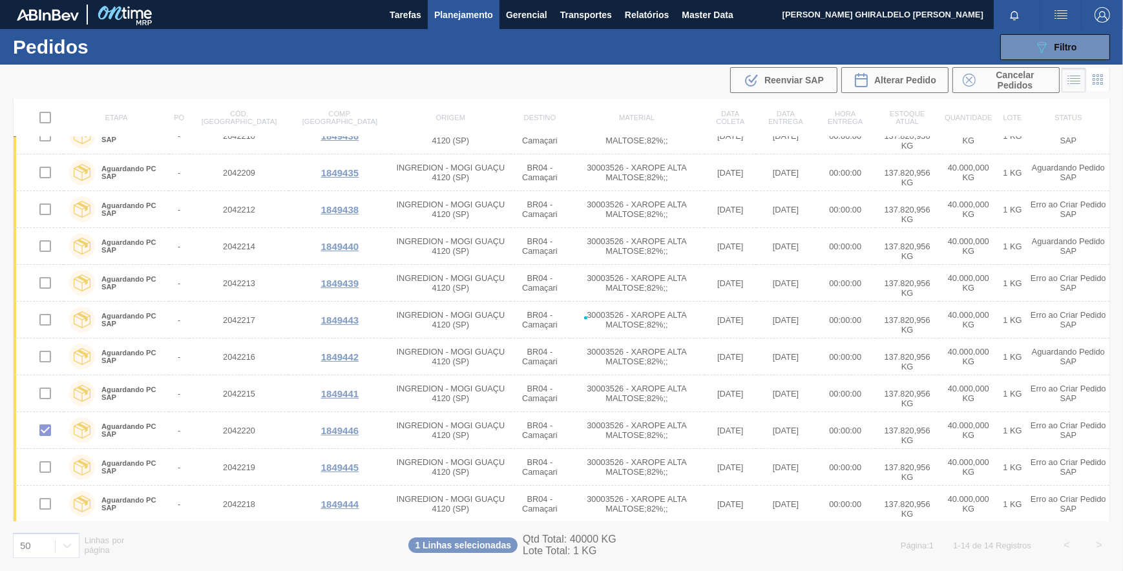
checkbox input "false"
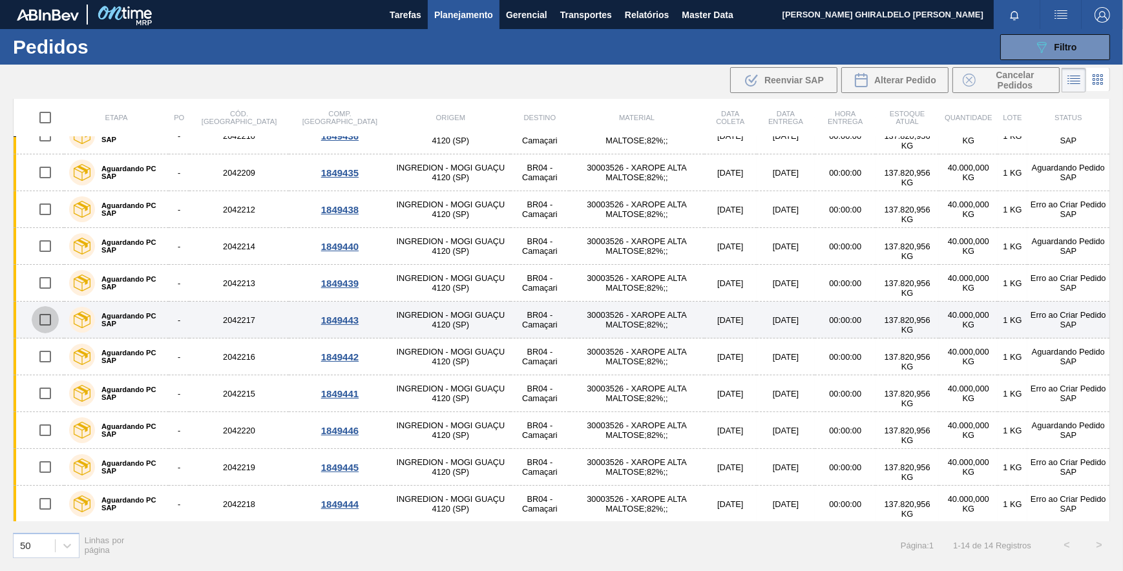
click at [43, 319] on input "checkbox" at bounding box center [45, 319] width 27 height 27
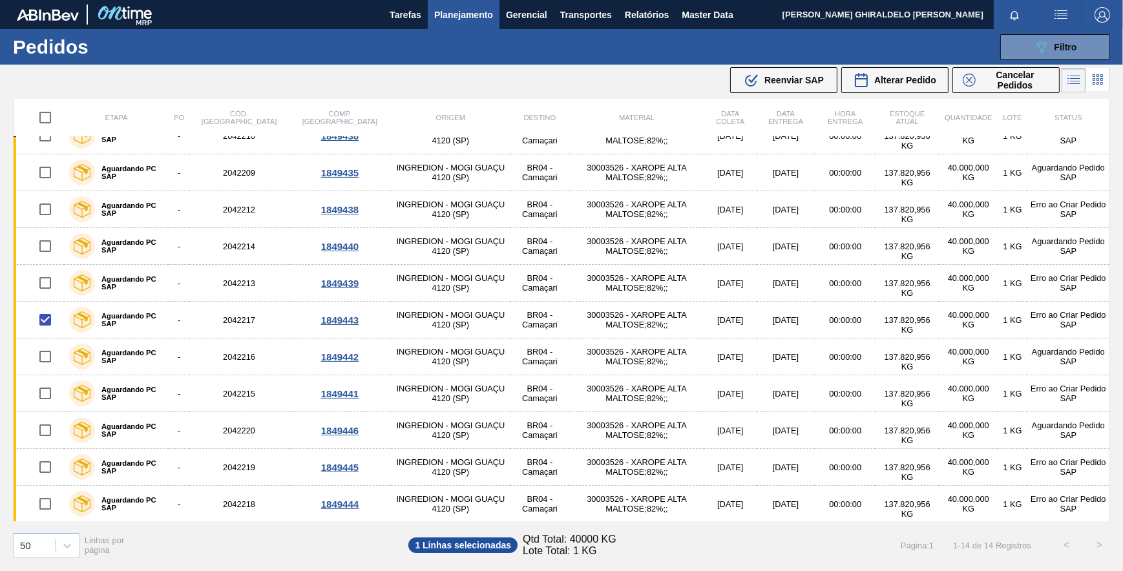
drag, startPoint x: 799, startPoint y: 84, endPoint x: 805, endPoint y: 92, distance: 9.7
click at [799, 85] on span "Reenviar SAP" at bounding box center [793, 80] width 59 height 10
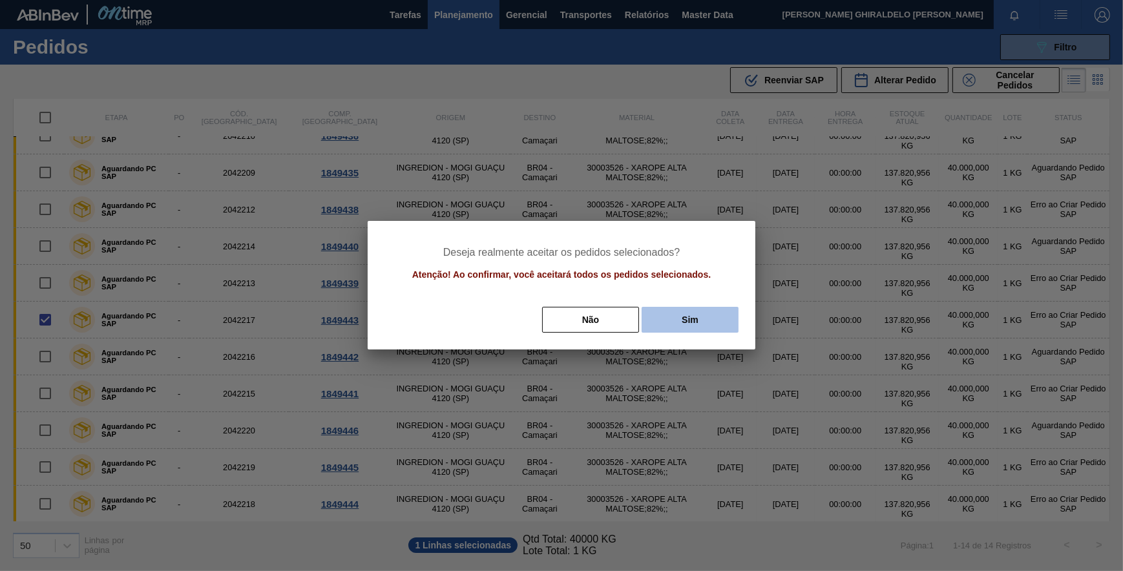
click at [704, 317] on button "Sim" at bounding box center [690, 320] width 97 height 26
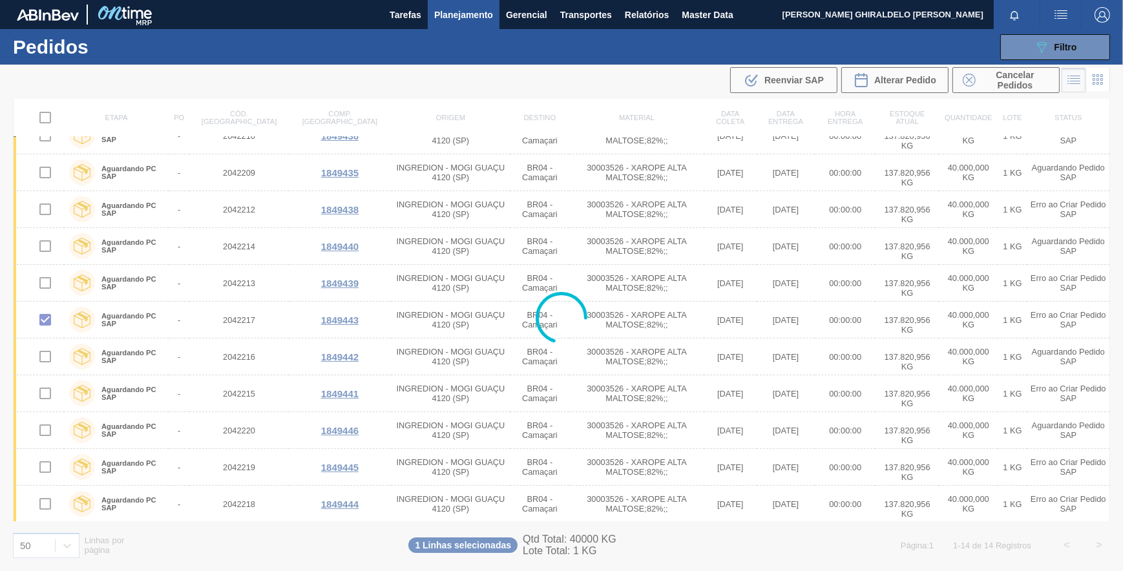
checkbox input "false"
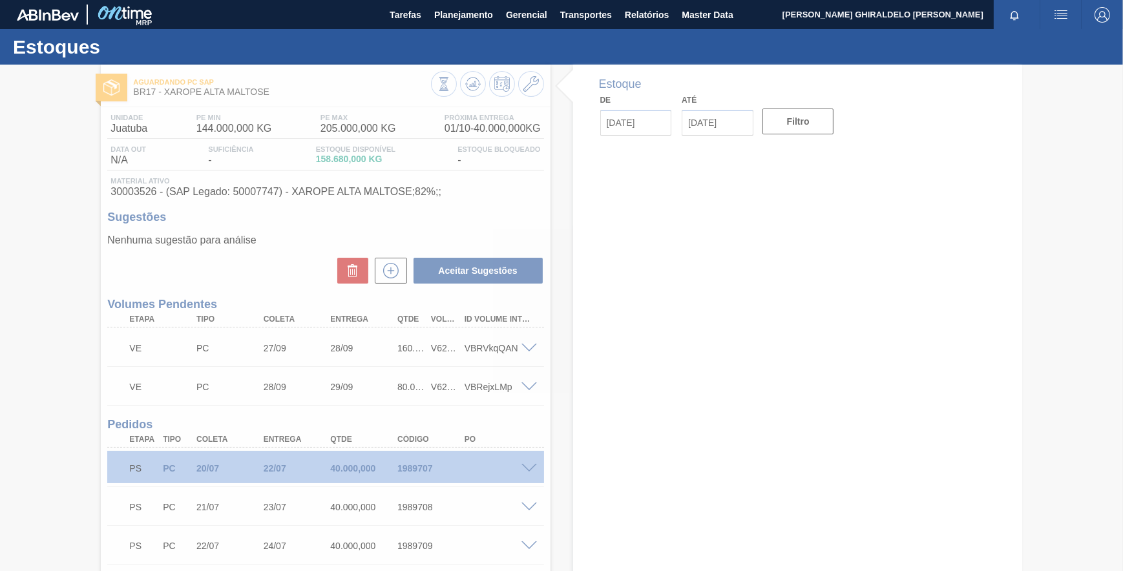
type input "[DATE]"
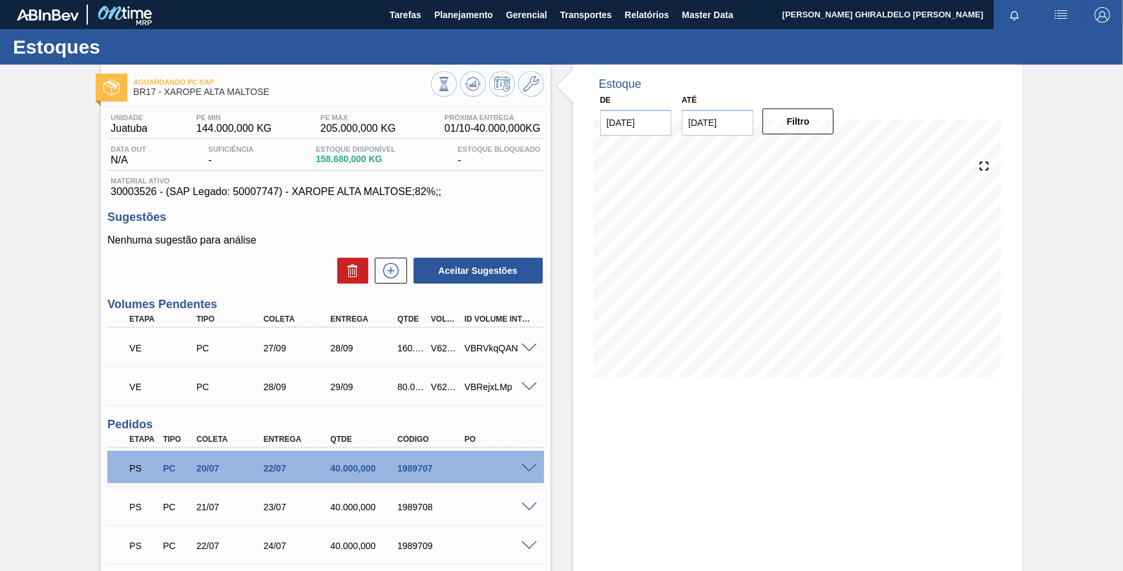
click at [530, 468] on span at bounding box center [529, 469] width 16 height 10
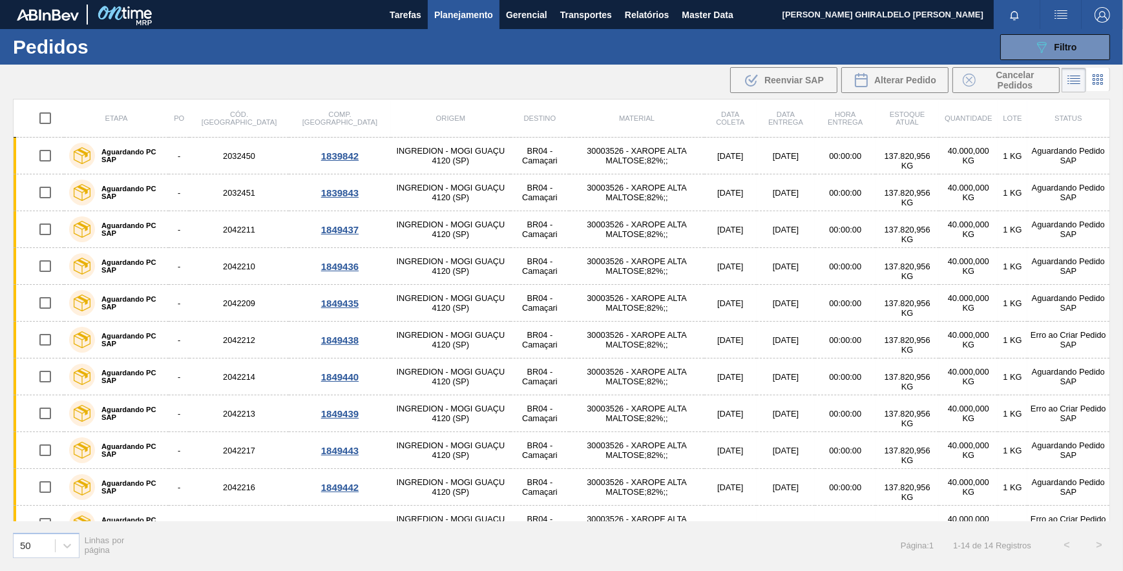
click at [48, 120] on input "checkbox" at bounding box center [45, 118] width 27 height 27
checkbox input "true"
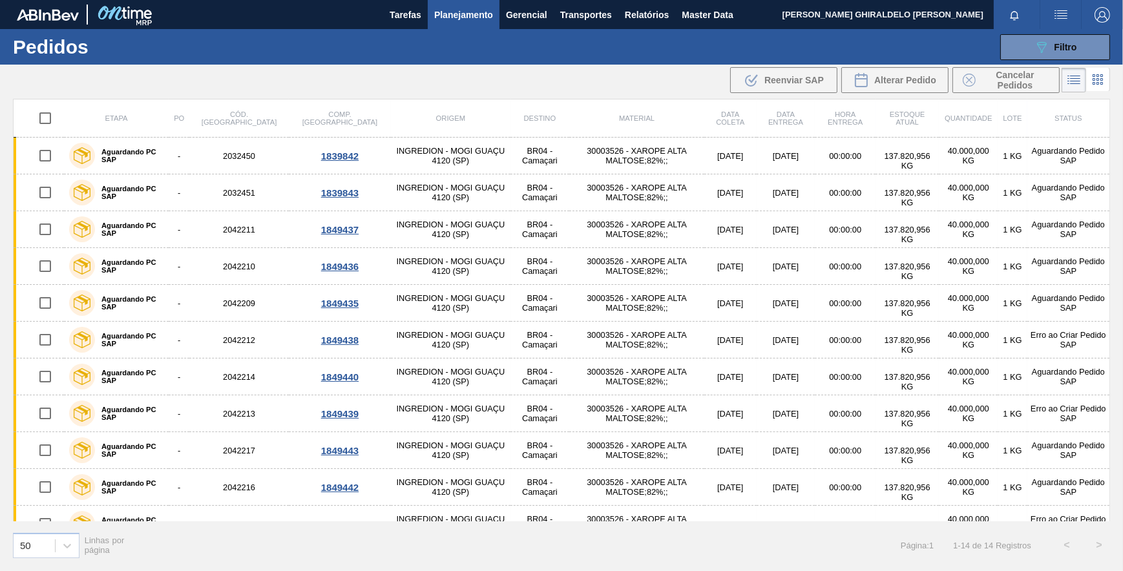
checkbox input "true"
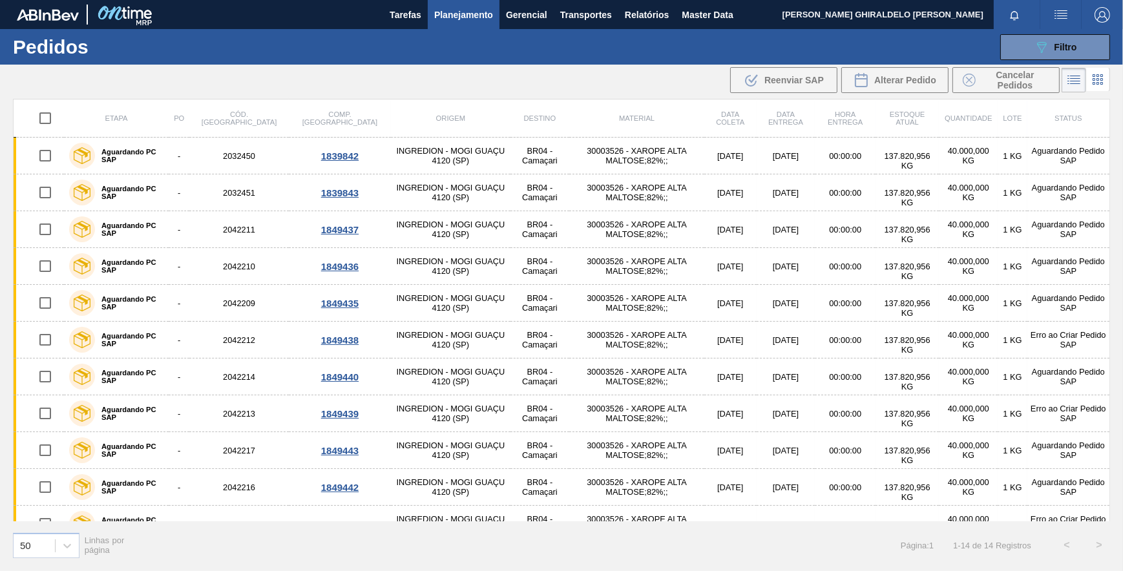
checkbox input "true"
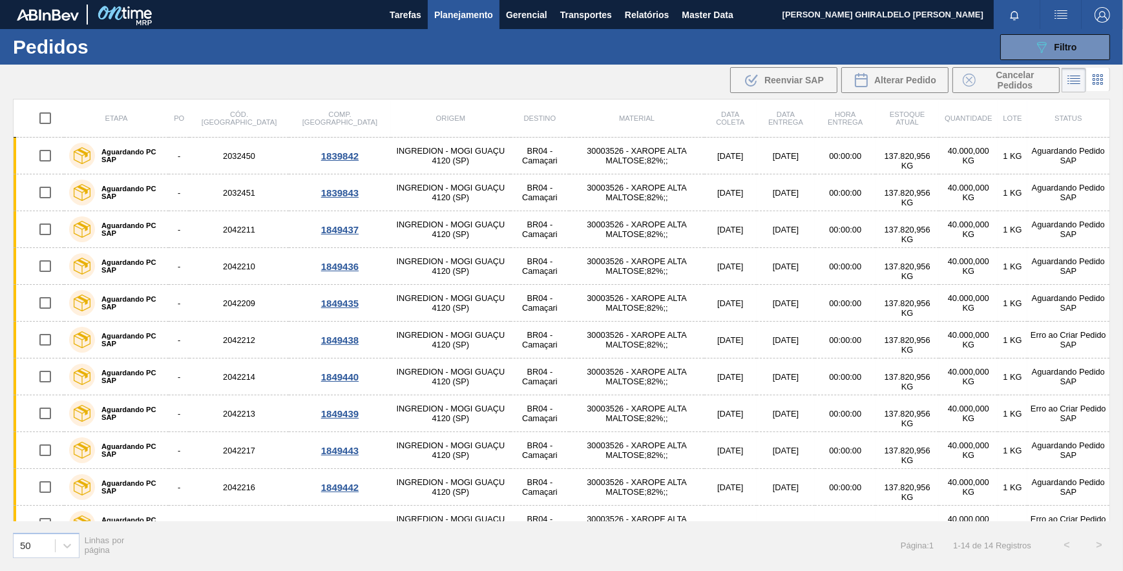
checkbox input "true"
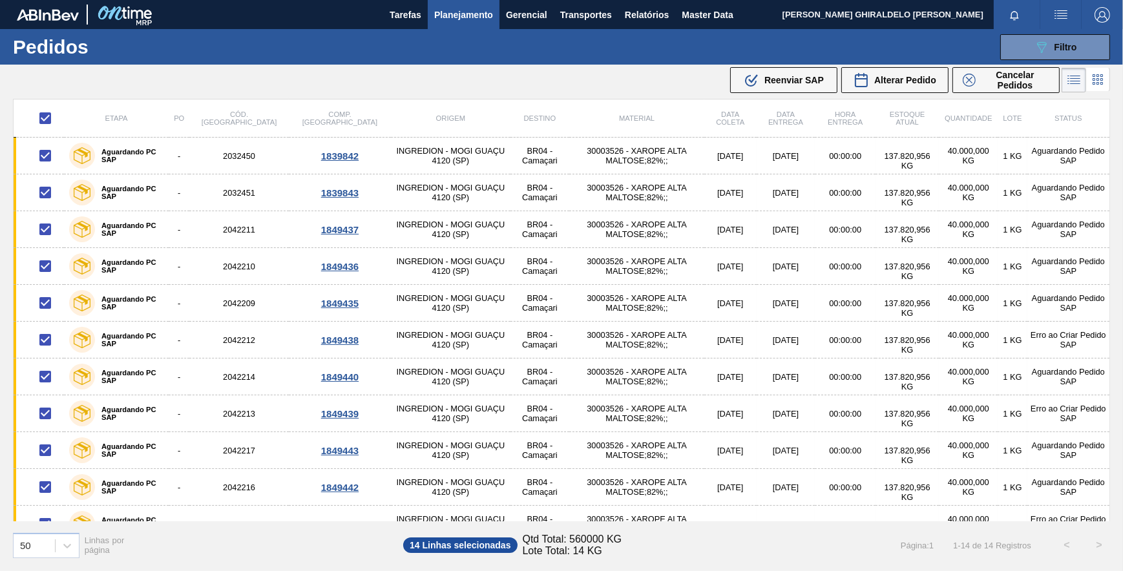
click at [802, 87] on div ".b{fill:var(--color-action-default)} Reenviar SAP" at bounding box center [784, 80] width 80 height 16
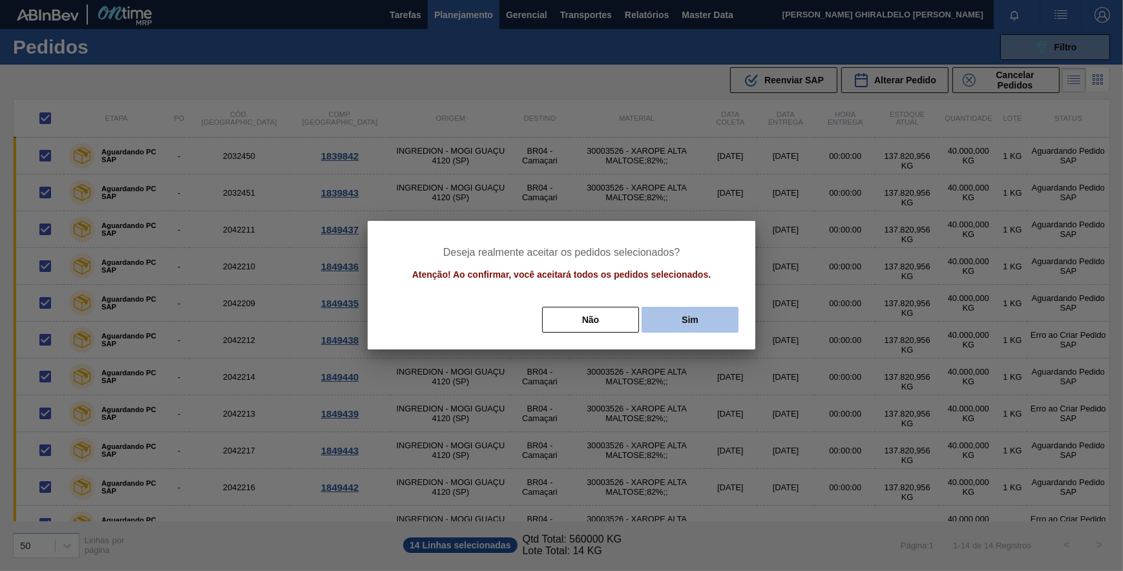
click at [700, 322] on button "Sim" at bounding box center [690, 320] width 97 height 26
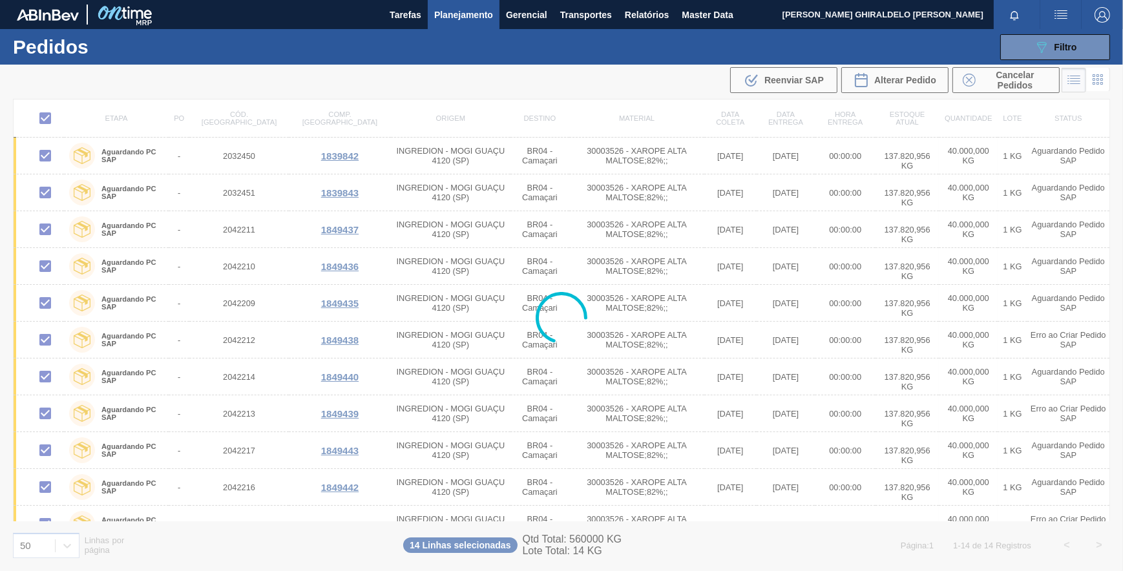
checkbox input "false"
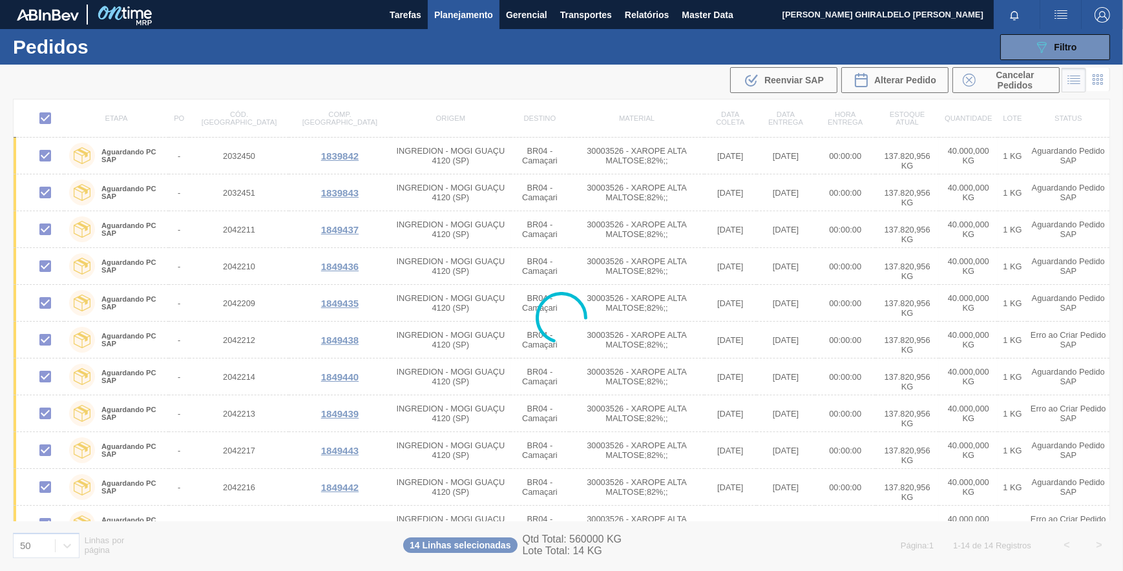
checkbox input "false"
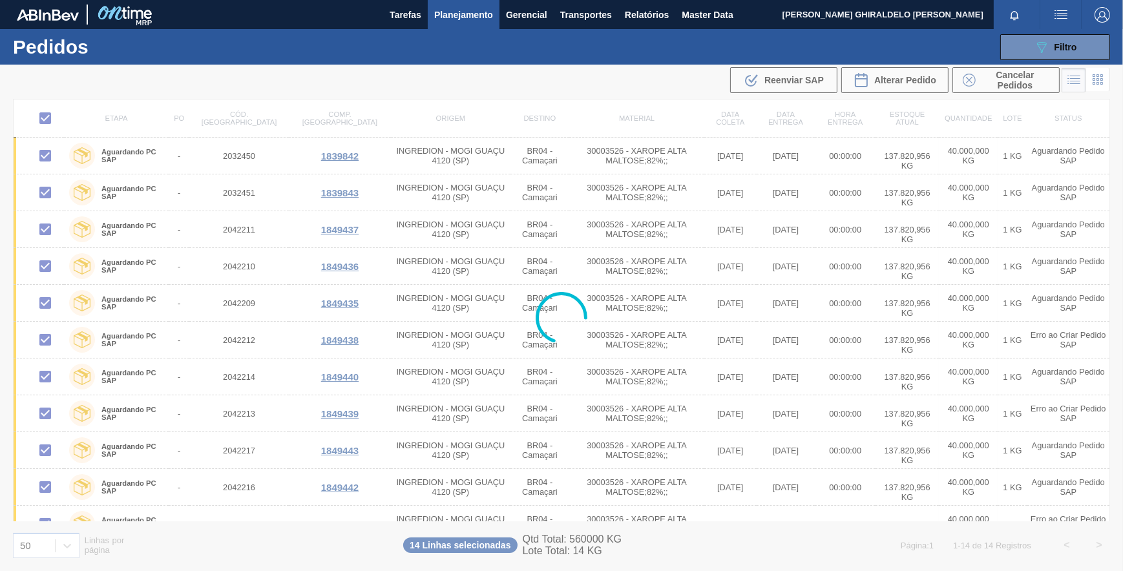
checkbox input "false"
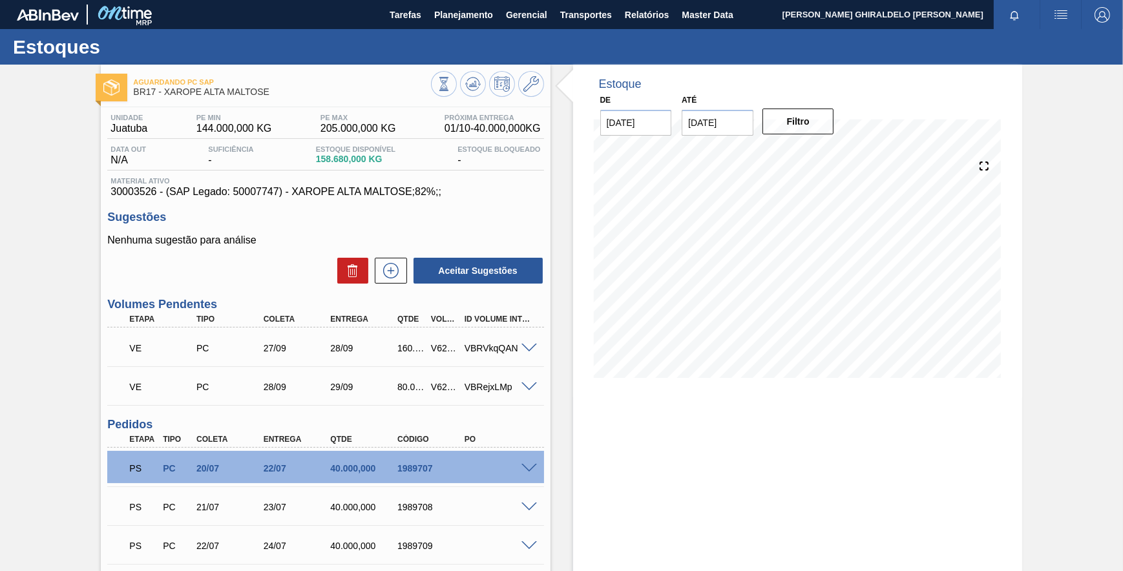
click at [528, 476] on div "PS PC 20/07 22/07 40.000,000 1989707" at bounding box center [325, 467] width 436 height 32
click at [531, 466] on div at bounding box center [531, 468] width 26 height 10
click at [535, 469] on span at bounding box center [529, 469] width 16 height 10
